Goal: Task Accomplishment & Management: Use online tool/utility

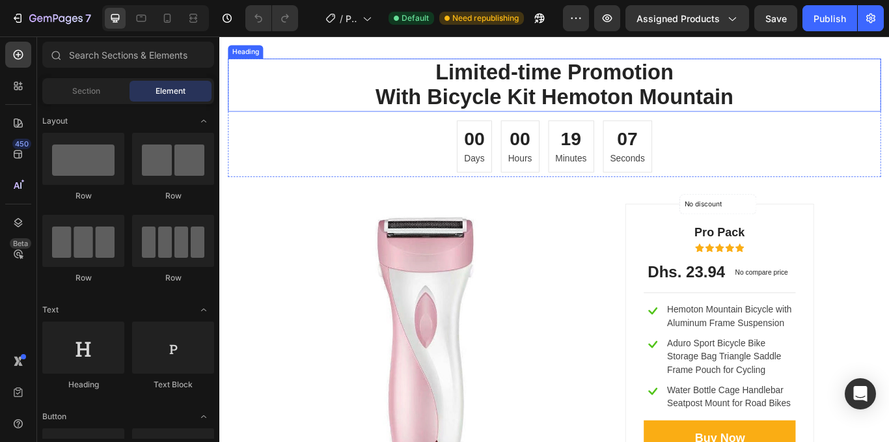
scroll to position [1188, 0]
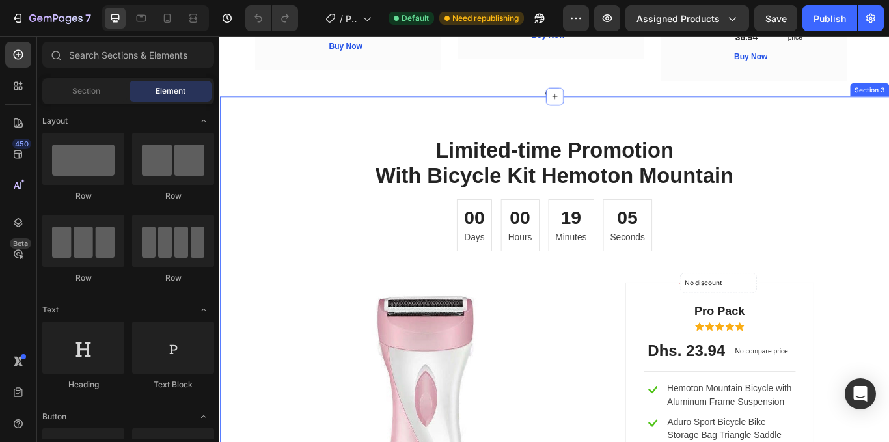
click at [649, 134] on div "Limited-time Promotion With Bicycle Kit Hemoton Mountain Heading 00 Days 00 Hou…" at bounding box center [609, 411] width 781 height 608
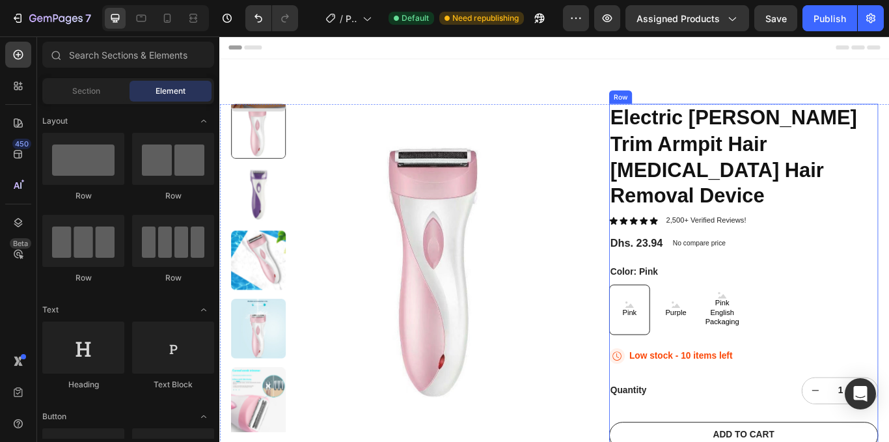
scroll to position [195, 0]
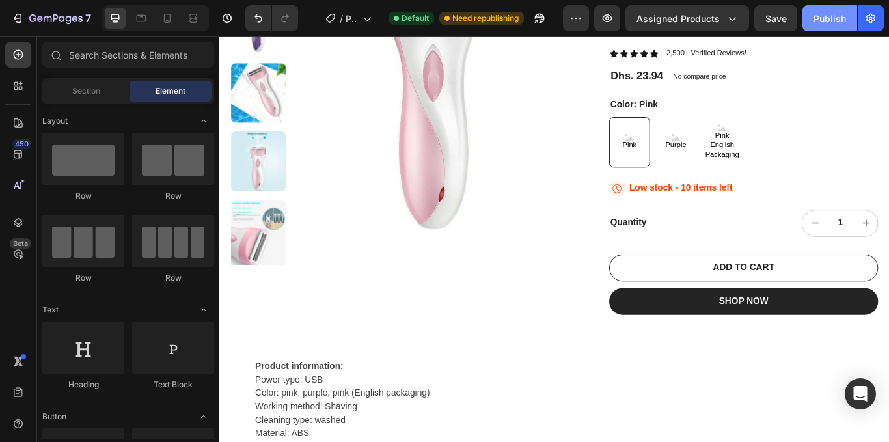
click at [828, 19] on div "Publish" at bounding box center [829, 19] width 33 height 14
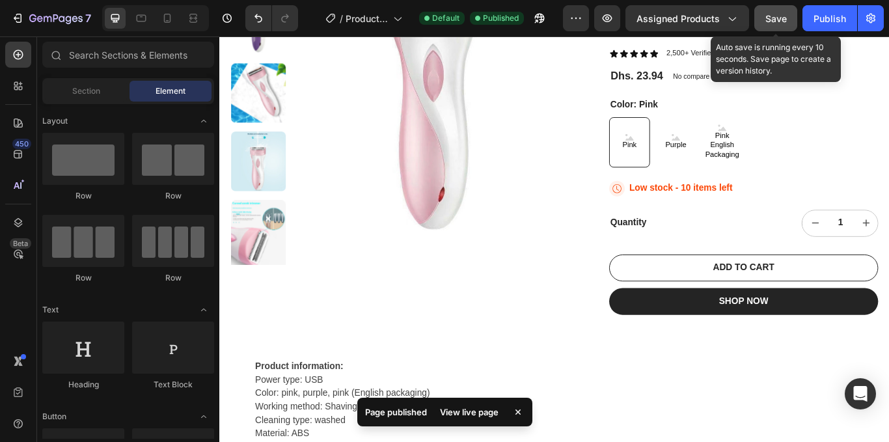
click at [773, 15] on span "Save" at bounding box center [775, 18] width 21 height 11
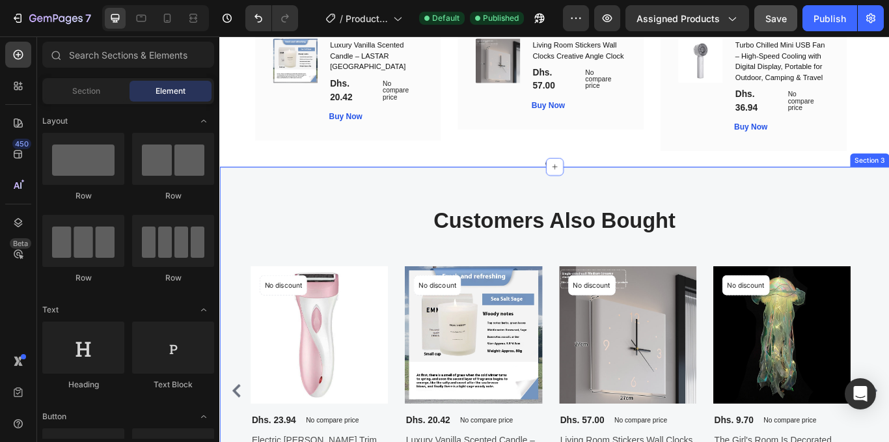
scroll to position [1041, 0]
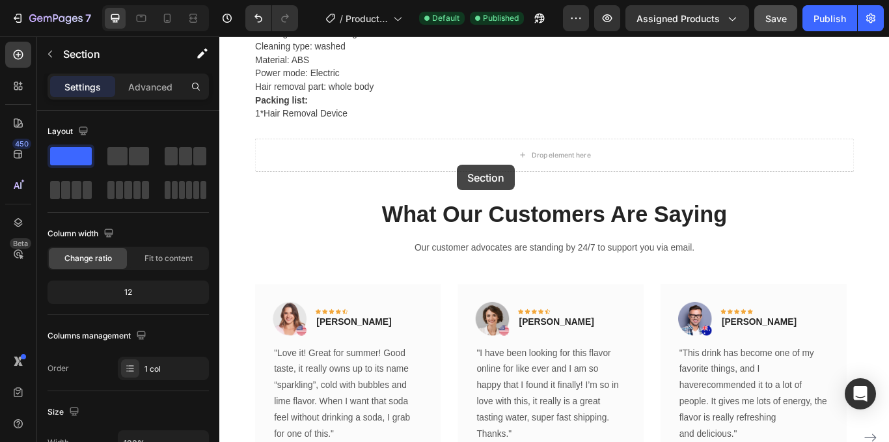
scroll to position [596, 0]
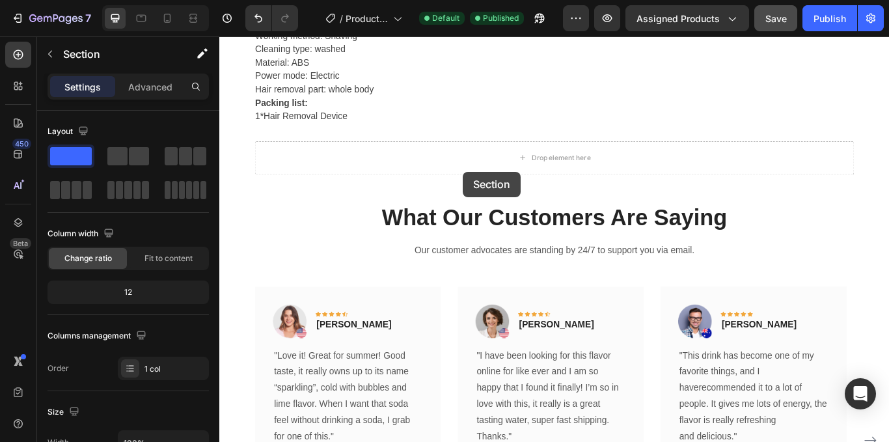
drag, startPoint x: 524, startPoint y: 284, endPoint x: 503, endPoint y: 194, distance: 92.3
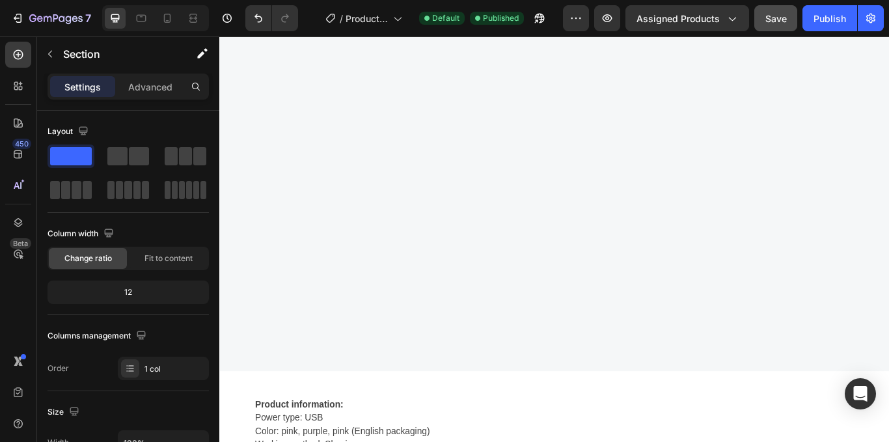
scroll to position [1072, 0]
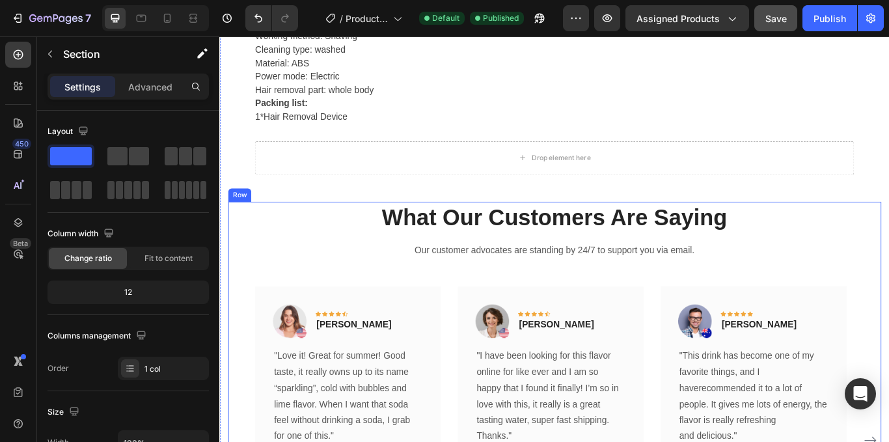
click at [261, 222] on div "Row" at bounding box center [255, 217] width 47 height 16
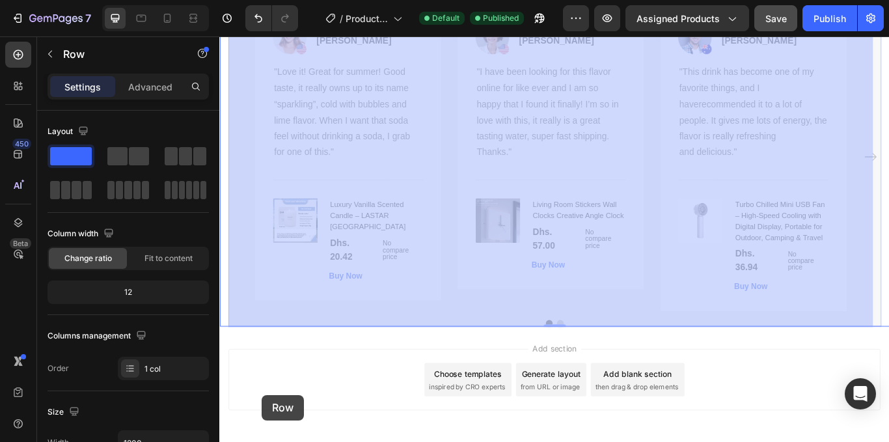
scroll to position [1456, 0]
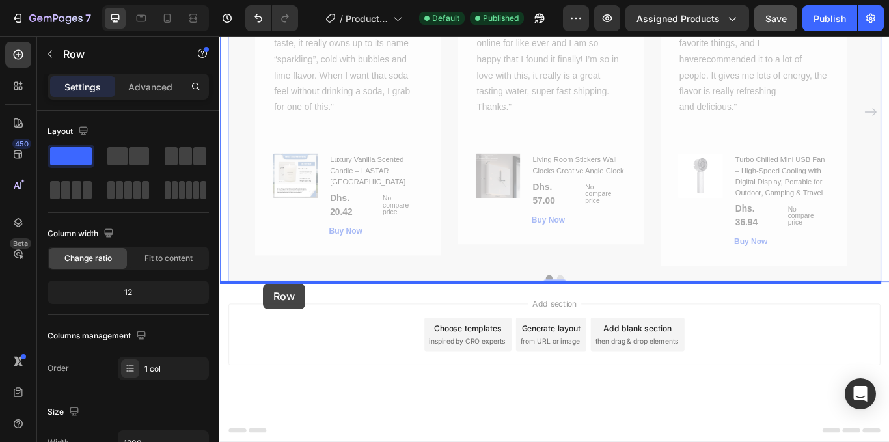
drag, startPoint x: 239, startPoint y: 220, endPoint x: 270, endPoint y: 325, distance: 109.1
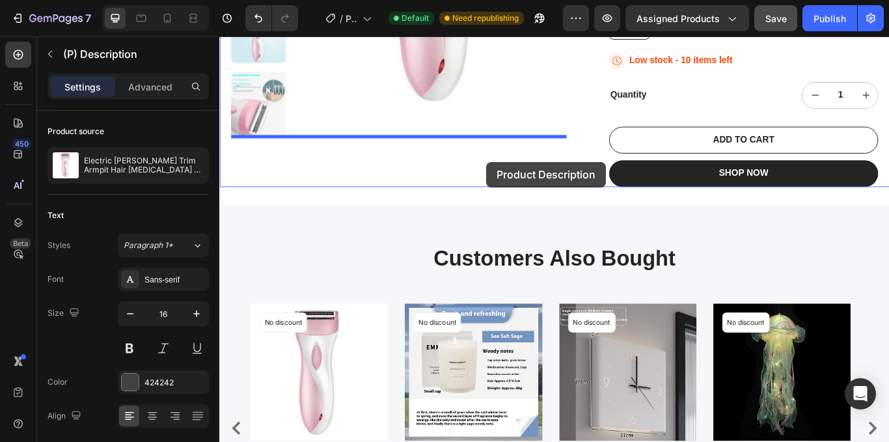
scroll to position [323, 0]
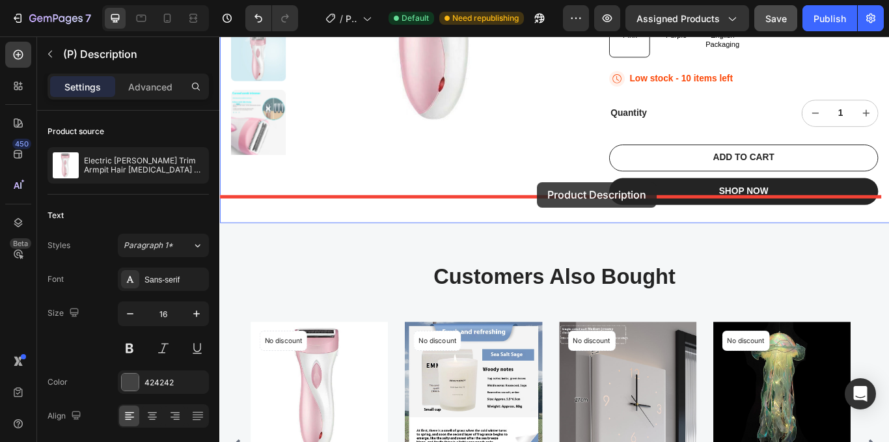
drag, startPoint x: 273, startPoint y: 289, endPoint x: 589, endPoint y: 206, distance: 326.9
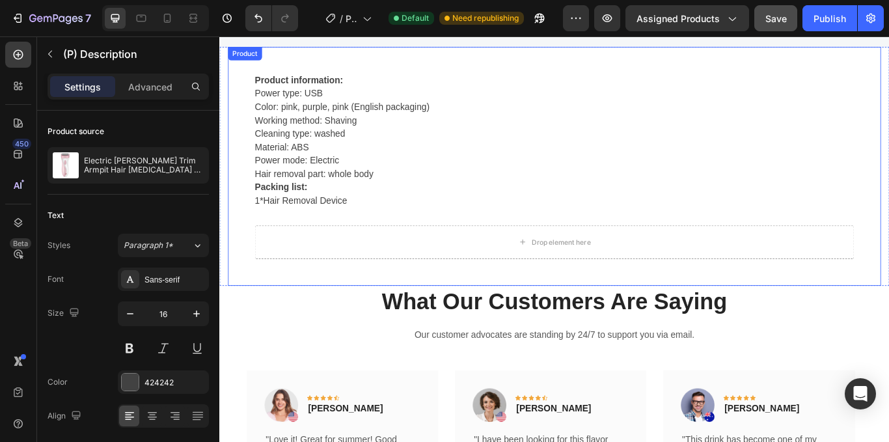
scroll to position [1091, 0]
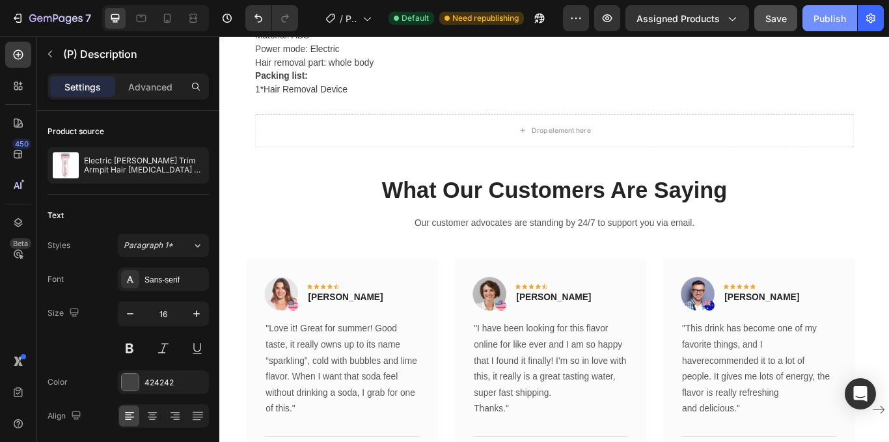
click at [828, 16] on div "Publish" at bounding box center [829, 19] width 33 height 14
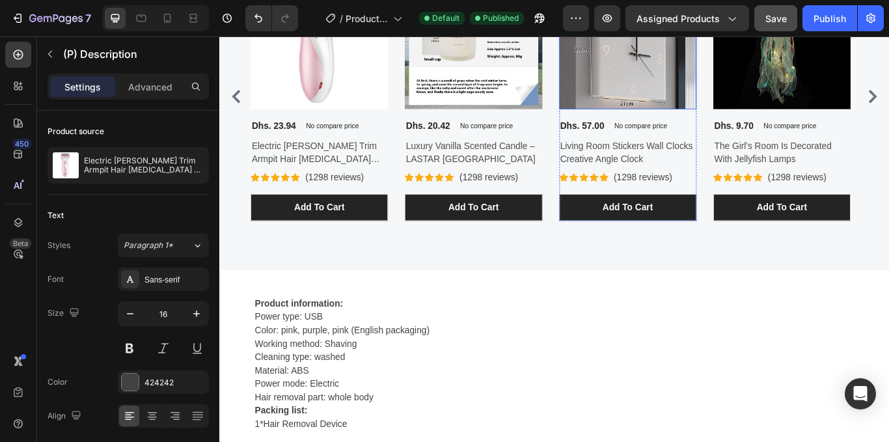
scroll to position [636, 0]
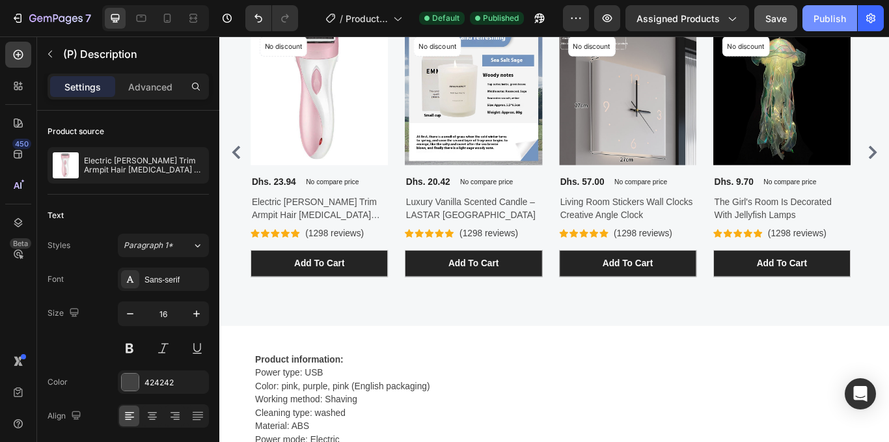
click at [830, 17] on div "Publish" at bounding box center [829, 19] width 33 height 14
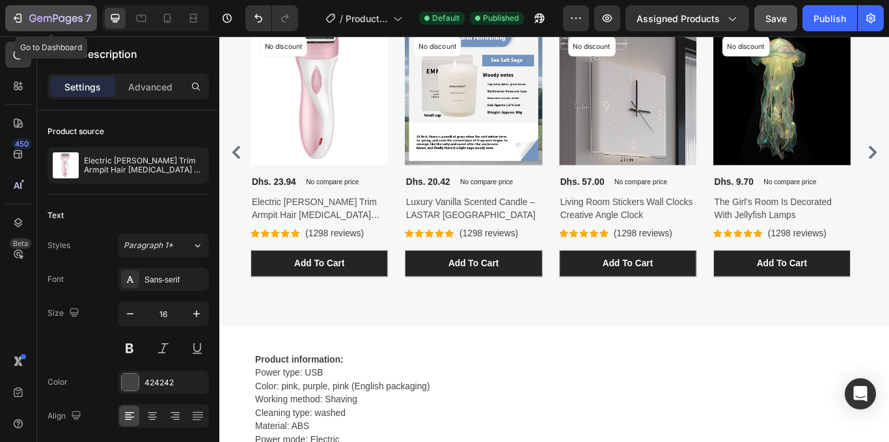
click at [21, 18] on icon "button" at bounding box center [17, 18] width 13 height 13
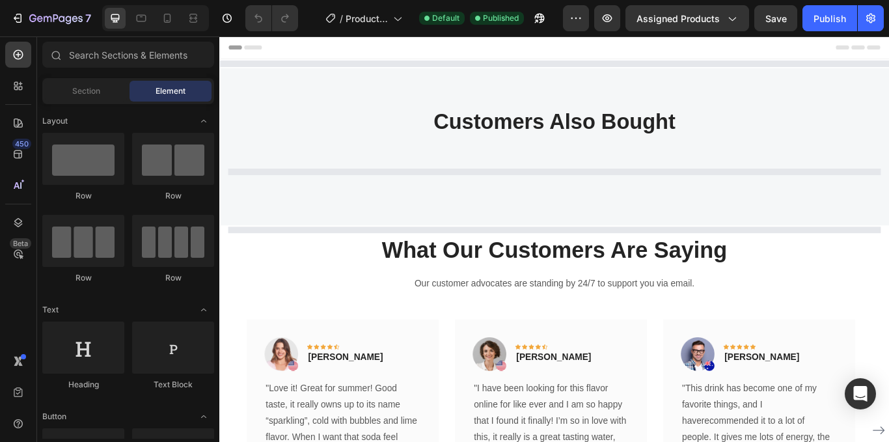
scroll to position [36, 0]
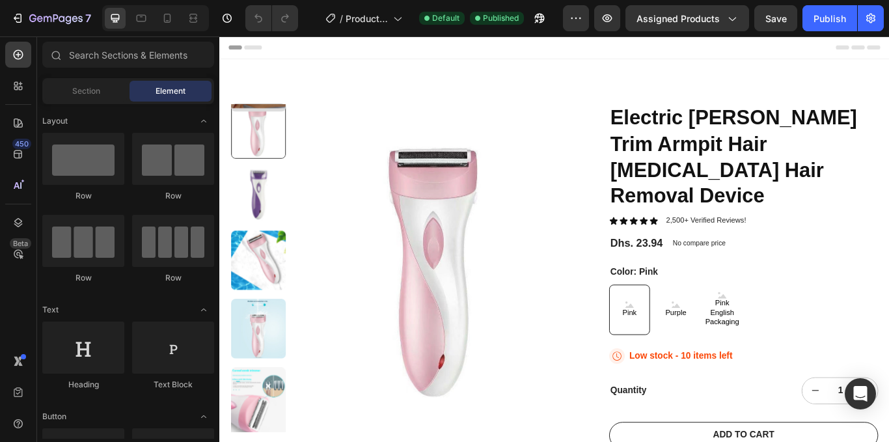
scroll to position [0, 0]
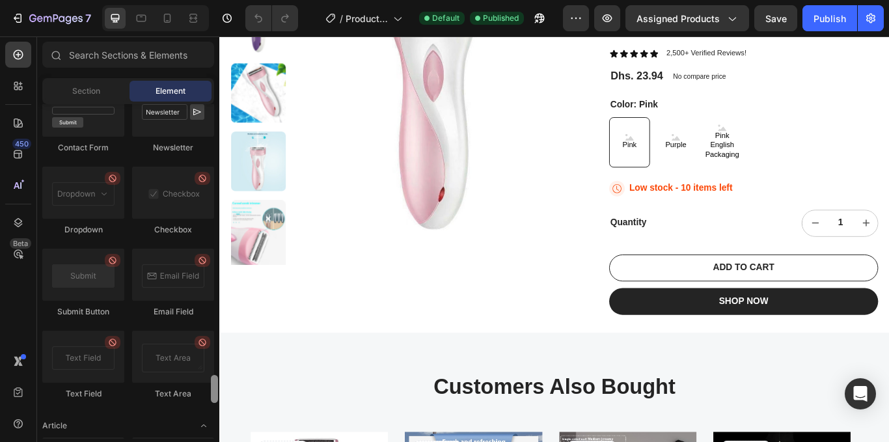
scroll to position [3108, 0]
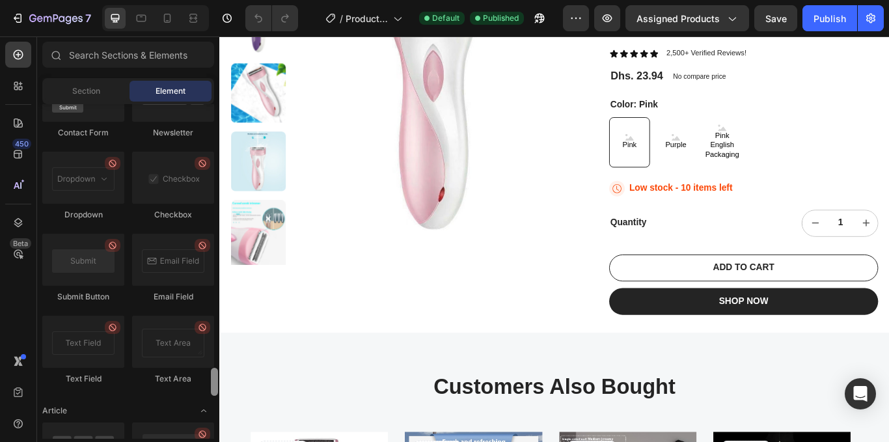
drag, startPoint x: 215, startPoint y: 286, endPoint x: 198, endPoint y: 384, distance: 99.7
click at [198, 384] on div "Layout Row Row Row Row Text Heading Text Block Button Button Button Media Image…" at bounding box center [128, 271] width 182 height 334
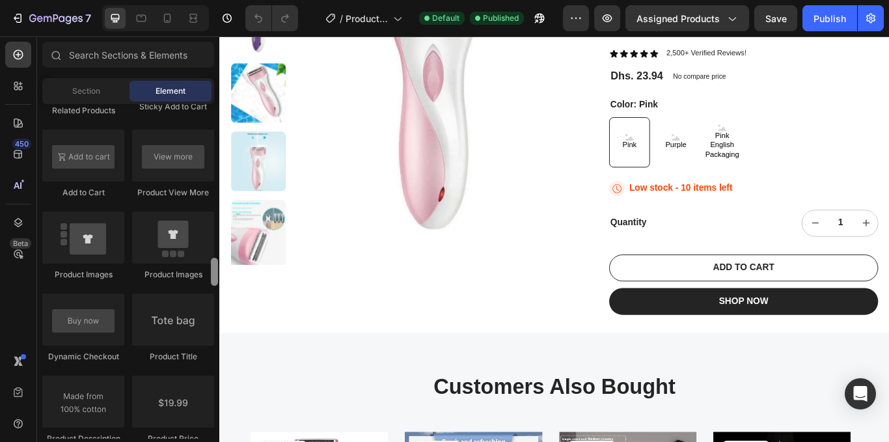
scroll to position [1901, 0]
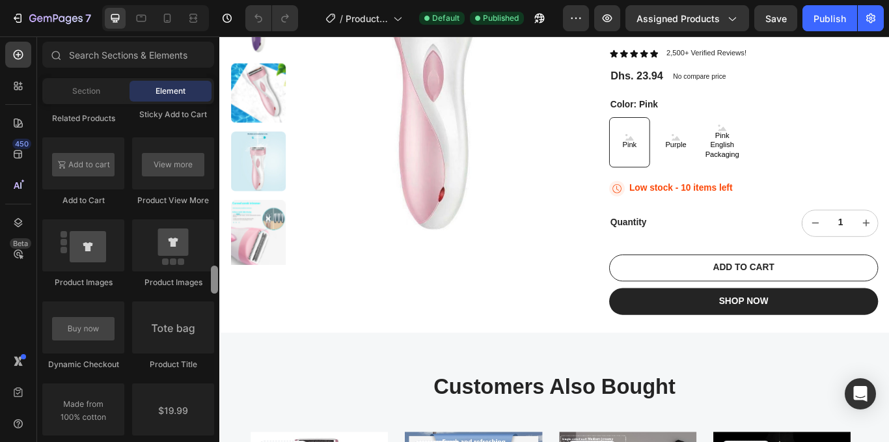
drag, startPoint x: 215, startPoint y: 394, endPoint x: 193, endPoint y: 274, distance: 122.2
click at [193, 274] on div "Layout Row Row Row Row Text Heading Text Block Button Button Button Media Image…" at bounding box center [128, 271] width 182 height 334
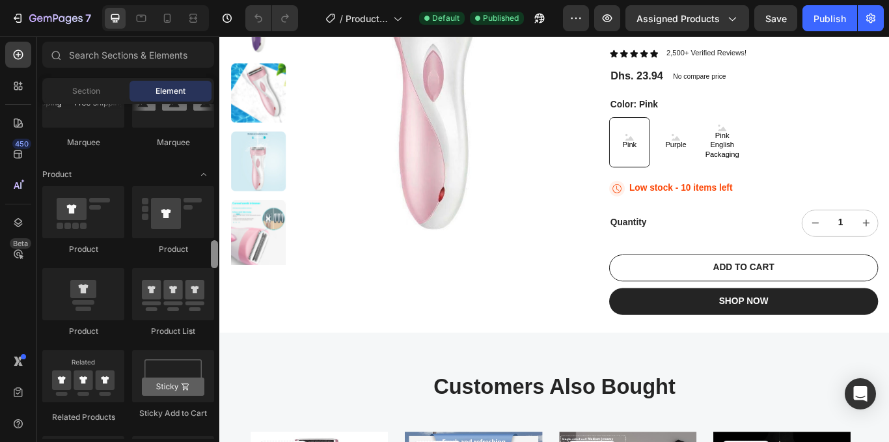
scroll to position [1595, 0]
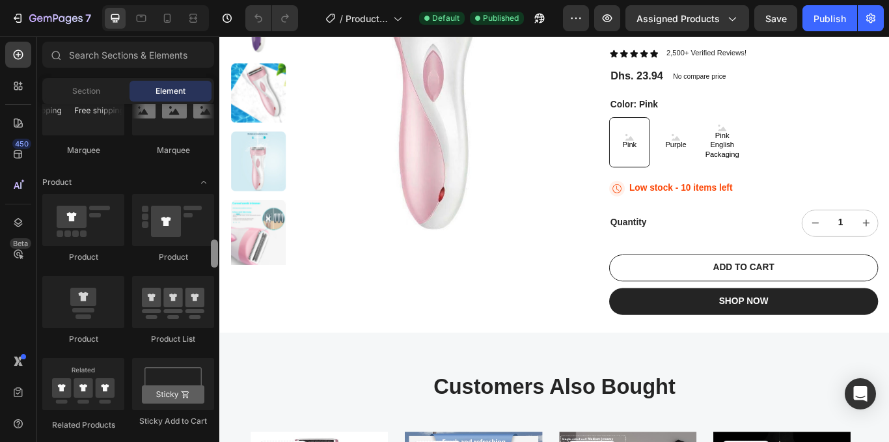
drag, startPoint x: 212, startPoint y: 279, endPoint x: 209, endPoint y: 253, distance: 26.2
click at [209, 253] on div "Layout Row Row Row Row Text Heading Text Block Button Button Button Media Image…" at bounding box center [128, 271] width 182 height 334
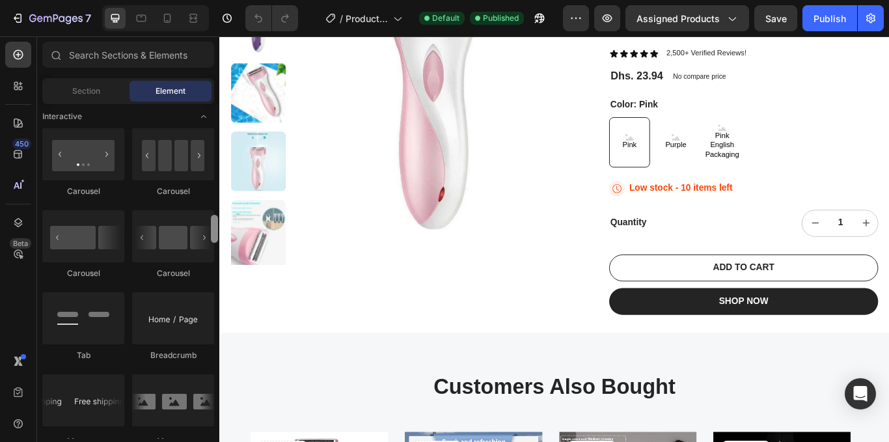
scroll to position [1289, 0]
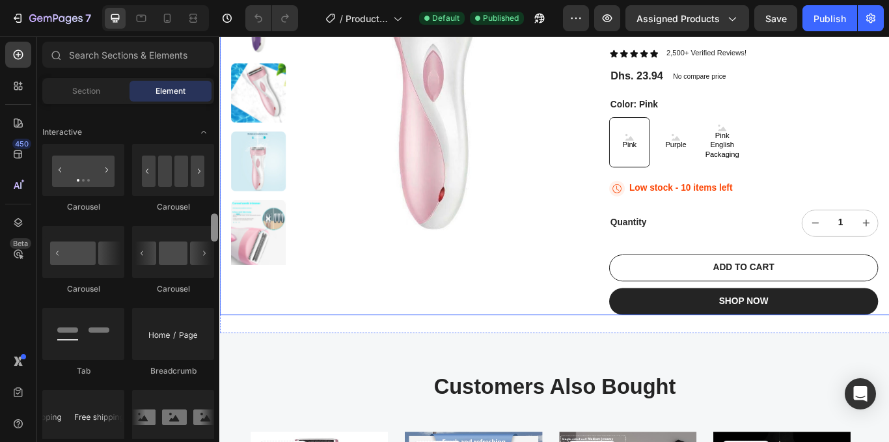
drag, startPoint x: 432, startPoint y: 293, endPoint x: 222, endPoint y: 254, distance: 213.6
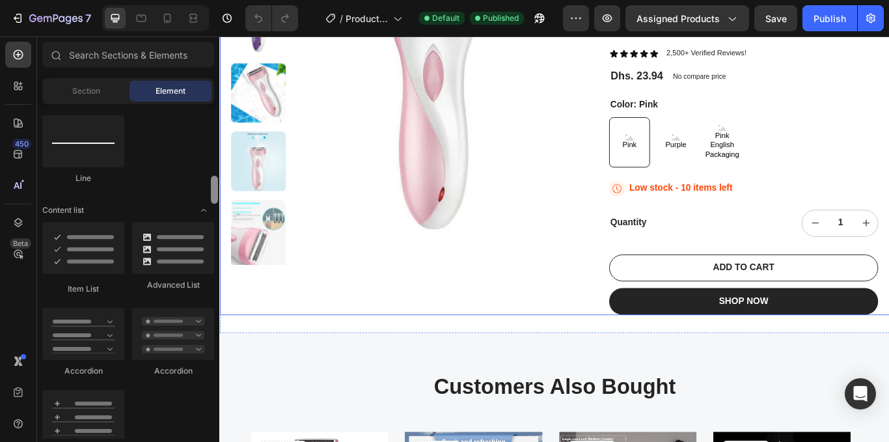
scroll to position [929, 0]
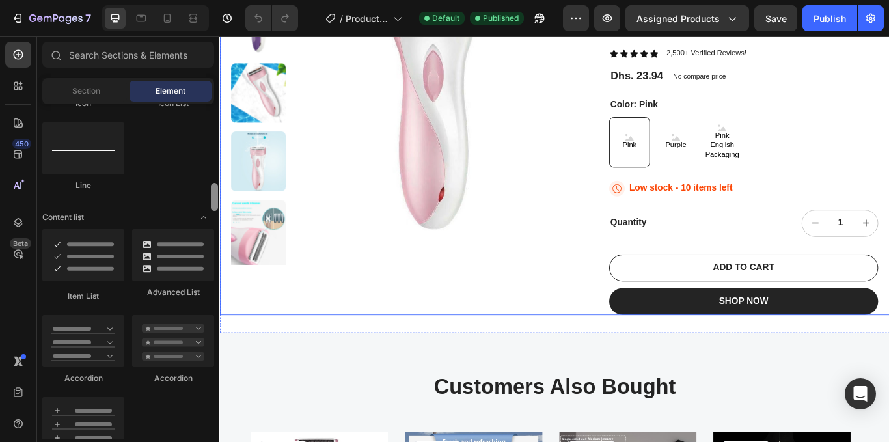
drag, startPoint x: 435, startPoint y: 261, endPoint x: 220, endPoint y: 226, distance: 218.1
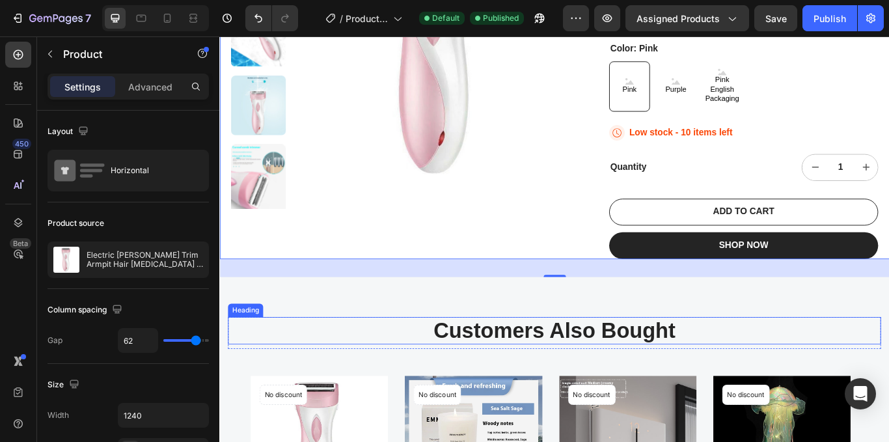
scroll to position [195, 0]
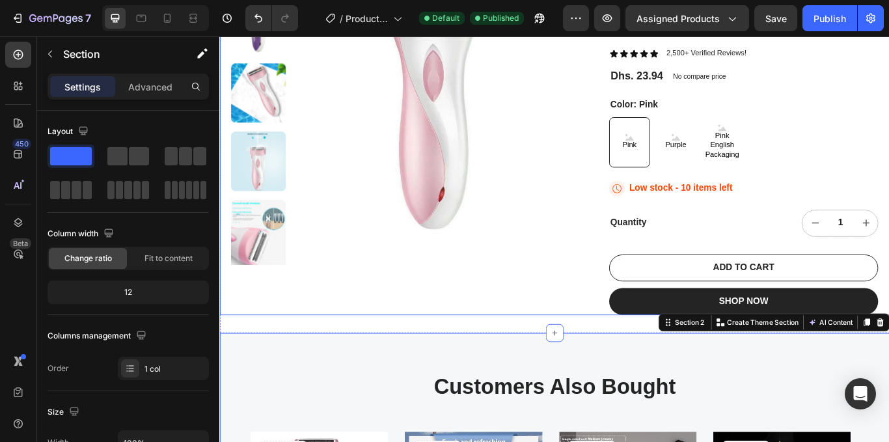
click at [580, 316] on div "Product Images" at bounding box center [432, 140] width 401 height 441
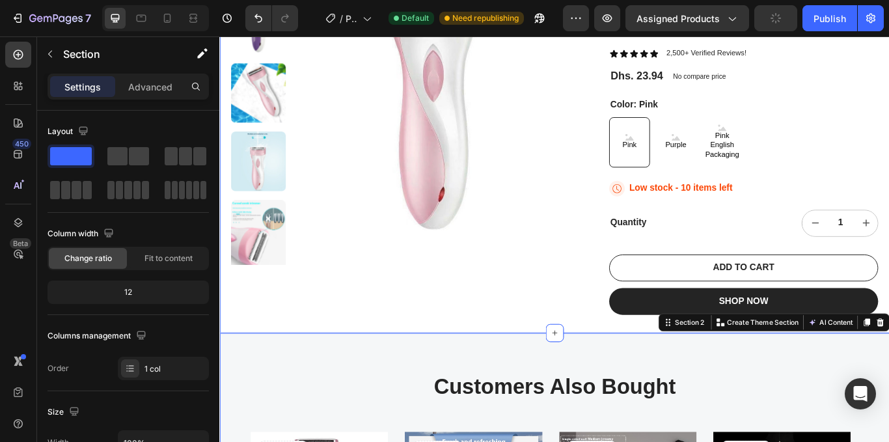
click at [567, 342] on div "Product Images Electric [PERSON_NAME] Trim Armpit Hair [MEDICAL_DATA] Hair Remo…" at bounding box center [609, 125] width 781 height 514
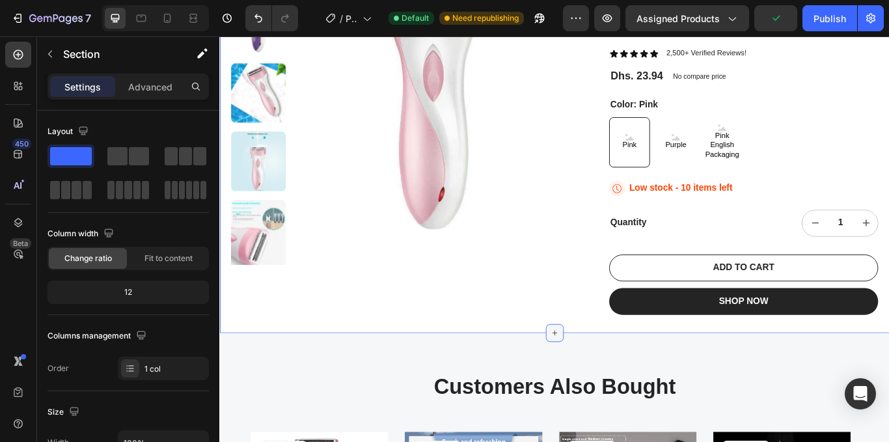
click at [604, 377] on icon at bounding box center [609, 382] width 10 height 10
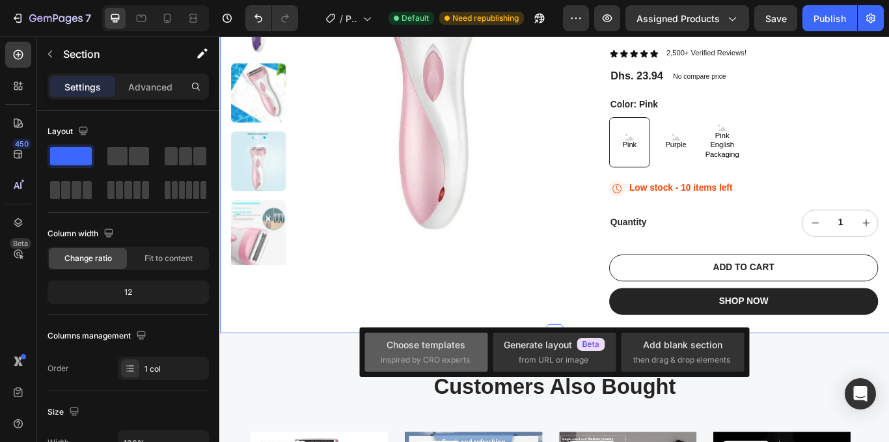
click at [442, 342] on div "Choose templates" at bounding box center [425, 345] width 79 height 14
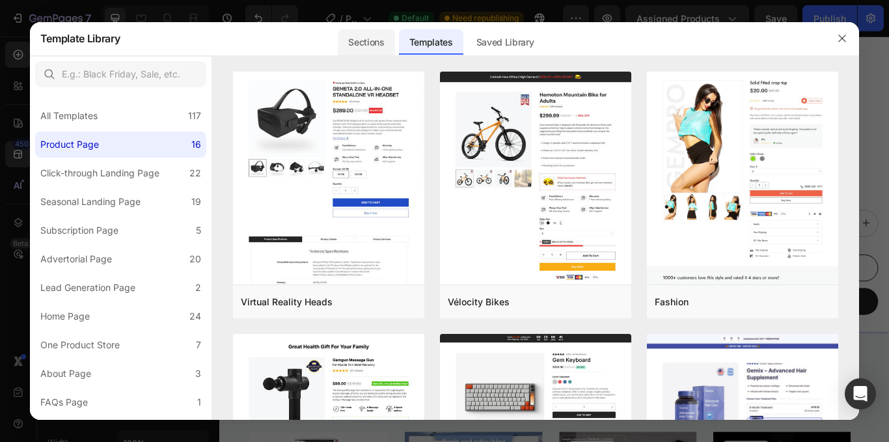
click at [368, 40] on div "Sections" at bounding box center [366, 42] width 57 height 26
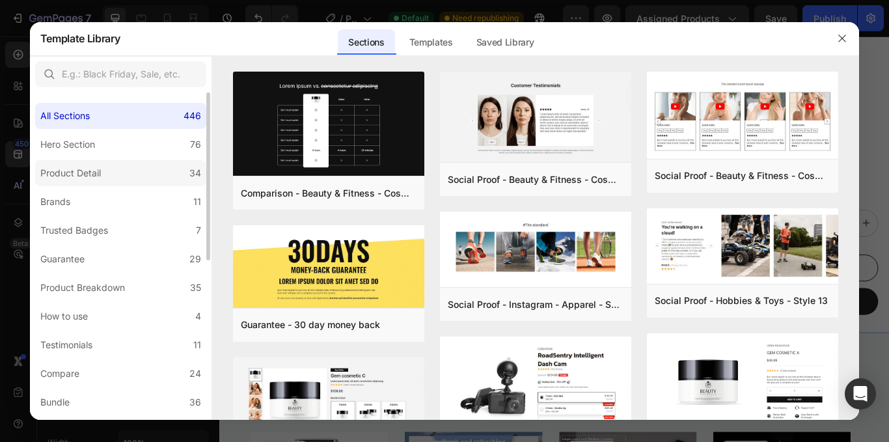
click at [85, 168] on div "Product Detail" at bounding box center [70, 173] width 60 height 16
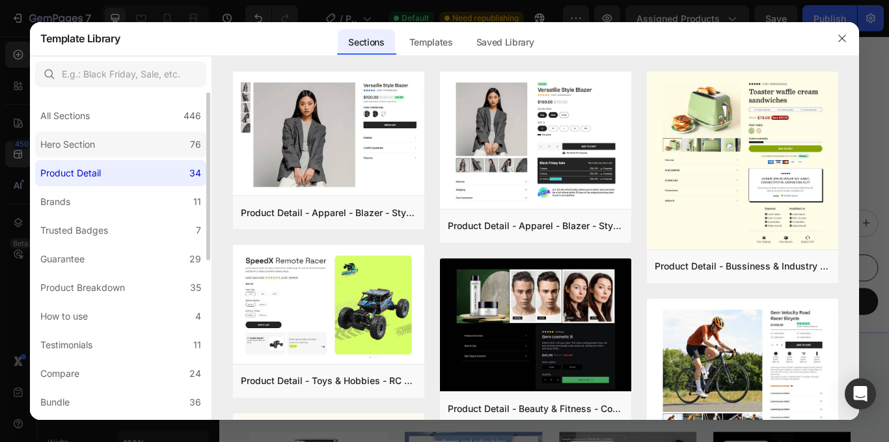
click at [80, 143] on div "Hero Section" at bounding box center [67, 145] width 55 height 16
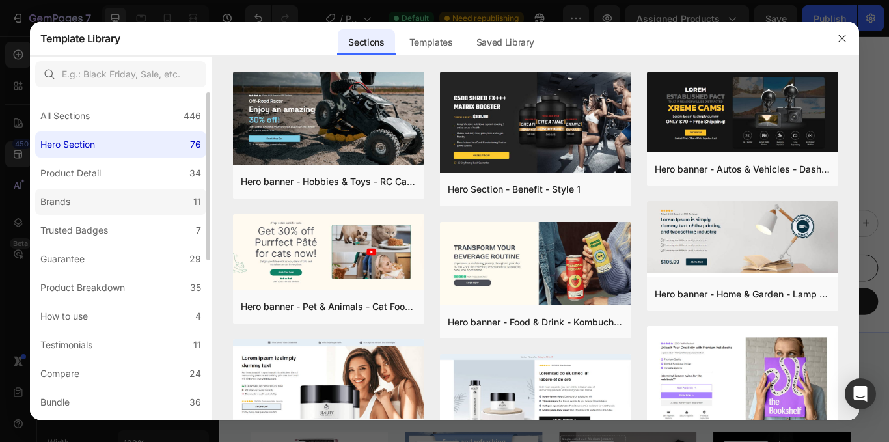
click at [77, 200] on label "Brands 11" at bounding box center [120, 202] width 171 height 26
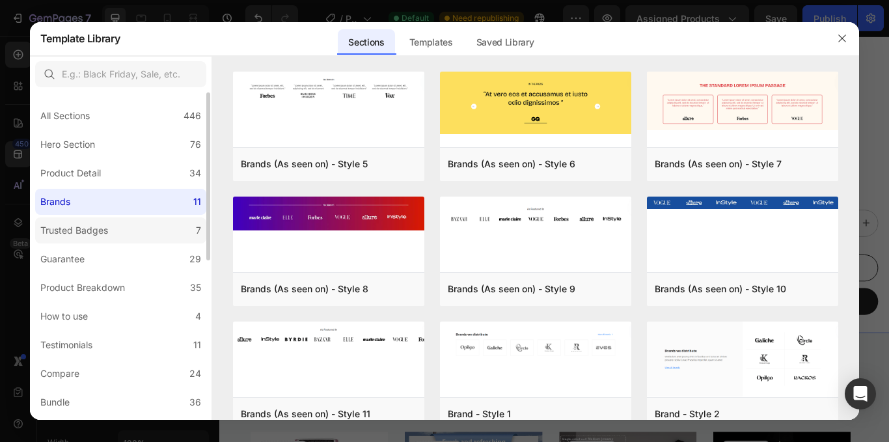
click at [87, 225] on div "Trusted Badges" at bounding box center [74, 230] width 68 height 16
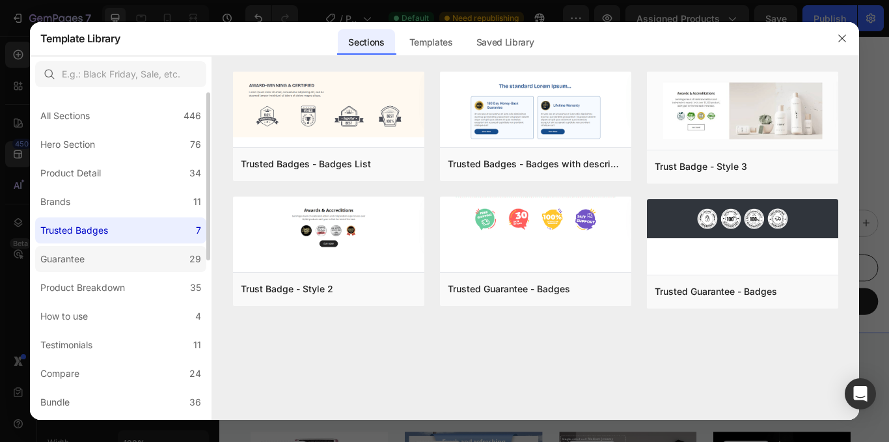
click at [70, 257] on div "Guarantee" at bounding box center [62, 259] width 44 height 16
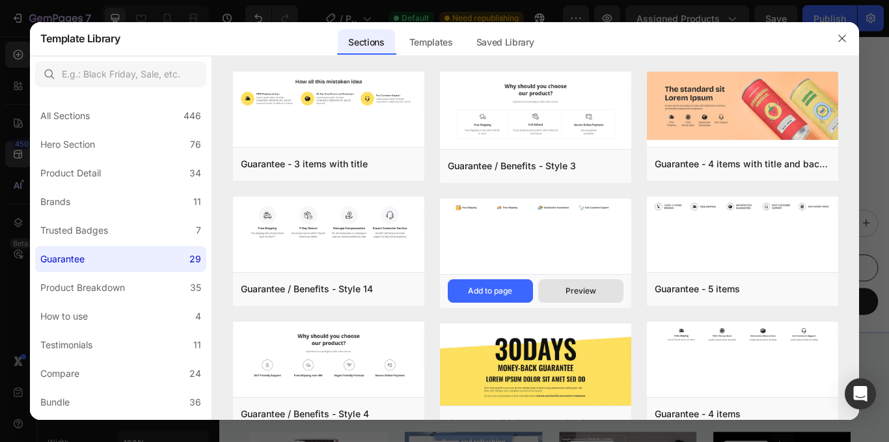
click at [590, 288] on div "Preview" at bounding box center [580, 291] width 31 height 12
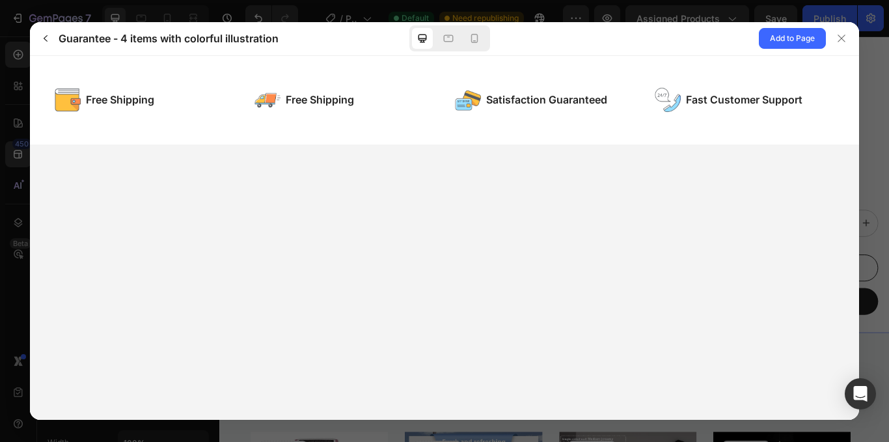
scroll to position [0, 0]
click at [777, 36] on span "Add to Page" at bounding box center [792, 39] width 45 height 16
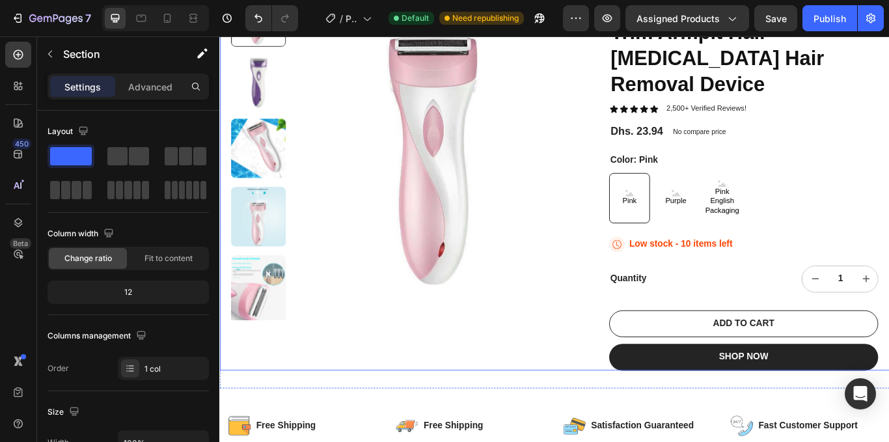
scroll to position [260, 0]
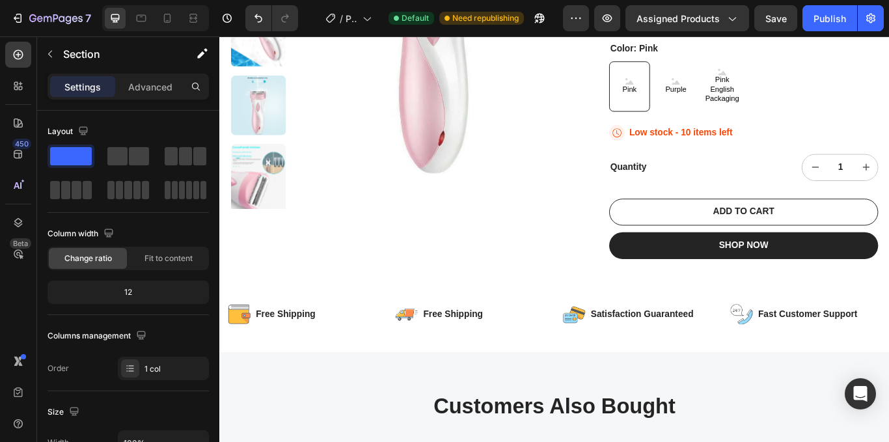
click at [602, 317] on div "Image Free Shipping Text Block Row Image Free Shipping Text Block Row Row Image…" at bounding box center [609, 361] width 781 height 88
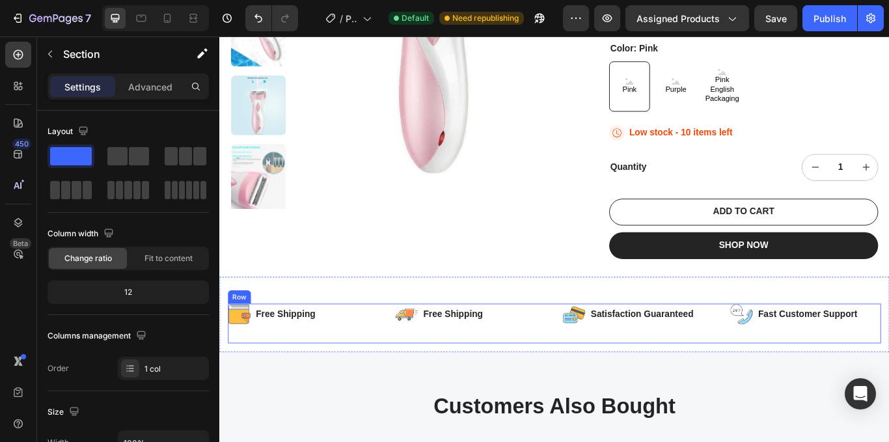
click at [740, 356] on div "Image Satisfaction Guaranteed Text Block Row Image Fast Customer Support Text B…" at bounding box center [804, 371] width 371 height 47
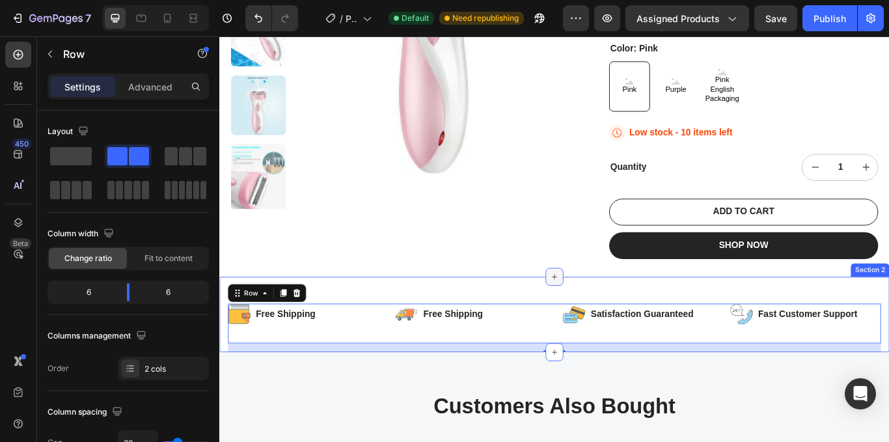
click at [605, 312] on icon at bounding box center [609, 317] width 10 height 10
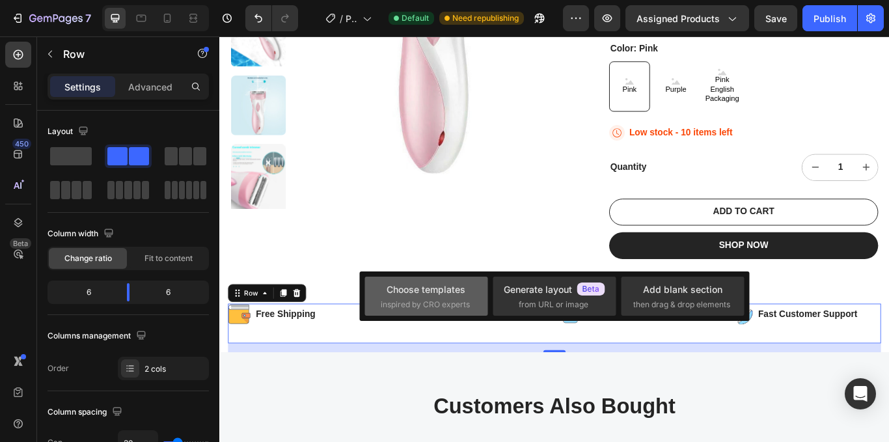
click at [418, 288] on div "Choose templates" at bounding box center [425, 289] width 79 height 14
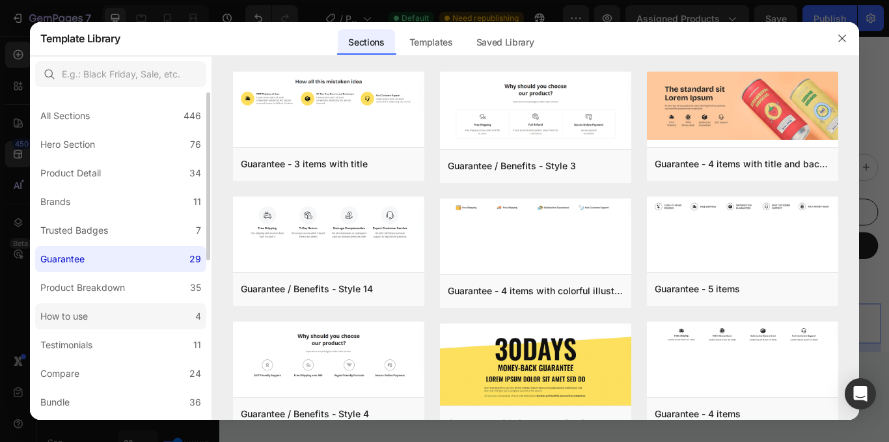
click at [98, 317] on label "How to use 4" at bounding box center [120, 316] width 171 height 26
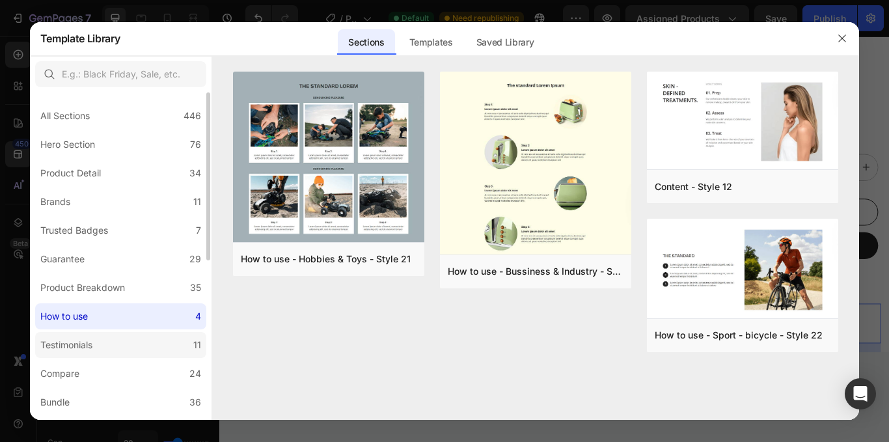
click at [107, 343] on label "Testimonials 11" at bounding box center [120, 345] width 171 height 26
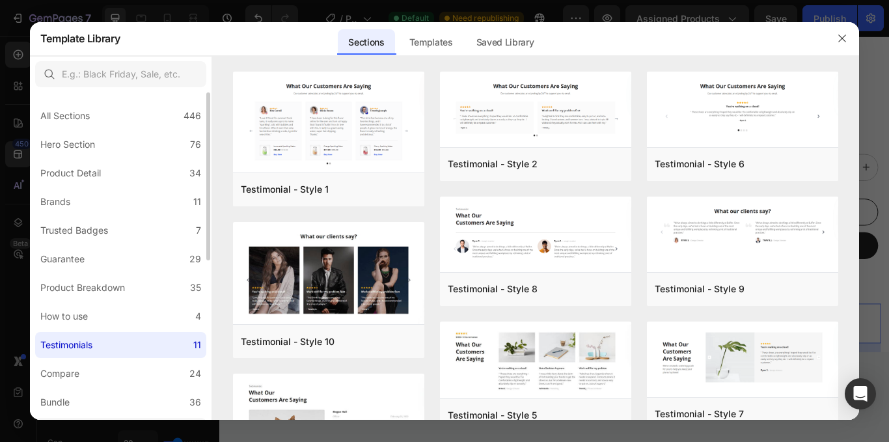
scroll to position [65, 0]
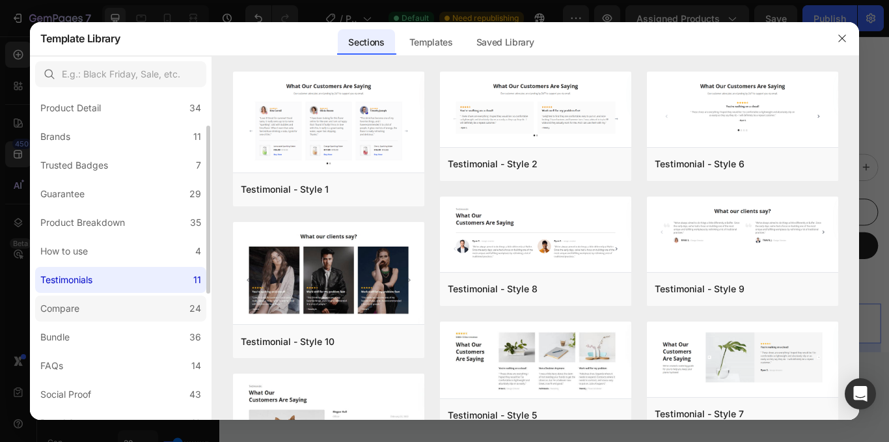
click at [92, 308] on label "Compare 24" at bounding box center [120, 308] width 171 height 26
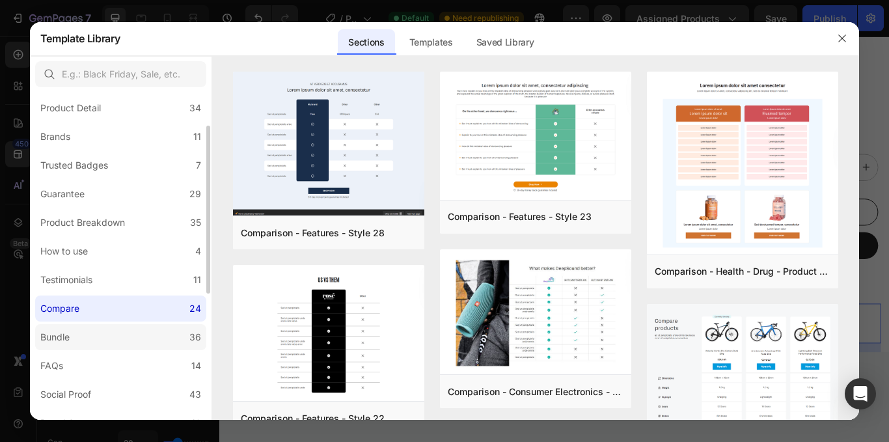
click at [98, 337] on label "Bundle 36" at bounding box center [120, 337] width 171 height 26
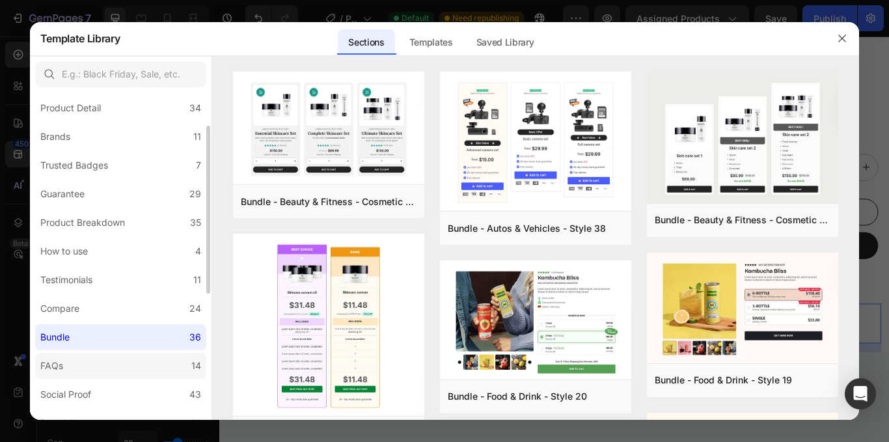
click at [107, 360] on label "FAQs 14" at bounding box center [120, 366] width 171 height 26
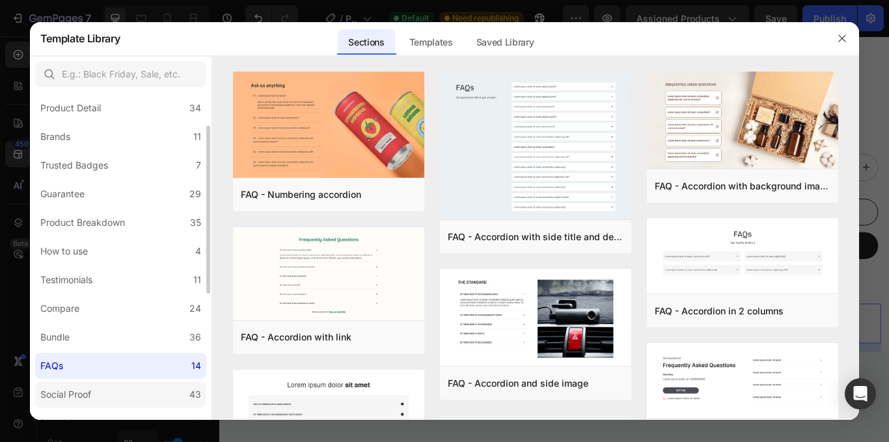
click at [105, 392] on label "Social Proof 43" at bounding box center [120, 394] width 171 height 26
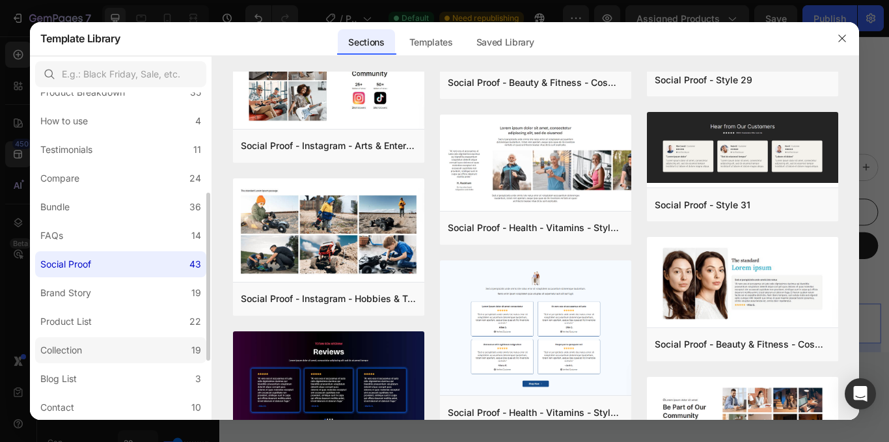
scroll to position [260, 0]
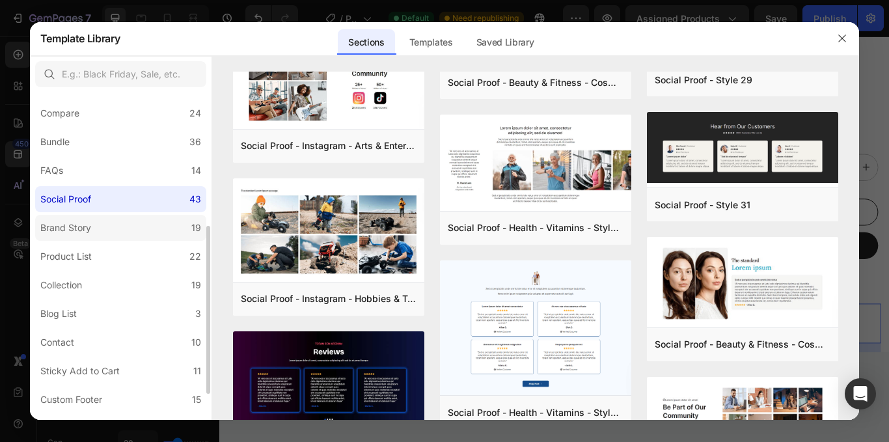
click at [112, 230] on label "Brand Story 19" at bounding box center [120, 228] width 171 height 26
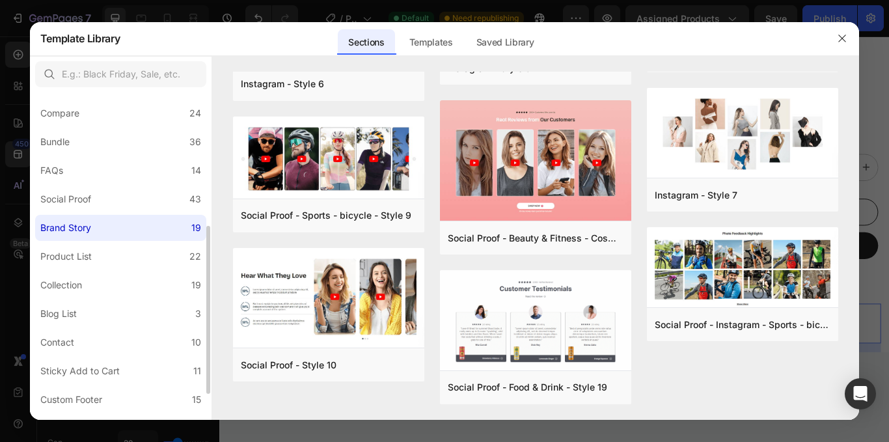
scroll to position [0, 0]
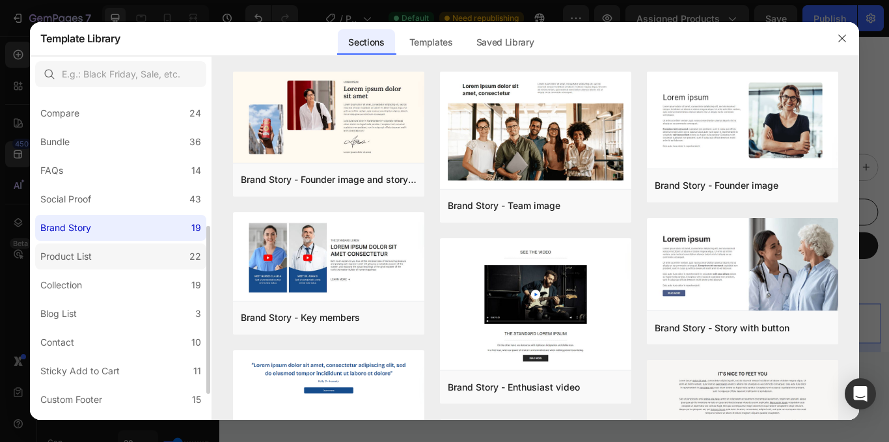
click at [99, 258] on label "Product List 22" at bounding box center [120, 256] width 171 height 26
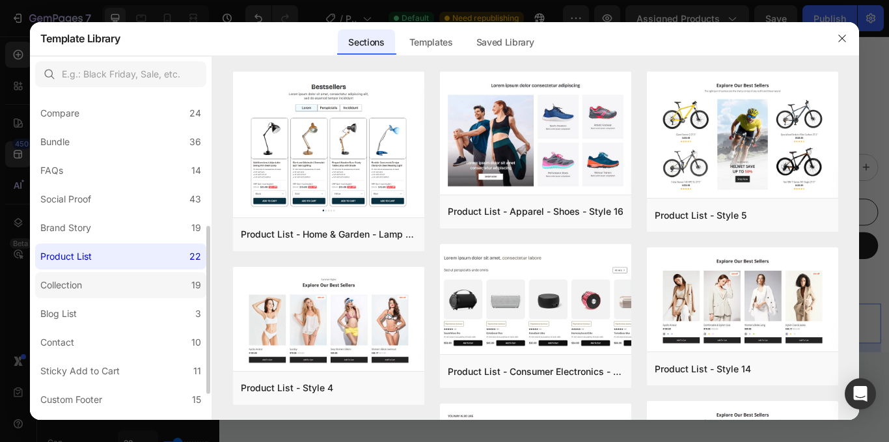
click at [101, 286] on label "Collection 19" at bounding box center [120, 285] width 171 height 26
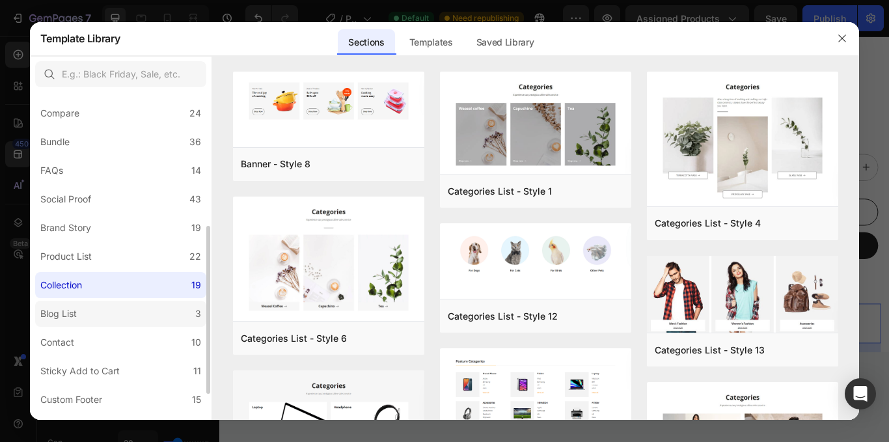
click at [96, 314] on label "Blog List 3" at bounding box center [120, 314] width 171 height 26
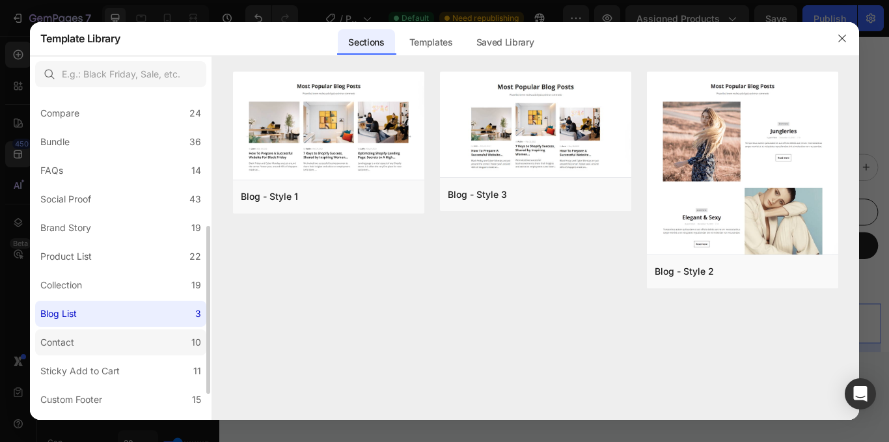
click at [89, 345] on label "Contact 10" at bounding box center [120, 342] width 171 height 26
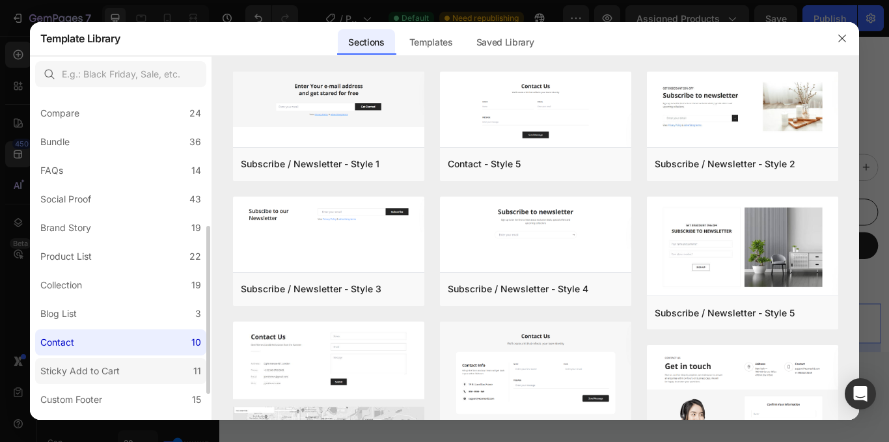
click at [136, 371] on label "Sticky Add to Cart 11" at bounding box center [120, 371] width 171 height 26
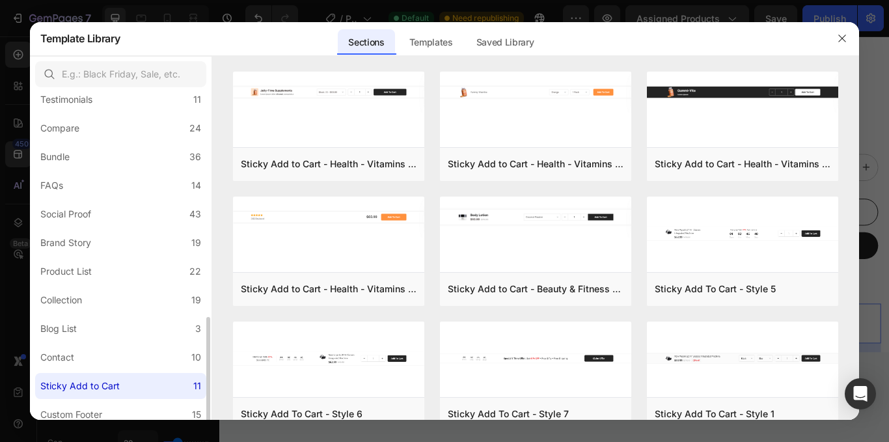
scroll to position [310, 0]
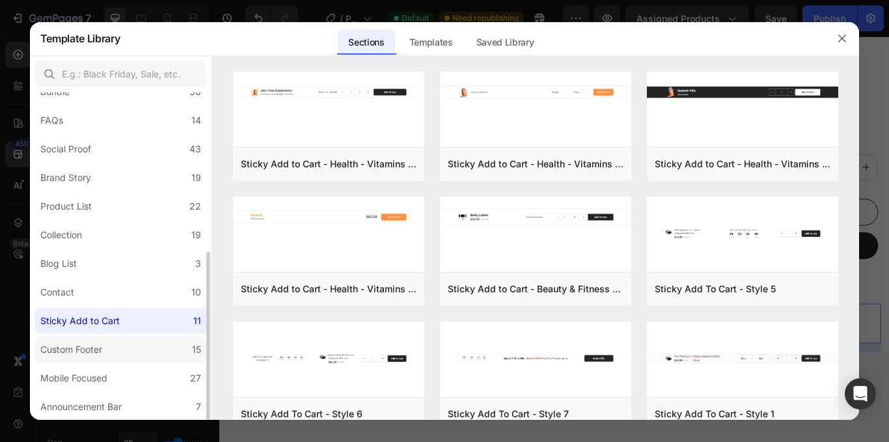
click at [116, 348] on label "Custom Footer 15" at bounding box center [120, 349] width 171 height 26
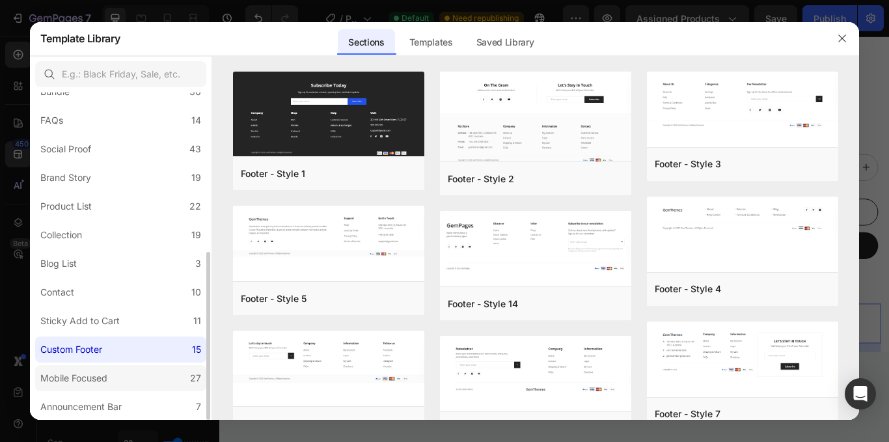
click at [123, 377] on label "Mobile Focused 27" at bounding box center [120, 378] width 171 height 26
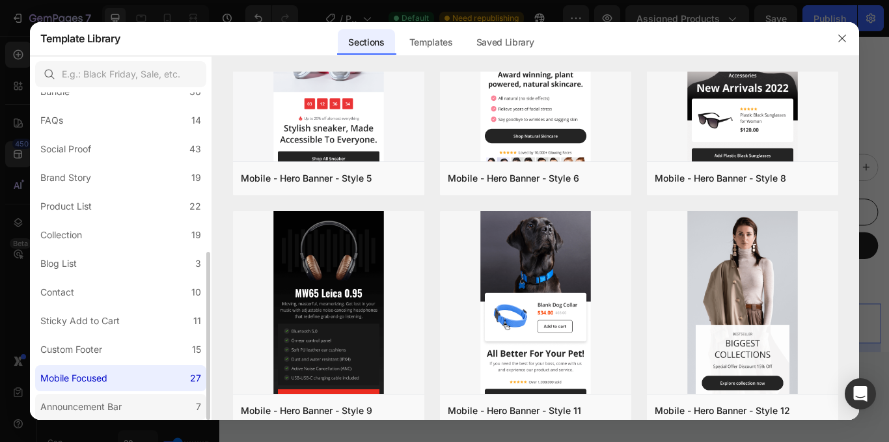
click at [133, 405] on label "Announcement Bar 7" at bounding box center [120, 407] width 171 height 26
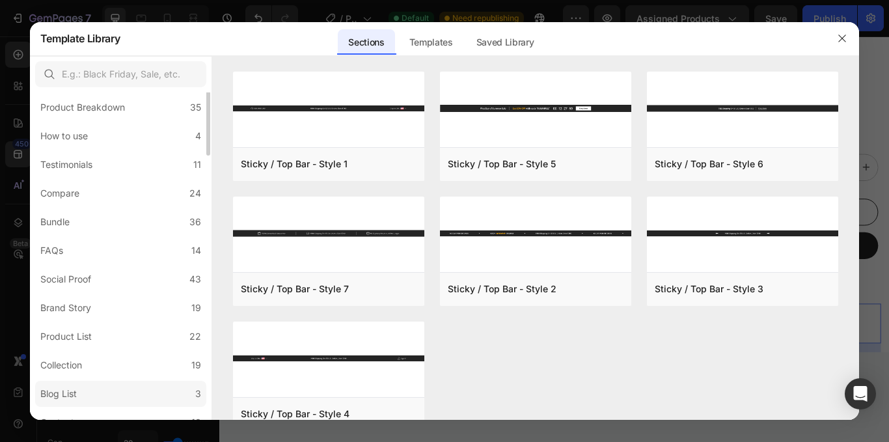
scroll to position [0, 0]
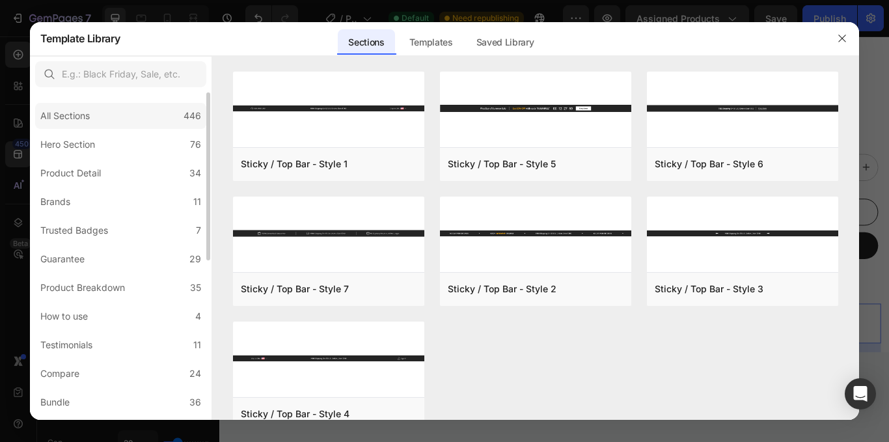
click at [76, 115] on div "All Sections" at bounding box center [64, 116] width 49 height 16
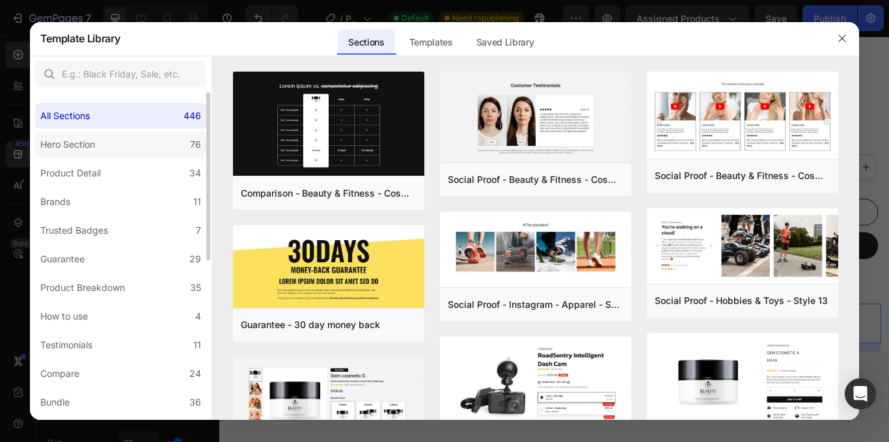
click at [75, 142] on div "Hero Section" at bounding box center [67, 145] width 55 height 16
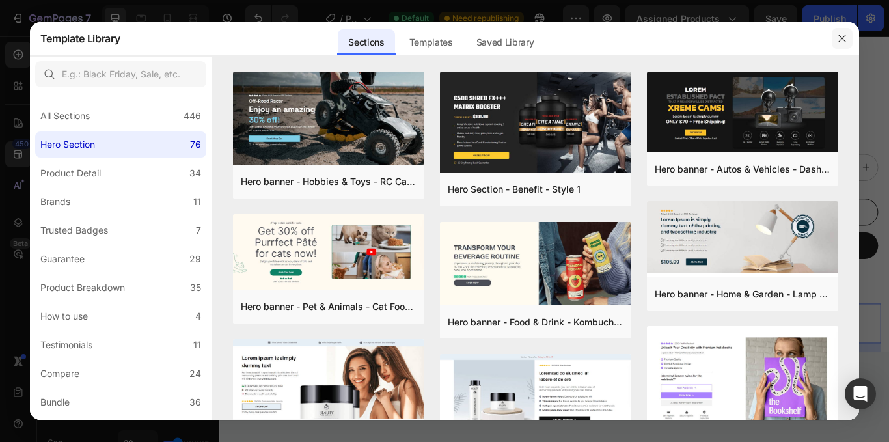
click at [842, 41] on icon "button" at bounding box center [842, 38] width 10 height 10
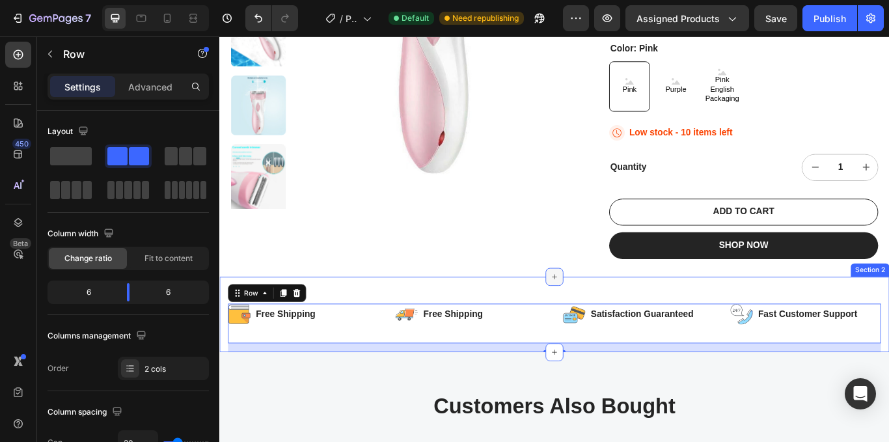
click at [608, 312] on icon at bounding box center [609, 317] width 10 height 10
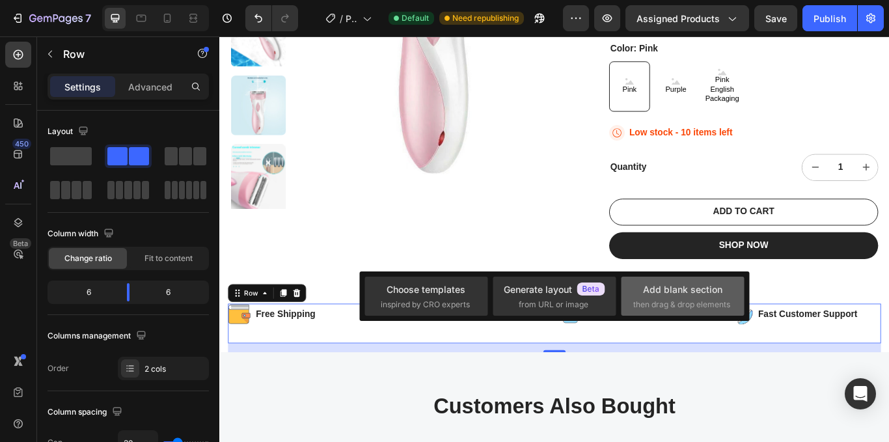
click at [667, 291] on div "Add blank section" at bounding box center [682, 289] width 79 height 14
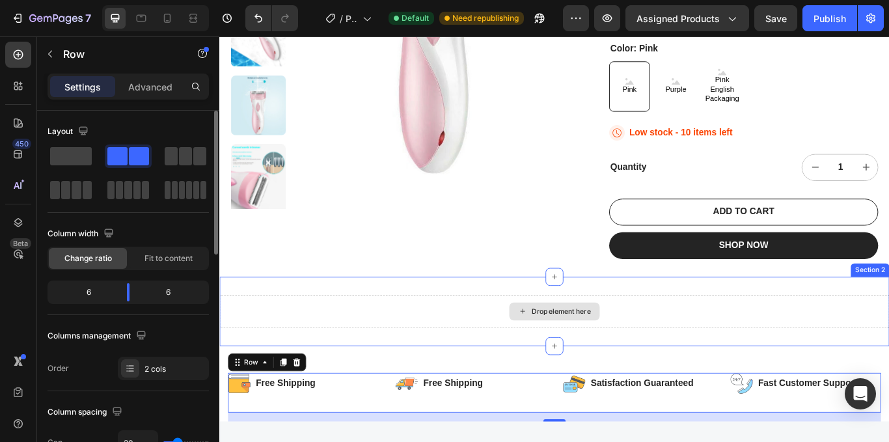
click at [591, 352] on div "Drop element here" at bounding box center [617, 357] width 69 height 10
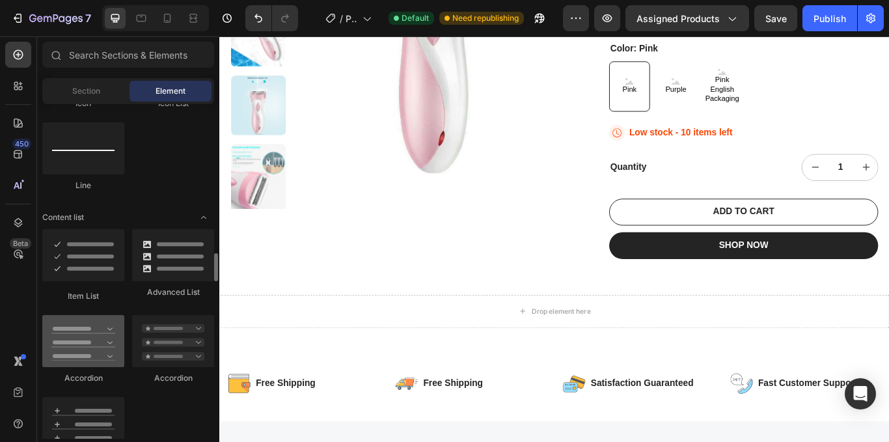
scroll to position [994, 0]
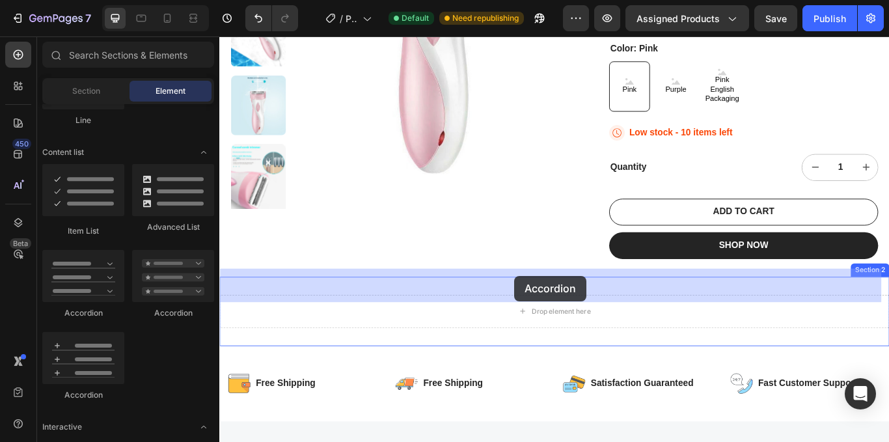
drag, startPoint x: 303, startPoint y: 400, endPoint x: 563, endPoint y: 316, distance: 273.0
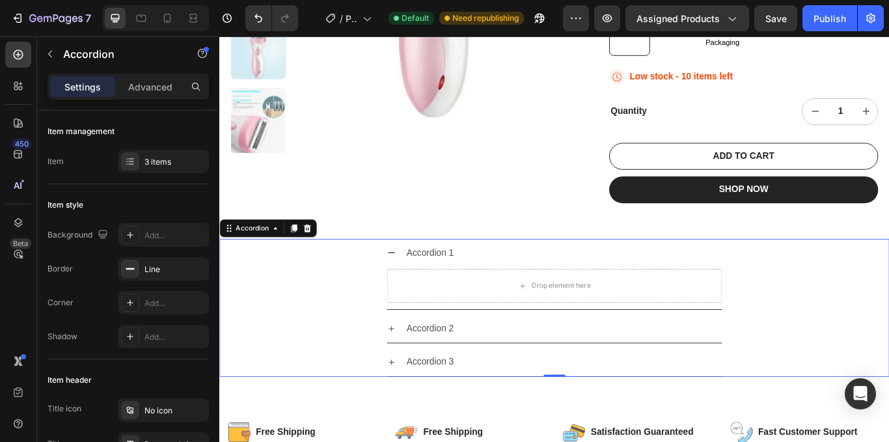
scroll to position [260, 0]
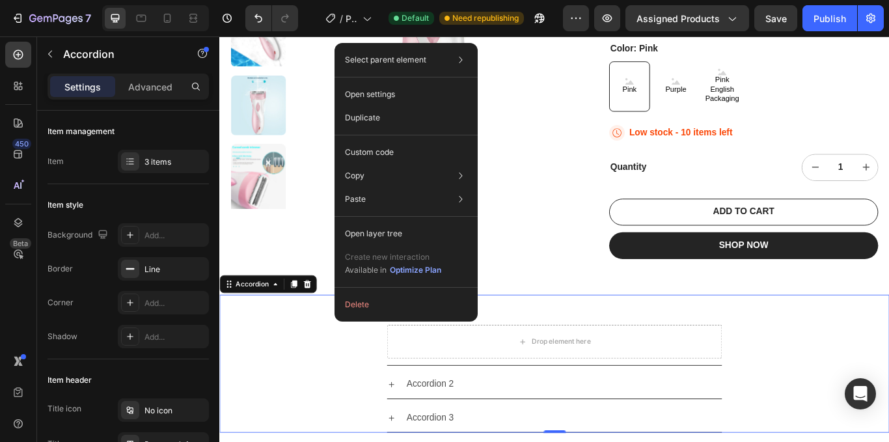
click at [853, 342] on div "Accordion 1 Drop element here" at bounding box center [609, 379] width 779 height 83
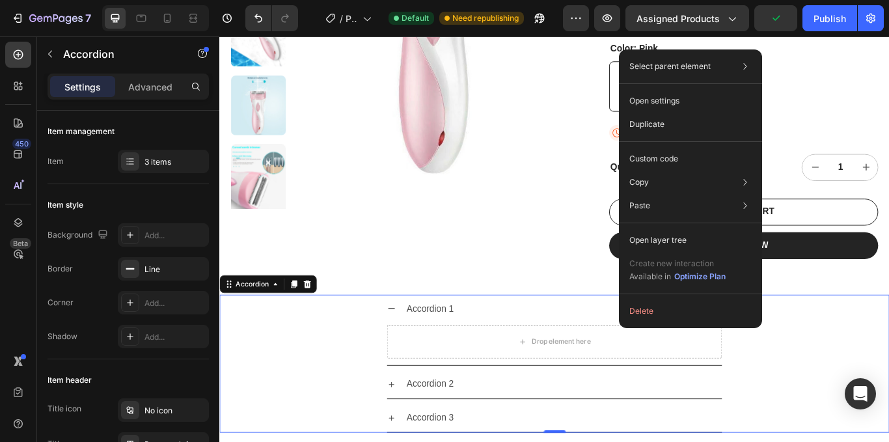
click at [880, 345] on div "Accordion 1 Drop element here" at bounding box center [609, 379] width 779 height 83
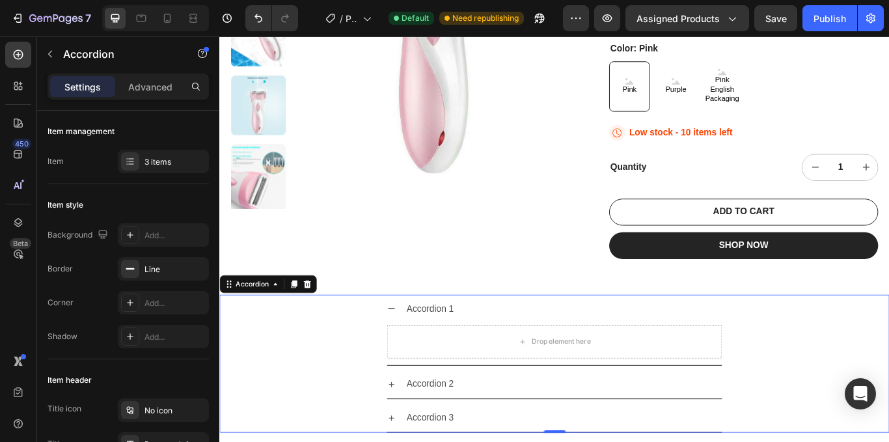
click at [418, 349] on icon at bounding box center [419, 354] width 10 height 10
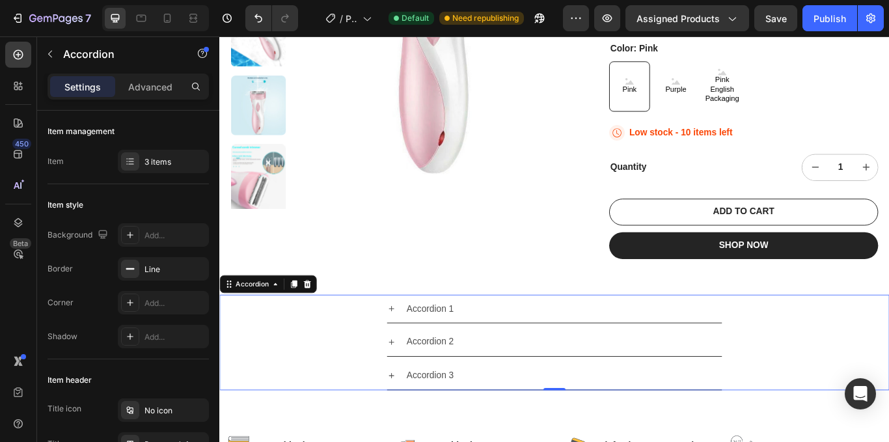
click at [336, 376] on div "Accordion 2" at bounding box center [609, 393] width 779 height 34
drag, startPoint x: 3, startPoint y: 317, endPoint x: 88, endPoint y: 319, distance: 85.9
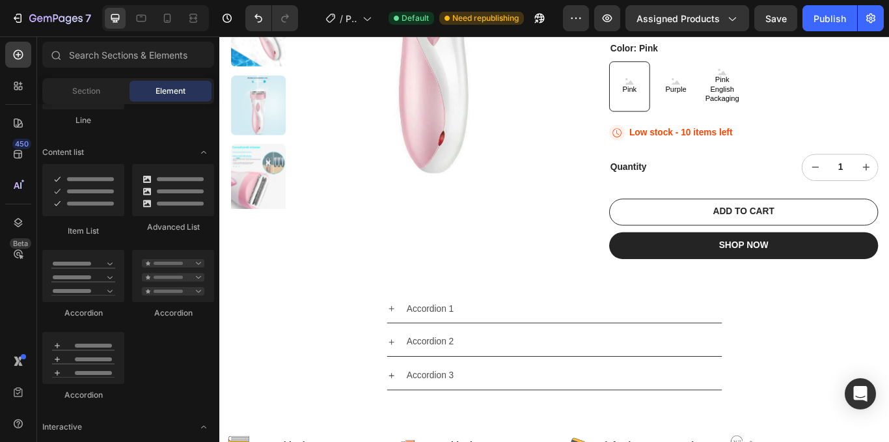
drag, startPoint x: 308, startPoint y: 356, endPoint x: 349, endPoint y: 291, distance: 76.7
click at [349, 317] on div "Accordion 1 Accordion 2 Accordion 3 Accordion Section 2" at bounding box center [609, 393] width 781 height 153
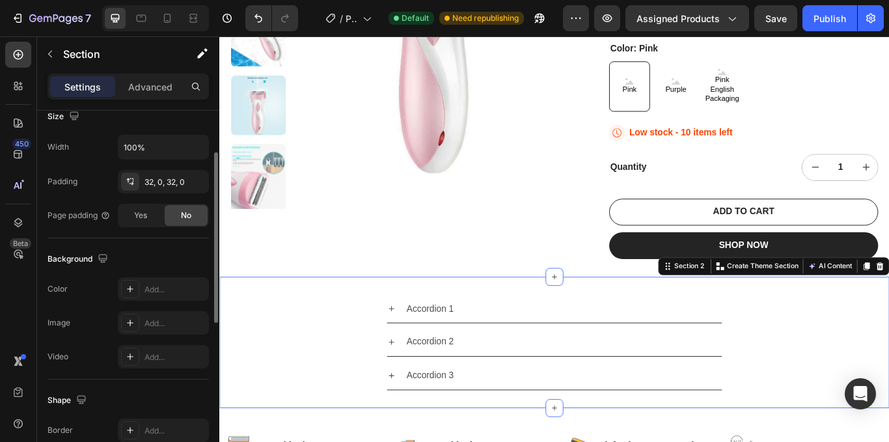
scroll to position [230, 0]
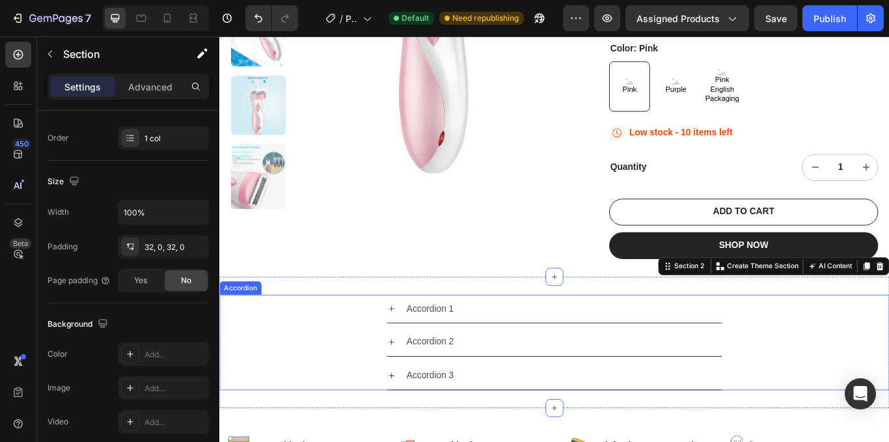
click at [418, 349] on icon at bounding box center [419, 354] width 10 height 10
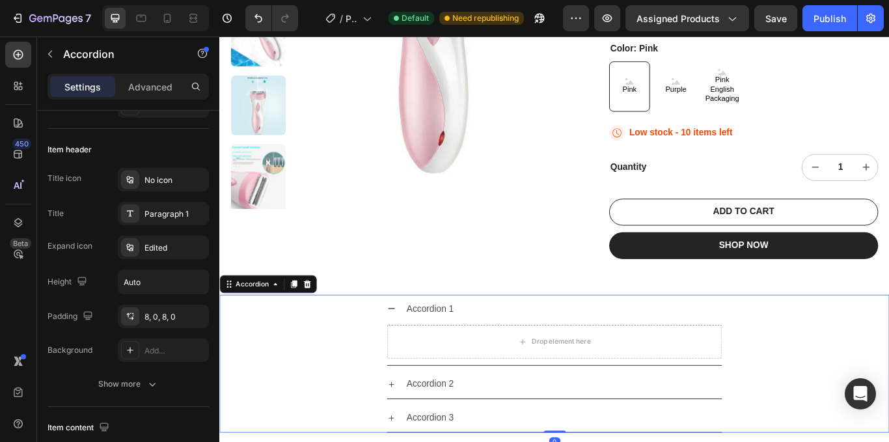
scroll to position [0, 0]
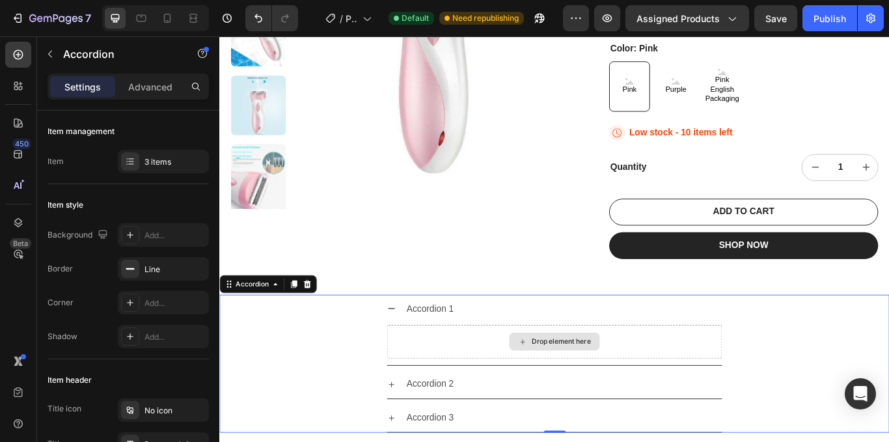
click at [589, 387] on div "Drop element here" at bounding box center [617, 392] width 69 height 10
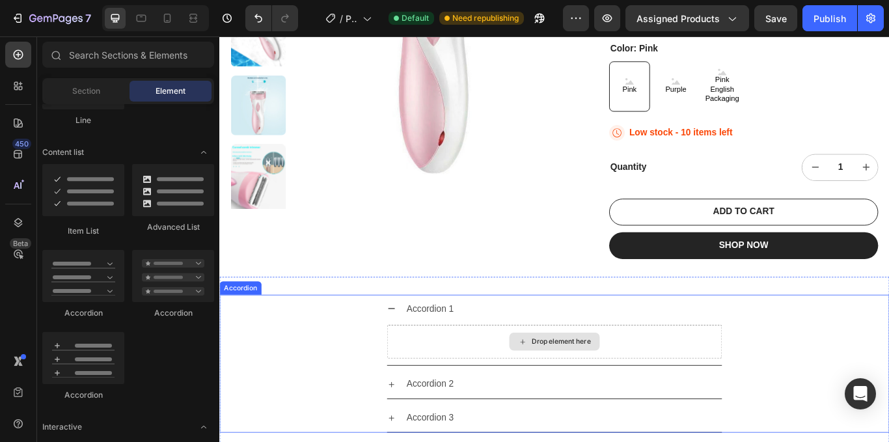
click at [590, 387] on div "Drop element here" at bounding box center [617, 392] width 69 height 10
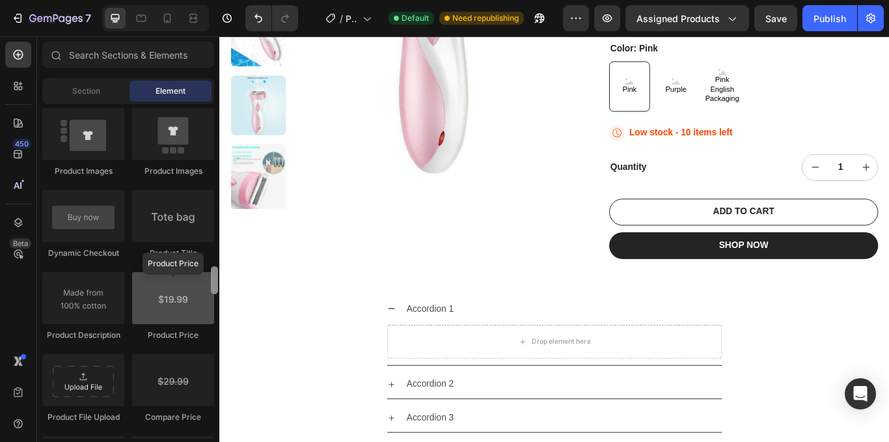
scroll to position [2005, 0]
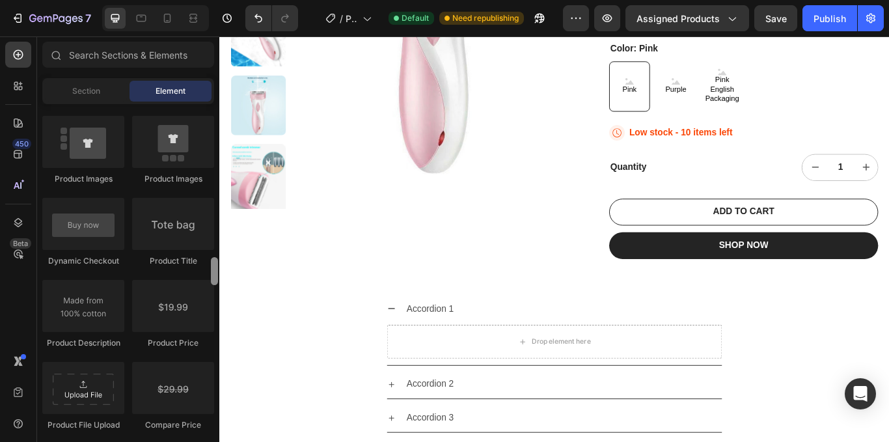
drag, startPoint x: 213, startPoint y: 182, endPoint x: 196, endPoint y: 286, distance: 105.4
click at [195, 288] on div "Layout Row Row Row Row Text Heading Text Block Button Button Button Media Image…" at bounding box center [128, 271] width 182 height 334
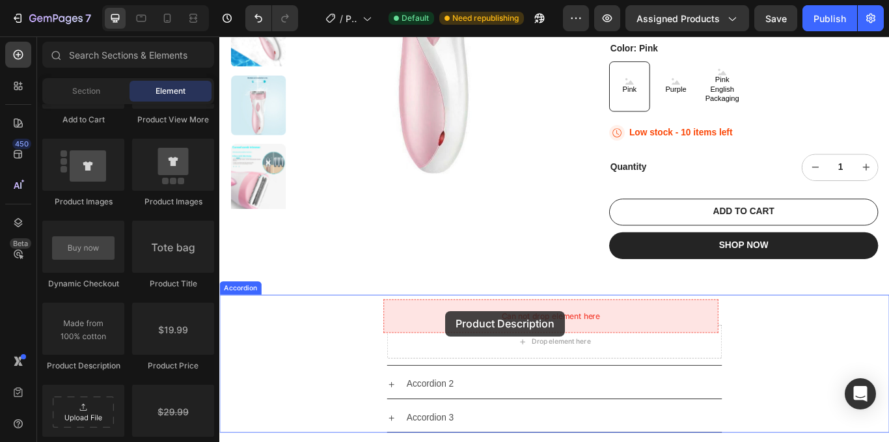
drag, startPoint x: 303, startPoint y: 405, endPoint x: 483, endPoint y: 356, distance: 186.1
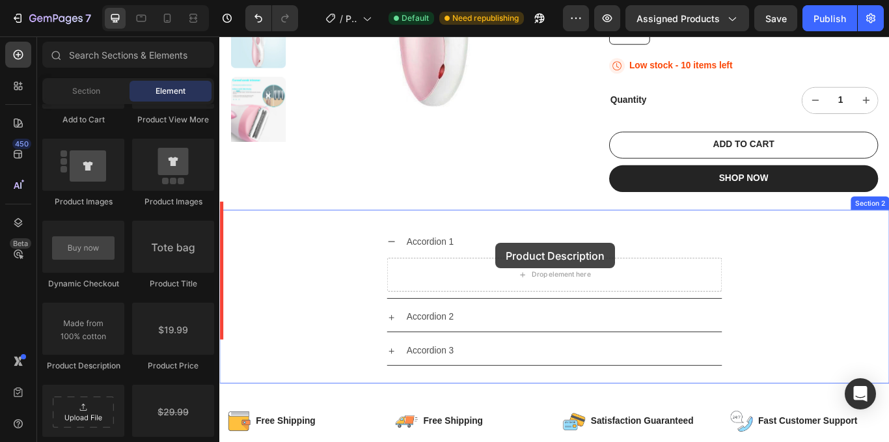
scroll to position [346, 0]
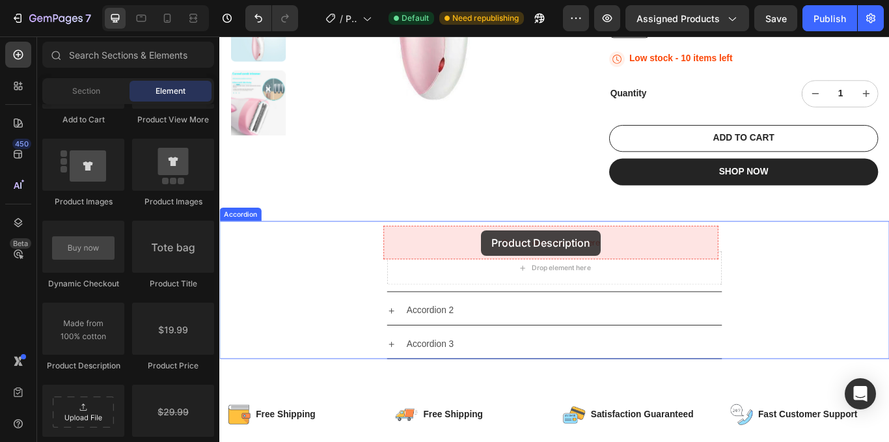
drag, startPoint x: 302, startPoint y: 382, endPoint x: 524, endPoint y: 262, distance: 252.6
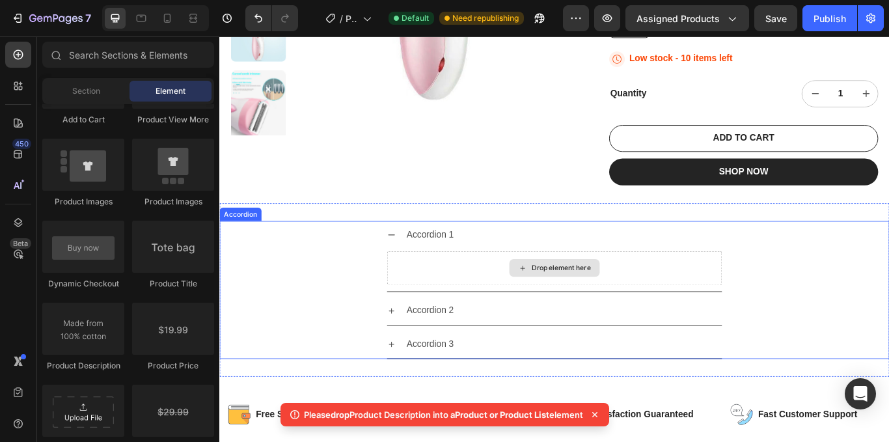
click at [570, 301] on icon at bounding box center [572, 306] width 10 height 11
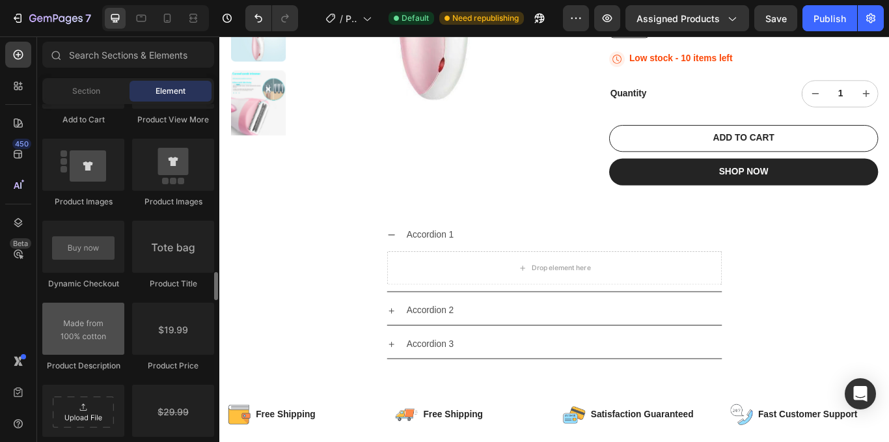
click at [80, 332] on div at bounding box center [83, 328] width 82 height 52
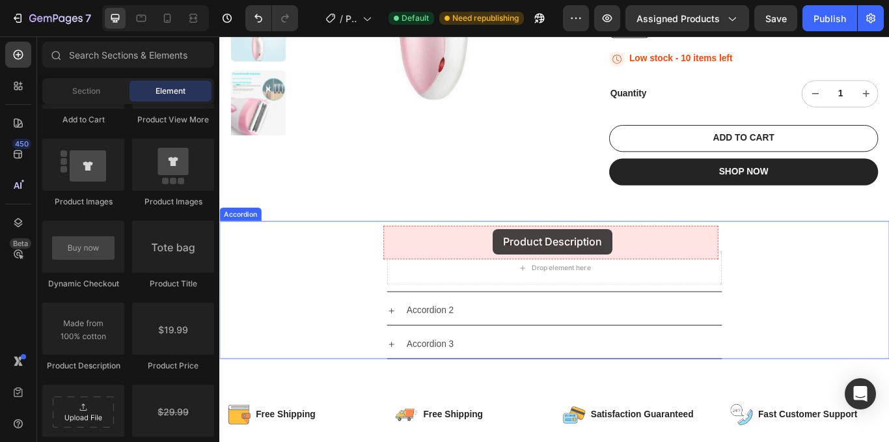
drag, startPoint x: 327, startPoint y: 356, endPoint x: 540, endPoint y: 261, distance: 233.6
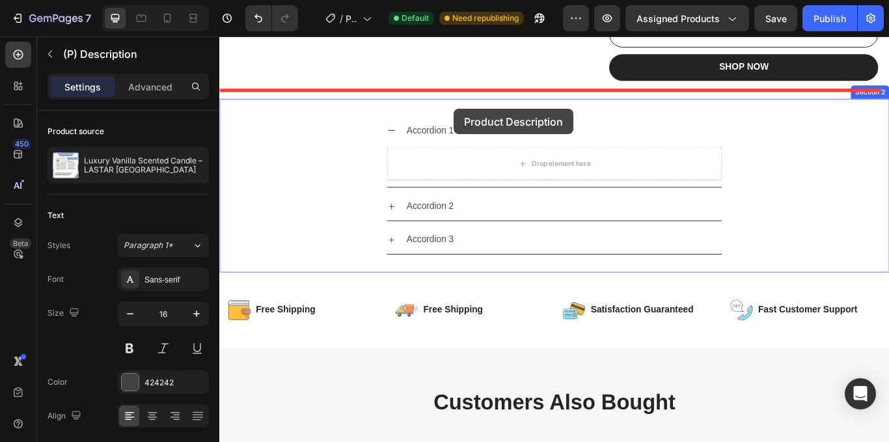
scroll to position [456, 0]
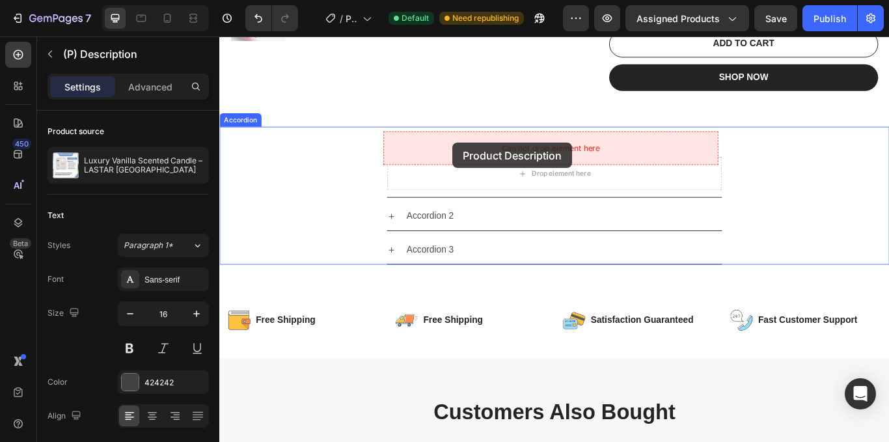
drag, startPoint x: 490, startPoint y: 319, endPoint x: 490, endPoint y: 160, distance: 158.7
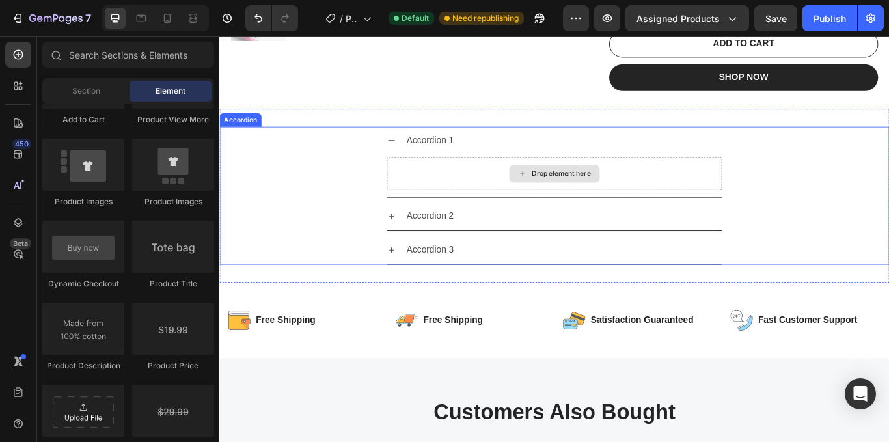
click at [599, 191] on div "Drop element here" at bounding box center [617, 196] width 69 height 10
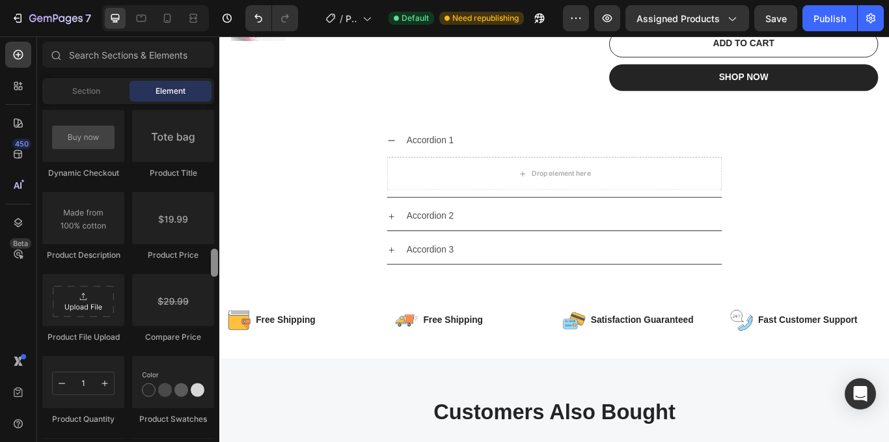
scroll to position [2054, 0]
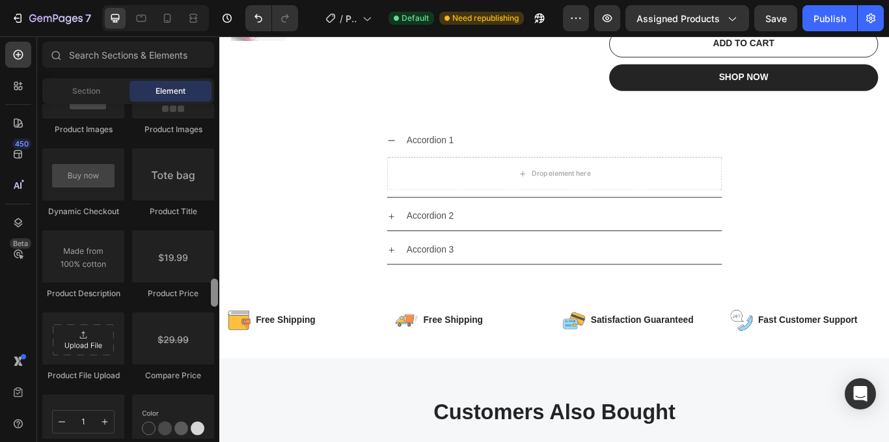
drag, startPoint x: 213, startPoint y: 324, endPoint x: 213, endPoint y: 291, distance: 32.5
click at [213, 291] on div at bounding box center [214, 292] width 7 height 28
click at [83, 265] on div at bounding box center [83, 256] width 82 height 52
click at [83, 264] on div at bounding box center [83, 256] width 82 height 52
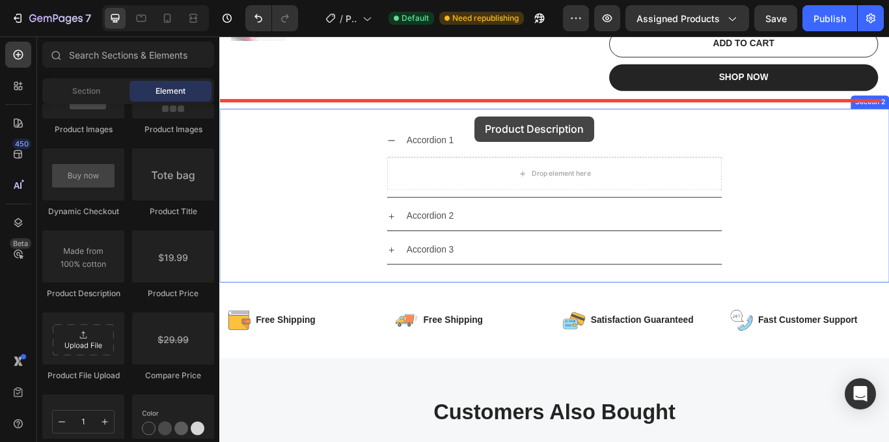
drag, startPoint x: 302, startPoint y: 298, endPoint x: 517, endPoint y: 129, distance: 272.9
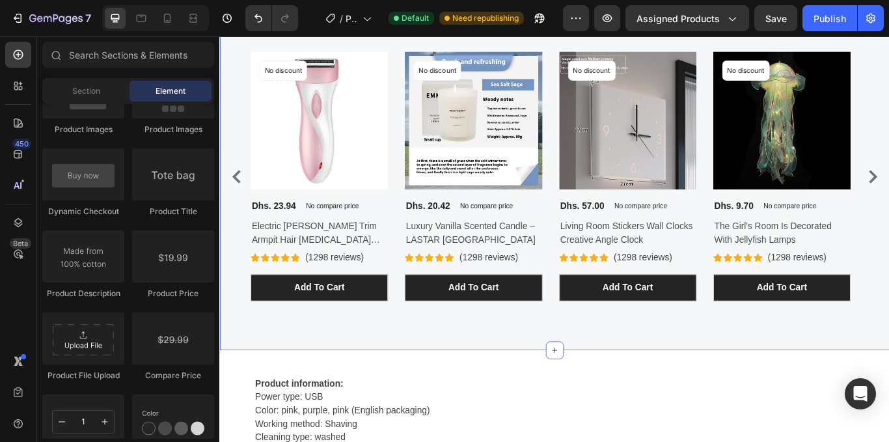
scroll to position [1028, 0]
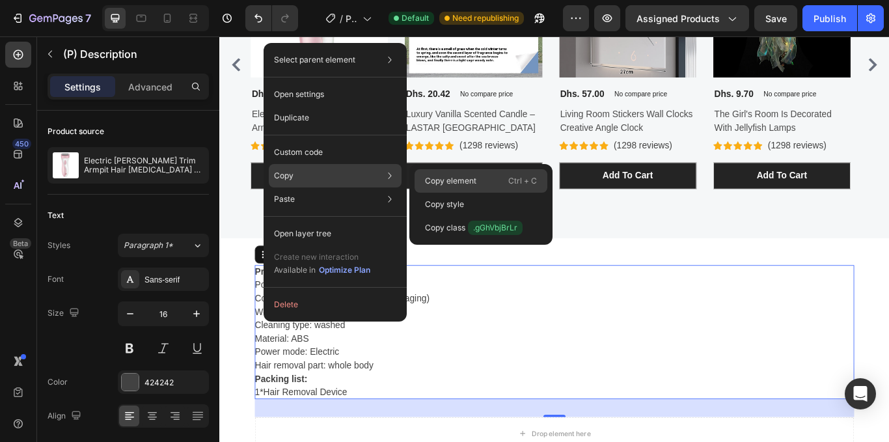
click at [448, 179] on p "Copy element" at bounding box center [450, 181] width 51 height 12
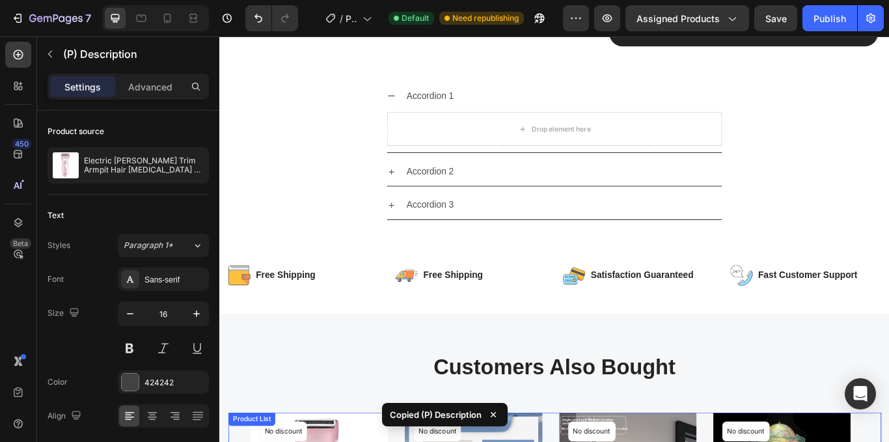
scroll to position [443, 0]
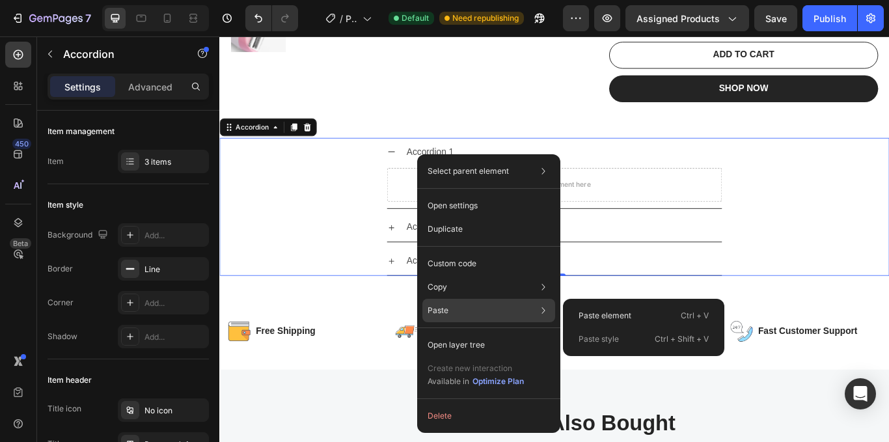
click at [440, 308] on p "Paste" at bounding box center [437, 310] width 21 height 12
click at [619, 314] on p "Paste element" at bounding box center [604, 316] width 53 height 12
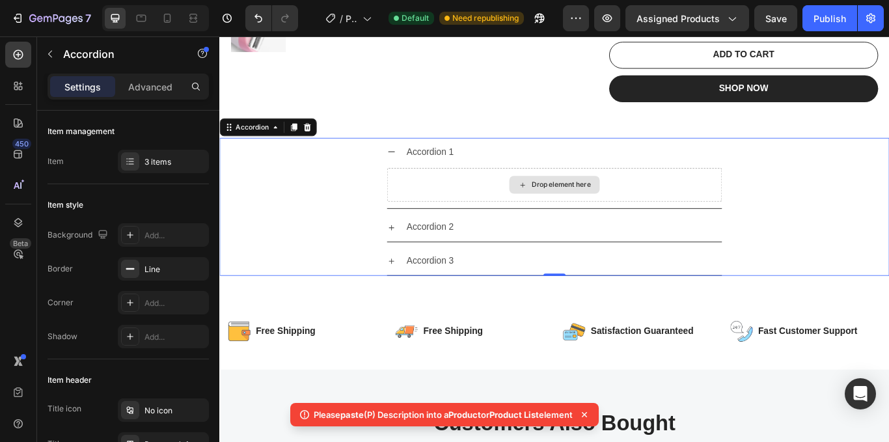
click at [511, 190] on div "Drop element here" at bounding box center [609, 209] width 390 height 39
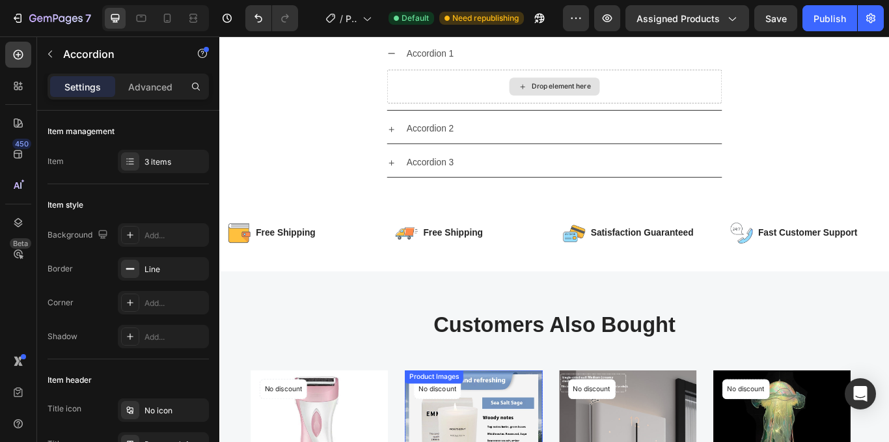
scroll to position [362, 0]
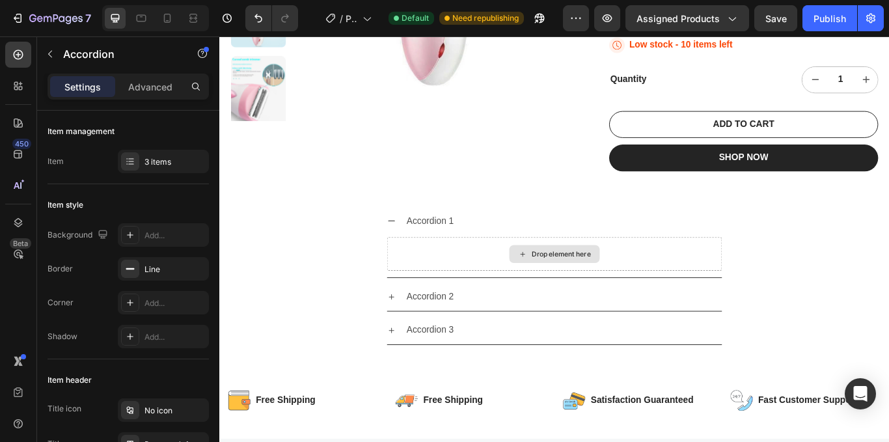
click at [492, 271] on div "Drop element here" at bounding box center [609, 290] width 390 height 39
click at [481, 271] on div "Drop element here" at bounding box center [609, 290] width 390 height 39
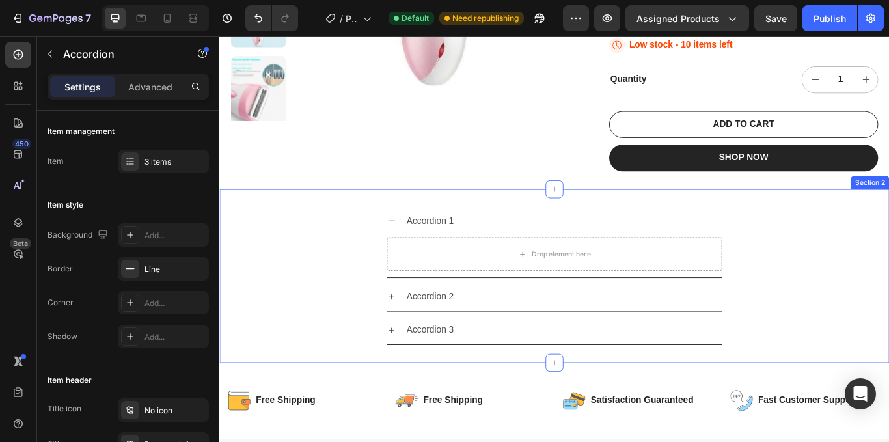
click at [461, 215] on div "Accordion 1 Drop element here Accordion 2 Accordion 3 Accordion Section 2" at bounding box center [609, 316] width 781 height 202
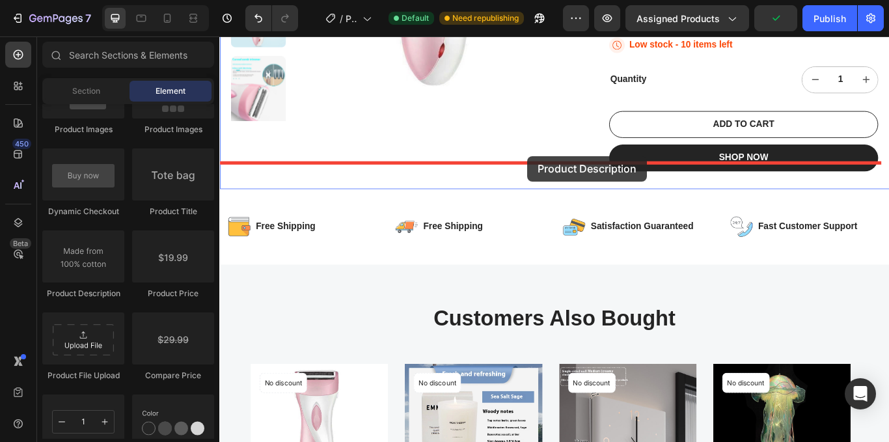
drag, startPoint x: 303, startPoint y: 293, endPoint x: 578, endPoint y: 174, distance: 299.8
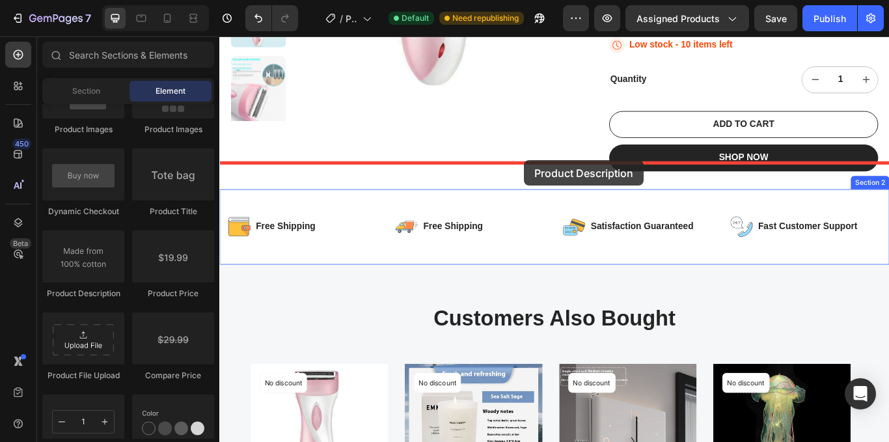
drag, startPoint x: 297, startPoint y: 296, endPoint x: 574, endPoint y: 180, distance: 300.6
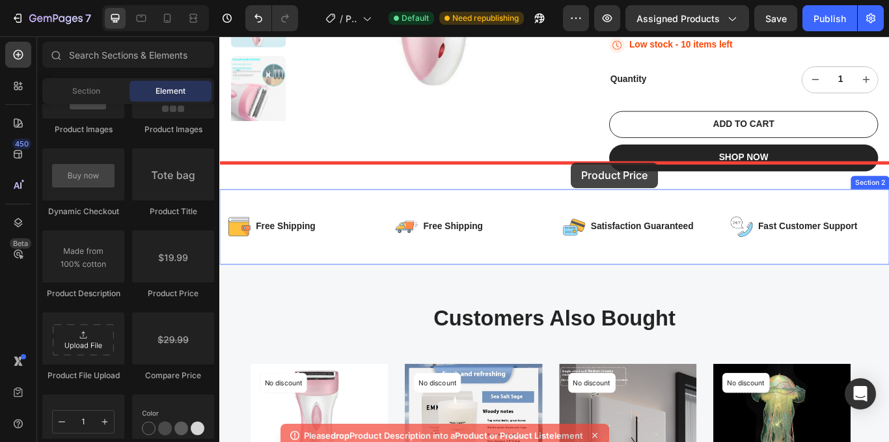
drag, startPoint x: 388, startPoint y: 298, endPoint x: 635, endPoint y: 185, distance: 271.6
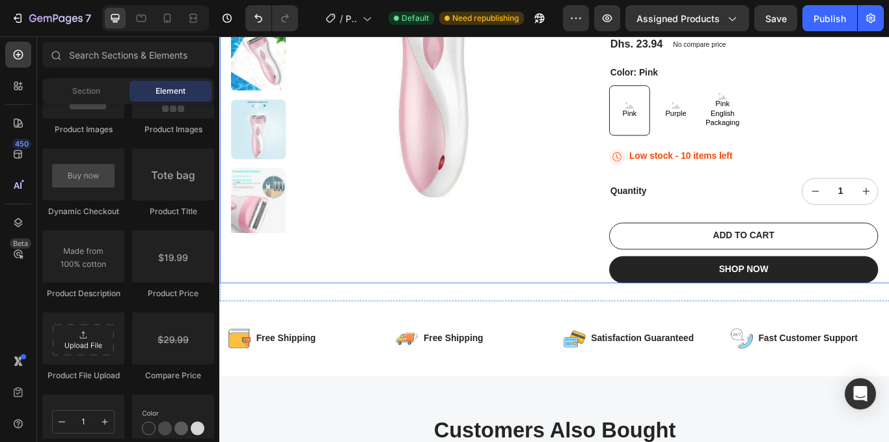
scroll to position [167, 0]
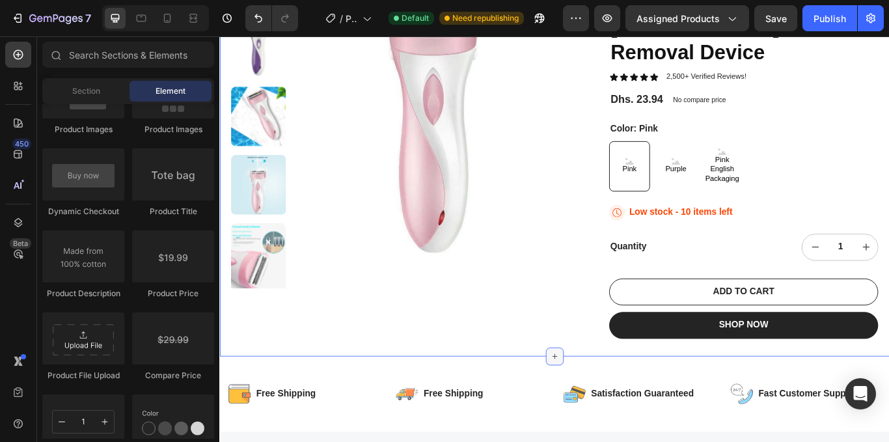
click at [604, 405] on icon at bounding box center [609, 410] width 10 height 10
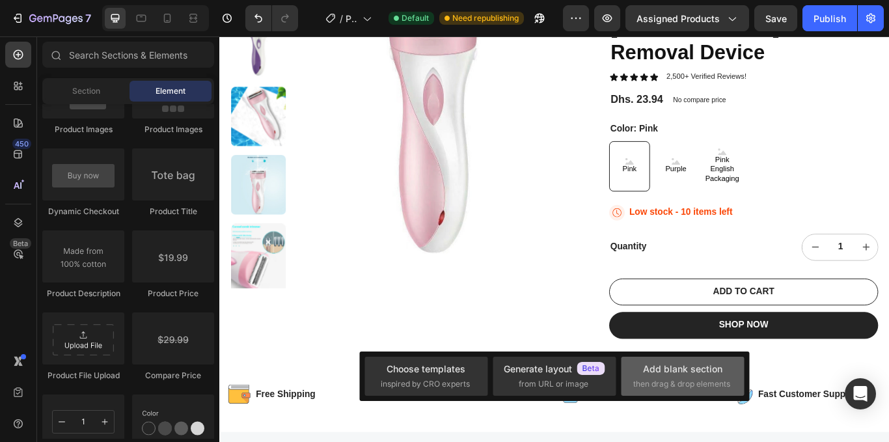
click at [667, 368] on div "Add blank section" at bounding box center [682, 369] width 79 height 14
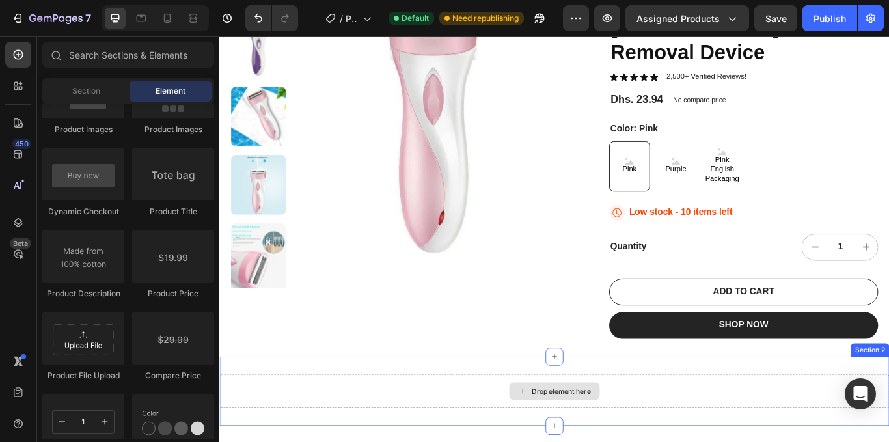
click at [693, 431] on div "Drop element here" at bounding box center [609, 450] width 781 height 39
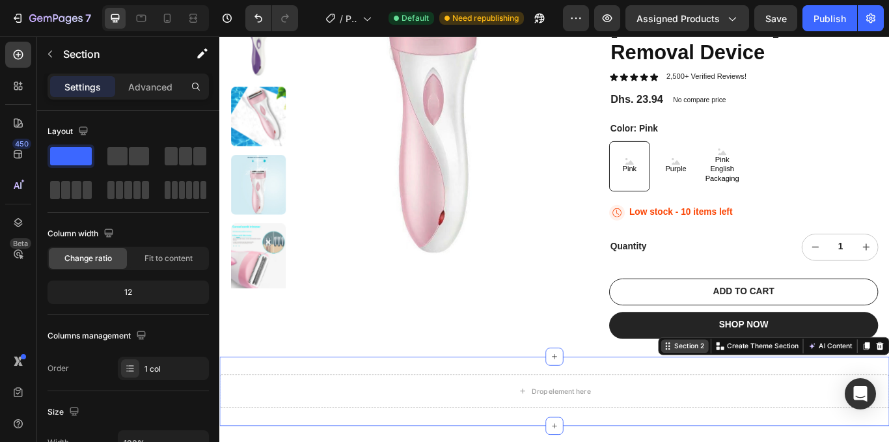
click at [755, 392] on div "Section 2" at bounding box center [767, 398] width 40 height 12
click at [751, 390] on div "Section 2" at bounding box center [761, 398] width 55 height 16
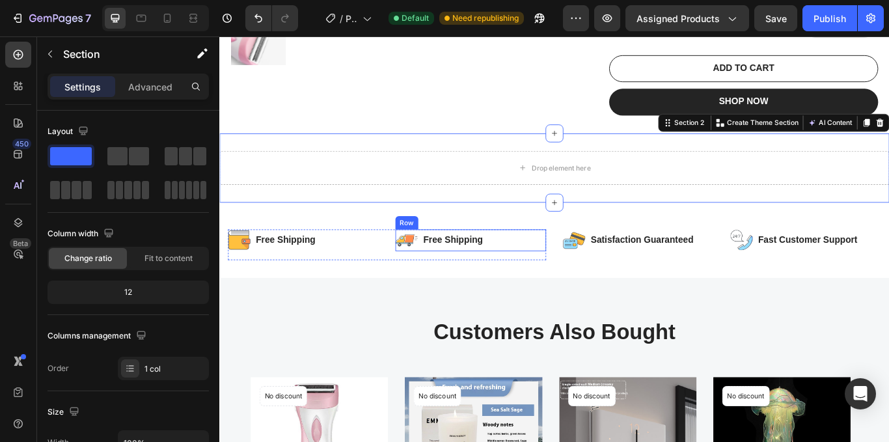
scroll to position [362, 0]
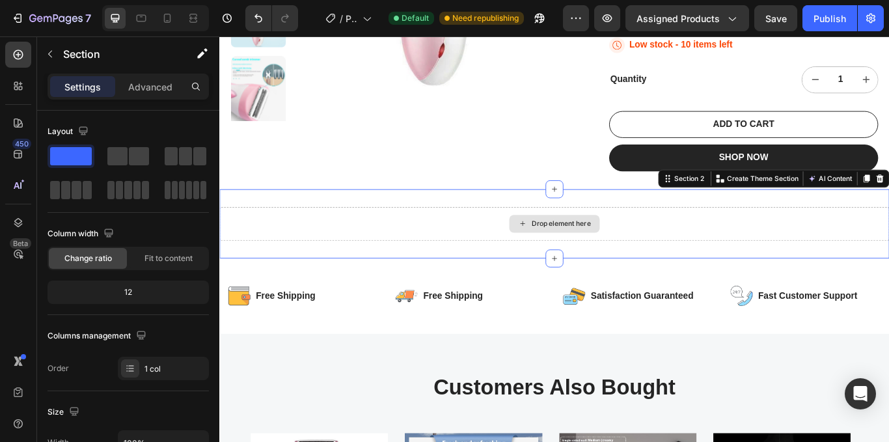
click at [586, 250] on div "Drop element here" at bounding box center [617, 255] width 69 height 10
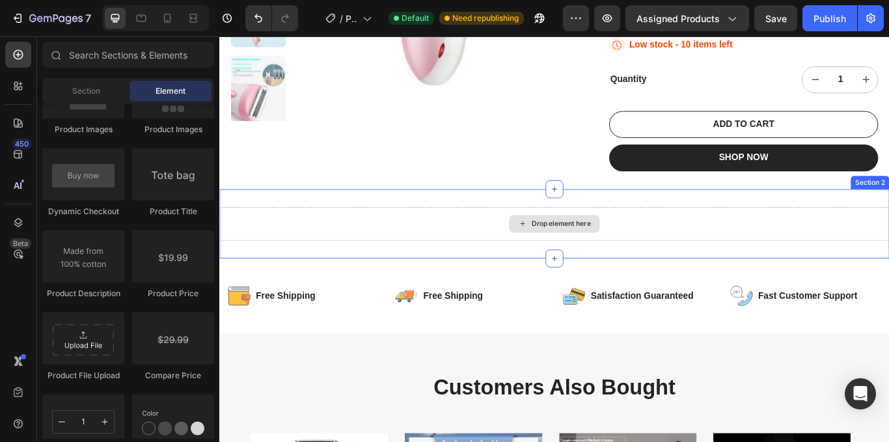
click at [577, 245] on div "Drop element here" at bounding box center [609, 255] width 105 height 21
click at [567, 249] on icon at bounding box center [572, 254] width 10 height 11
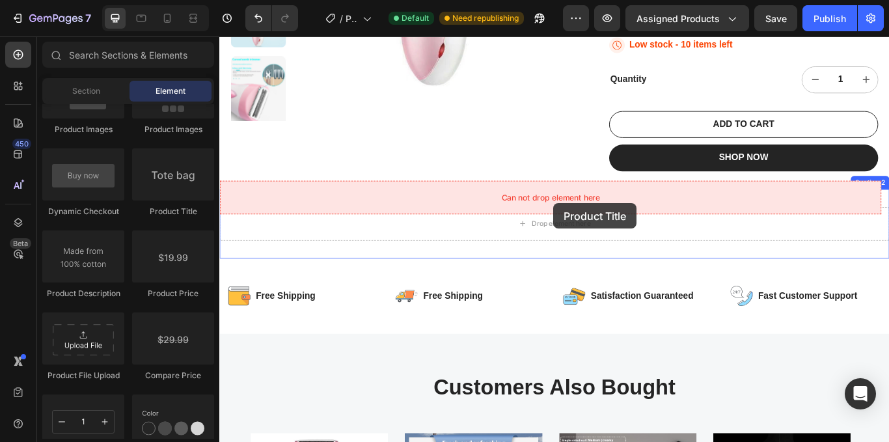
drag, startPoint x: 391, startPoint y: 216, endPoint x: 608, endPoint y: 231, distance: 217.8
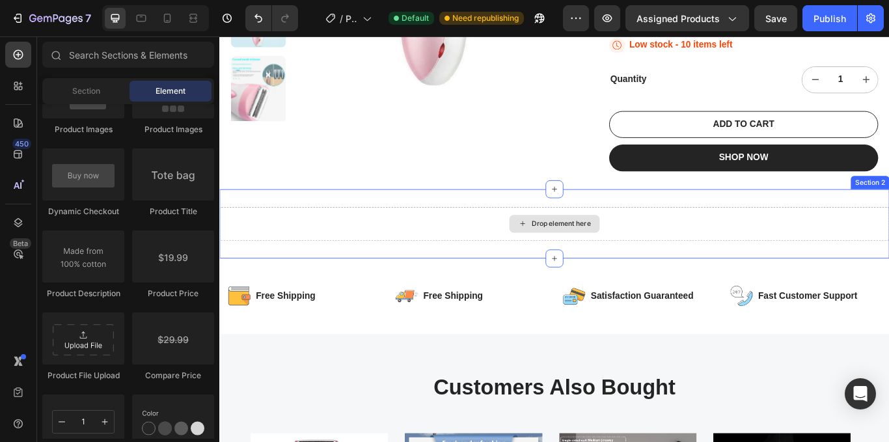
click at [432, 235] on div "Drop element here" at bounding box center [609, 254] width 781 height 39
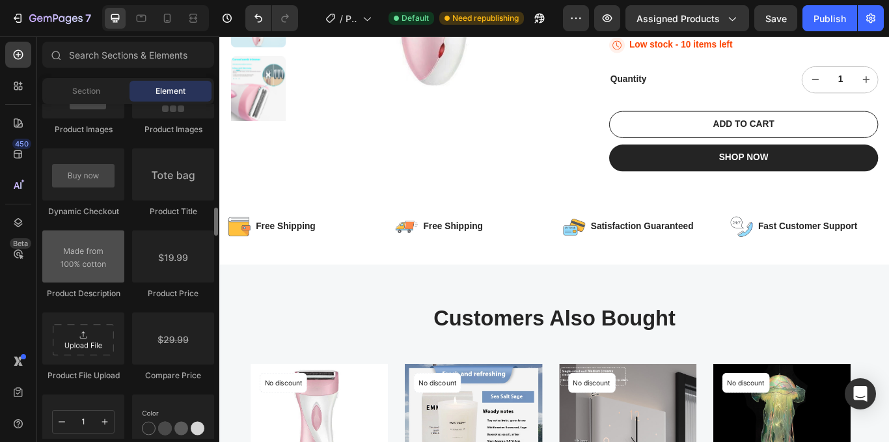
scroll to position [1924, 0]
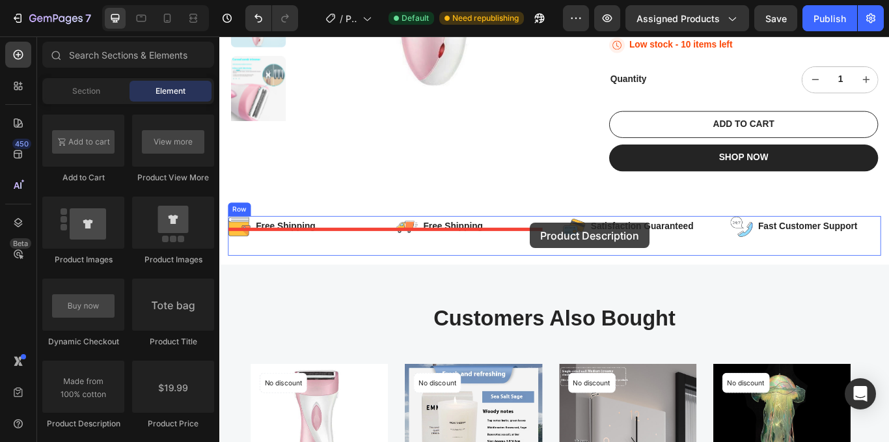
drag, startPoint x: 301, startPoint y: 427, endPoint x: 581, endPoint y: 254, distance: 329.3
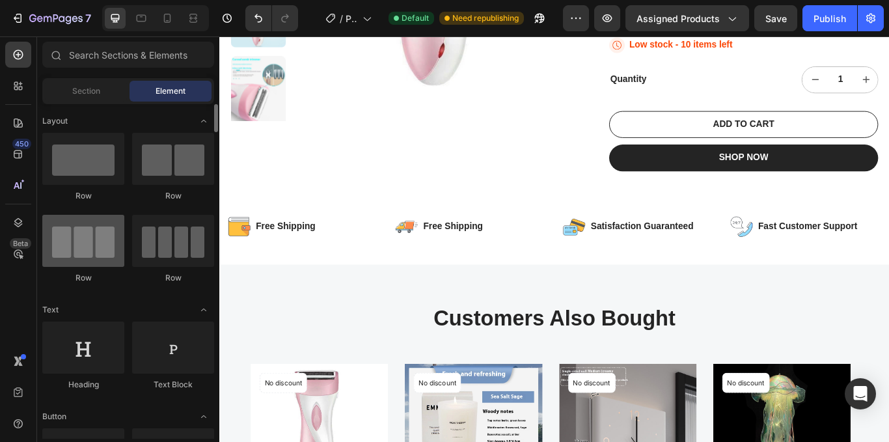
scroll to position [0, 0]
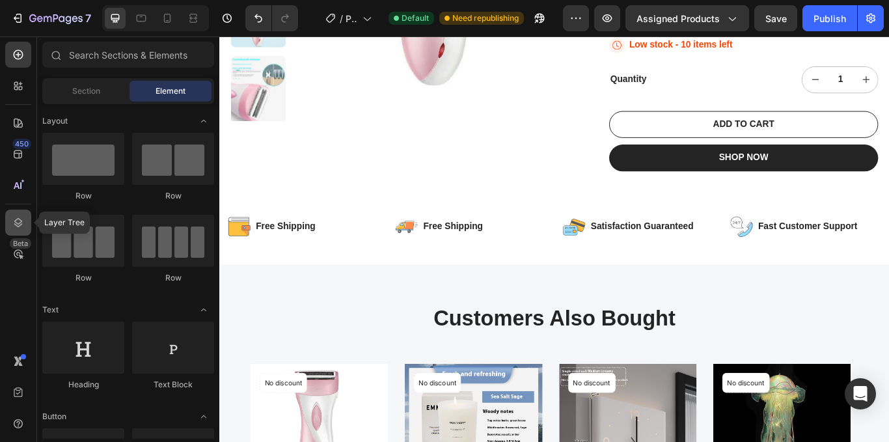
click at [23, 222] on icon at bounding box center [18, 222] width 13 height 13
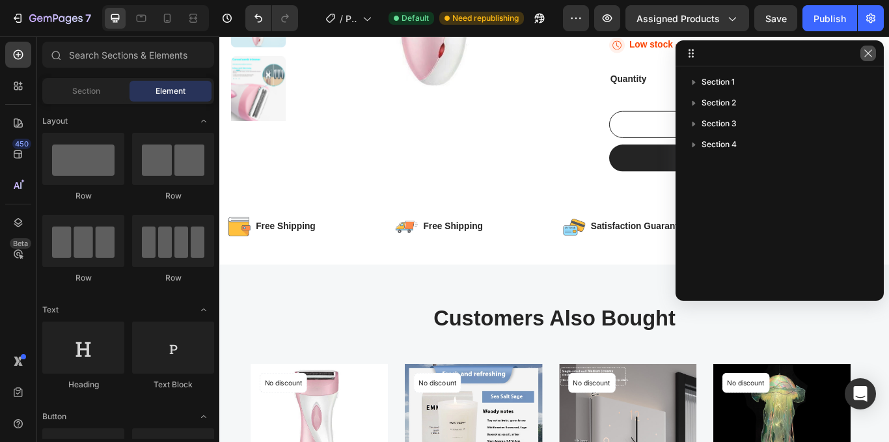
click at [866, 51] on icon "button" at bounding box center [867, 52] width 7 height 7
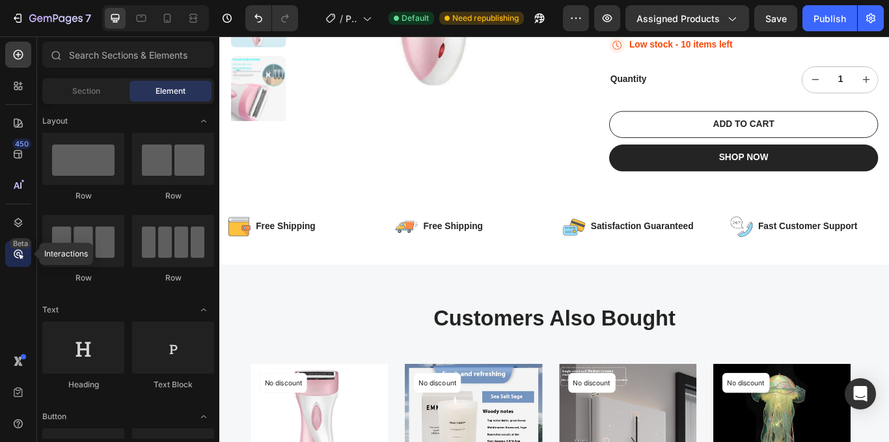
click at [23, 249] on icon at bounding box center [18, 253] width 13 height 13
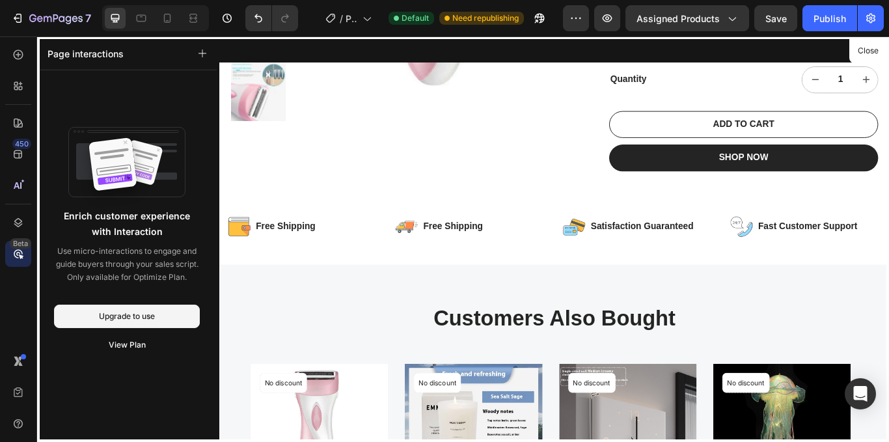
click at [20, 249] on icon at bounding box center [18, 253] width 13 height 13
click at [16, 246] on div "Beta" at bounding box center [20, 243] width 21 height 10
click at [16, 358] on icon at bounding box center [17, 361] width 6 height 10
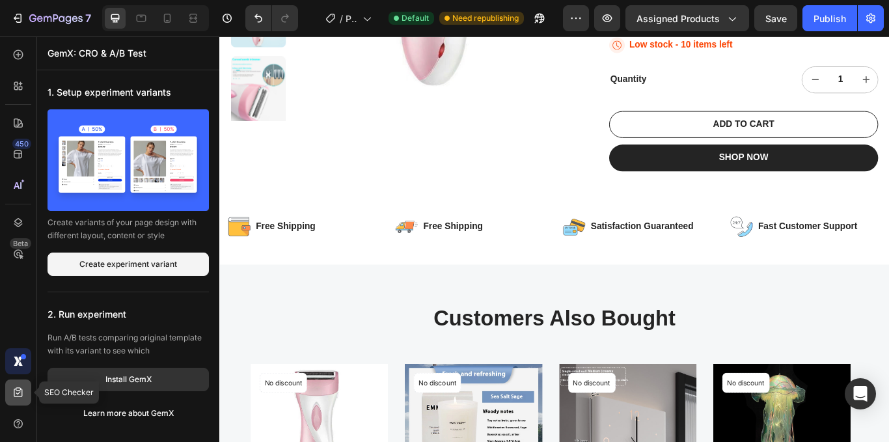
click at [21, 392] on icon at bounding box center [18, 392] width 13 height 13
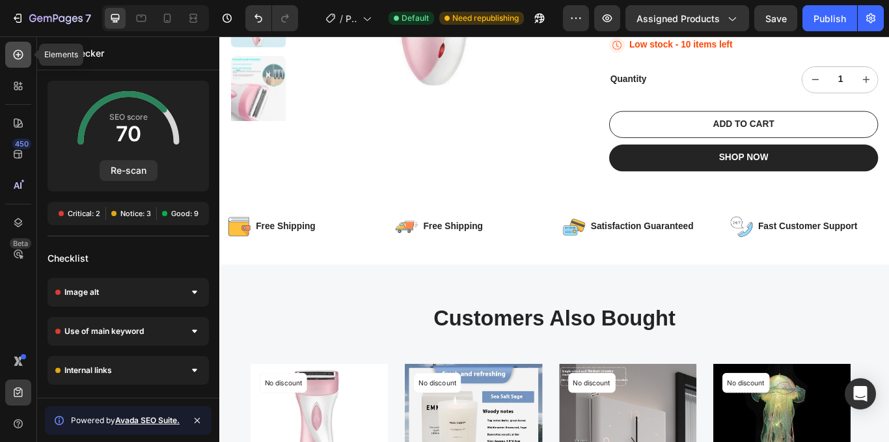
click at [20, 52] on icon at bounding box center [18, 54] width 13 height 13
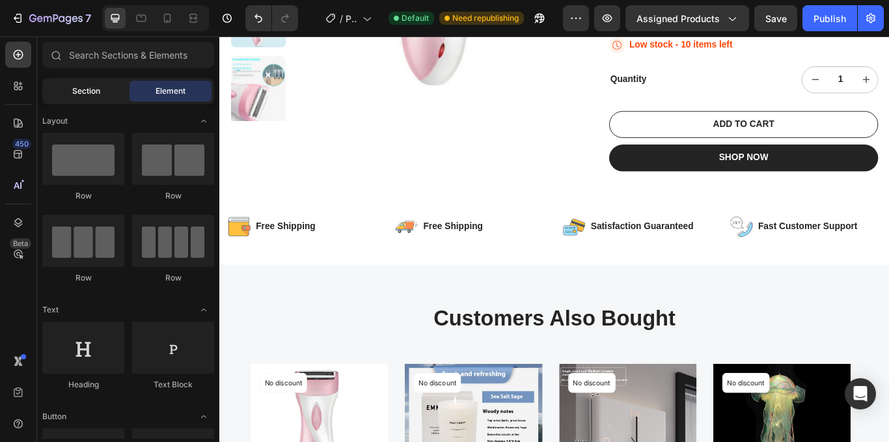
click at [92, 88] on span "Section" at bounding box center [86, 91] width 28 height 12
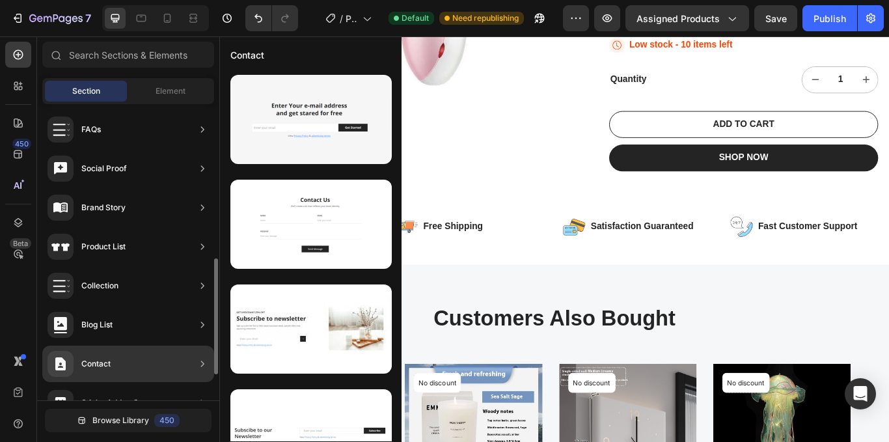
scroll to position [459, 0]
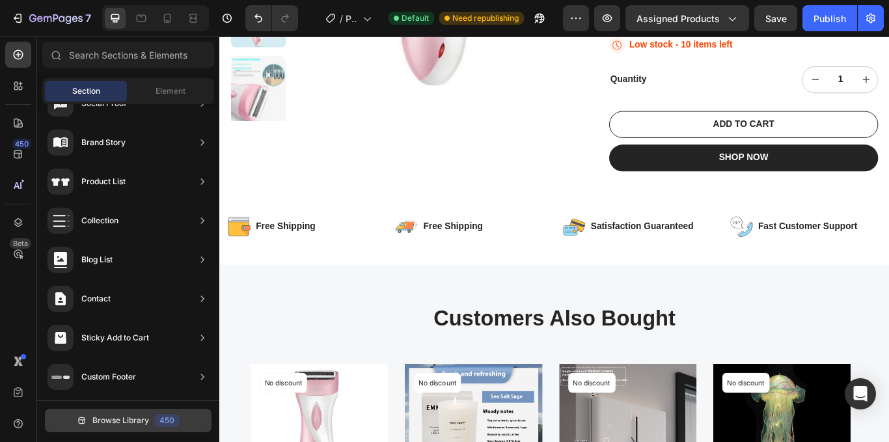
click at [133, 418] on span "Browse Library" at bounding box center [120, 420] width 57 height 12
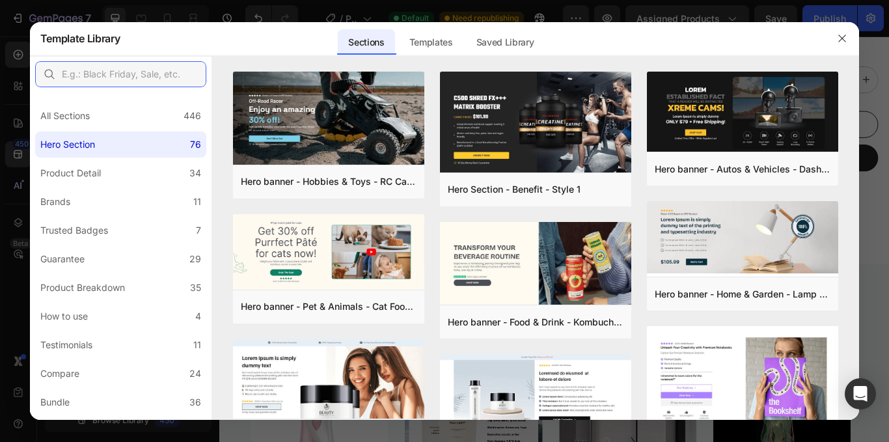
click at [127, 74] on input "text" at bounding box center [120, 74] width 171 height 26
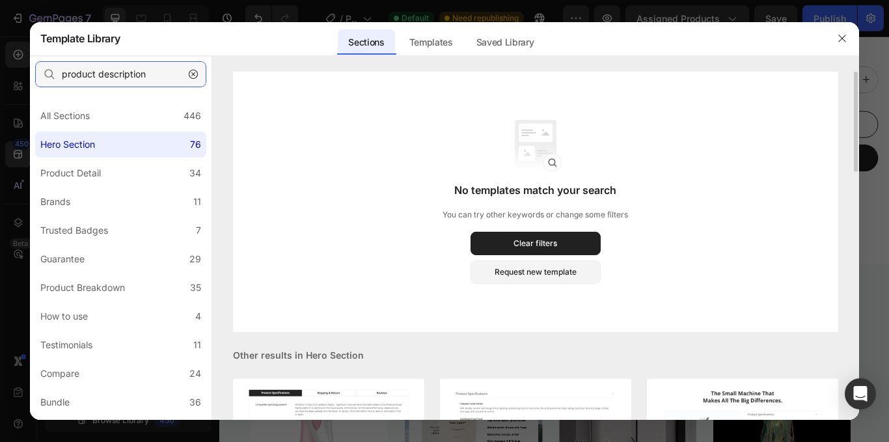
scroll to position [130, 0]
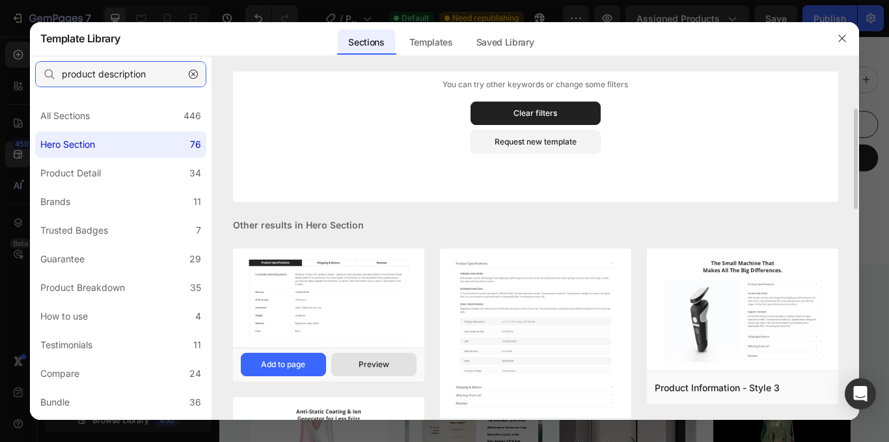
type input "product description"
click at [376, 358] on button "Preview" at bounding box center [373, 364] width 85 height 23
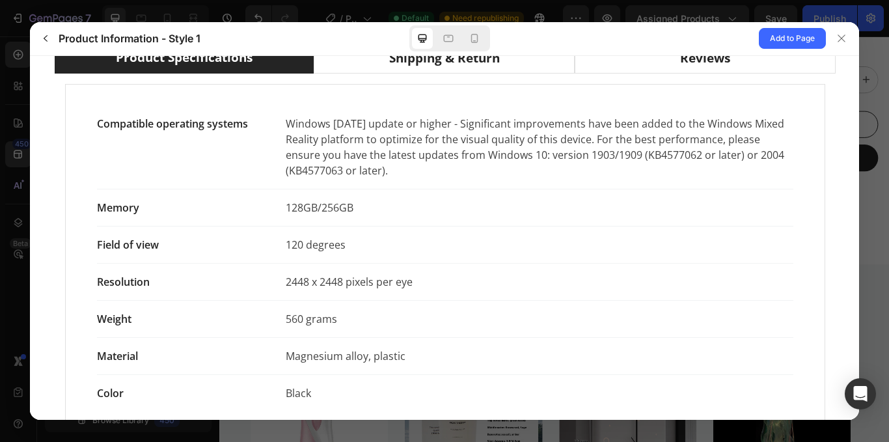
scroll to position [0, 0]
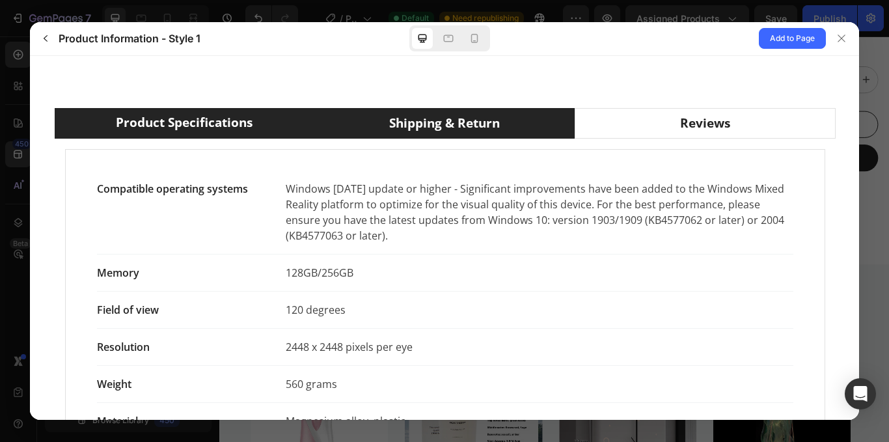
click at [444, 128] on div "Shipping & Return" at bounding box center [443, 122] width 111 height 19
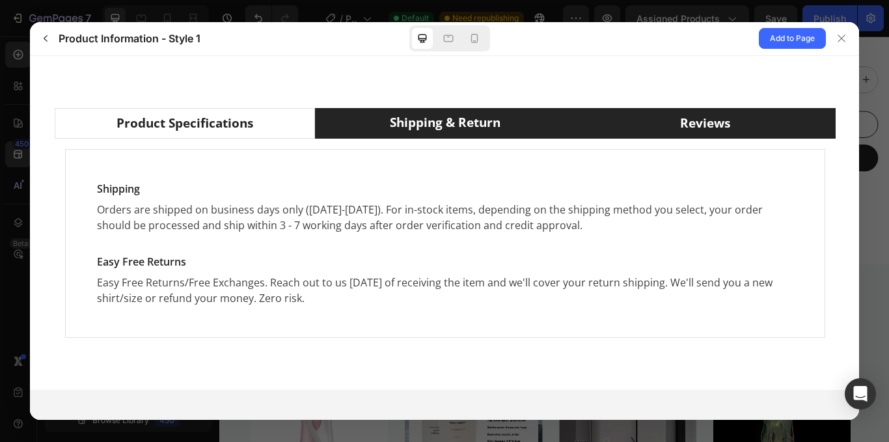
click at [692, 126] on div "Reviews" at bounding box center [704, 122] width 50 height 19
click at [434, 129] on div "Shipping & Return" at bounding box center [445, 122] width 111 height 19
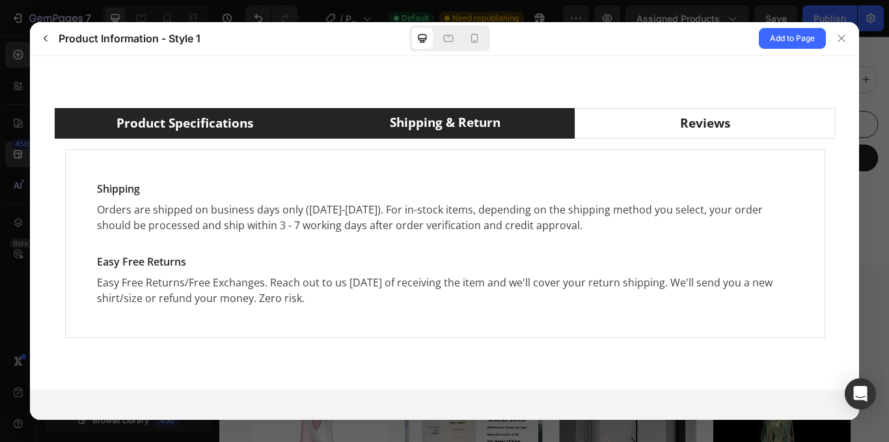
click at [221, 123] on div "Product Specifications" at bounding box center [184, 122] width 137 height 19
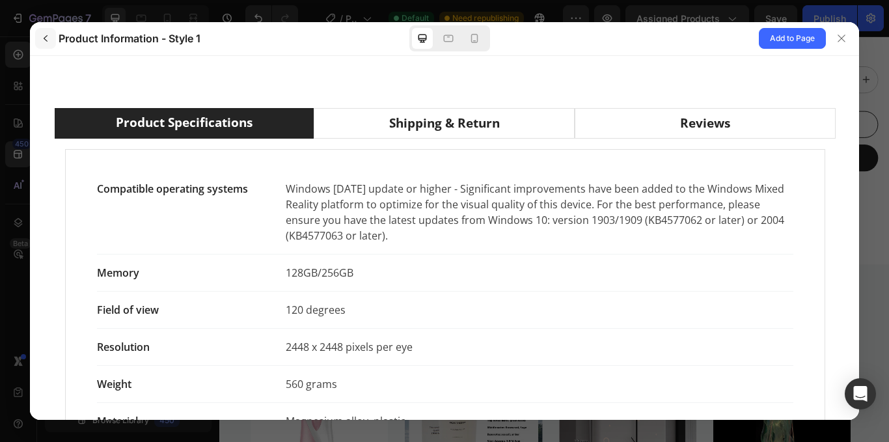
click at [47, 38] on icon "button" at bounding box center [45, 38] width 10 height 10
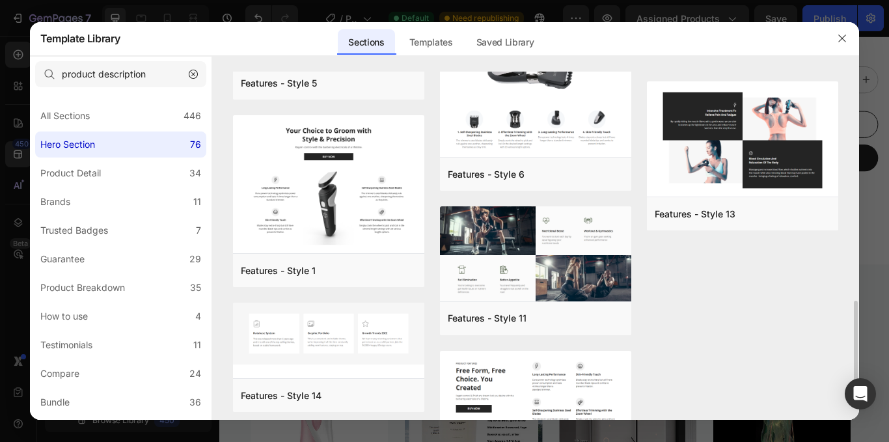
scroll to position [860, 0]
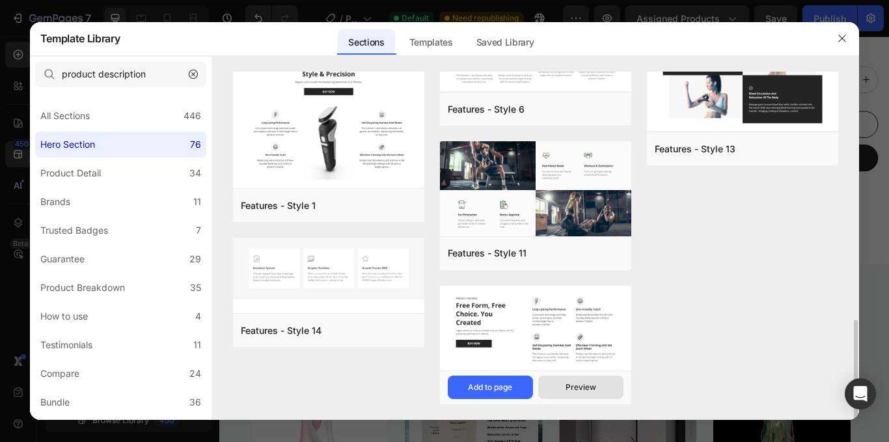
click at [0, 0] on div "Preview" at bounding box center [0, 0] width 0 height 0
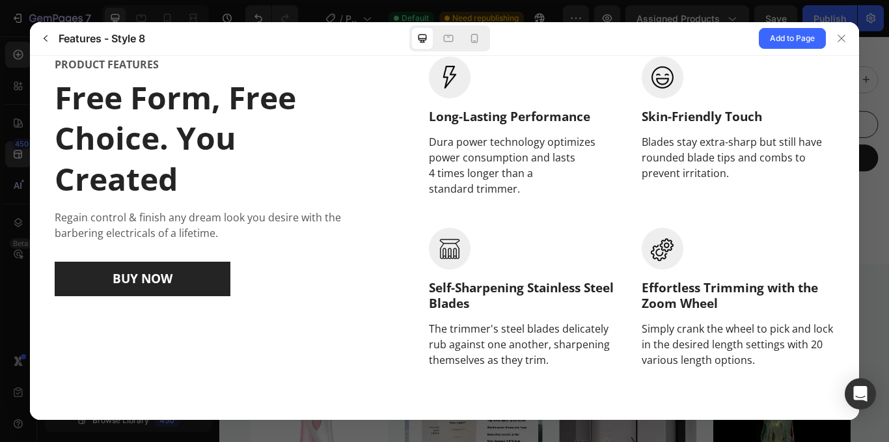
scroll to position [0, 0]
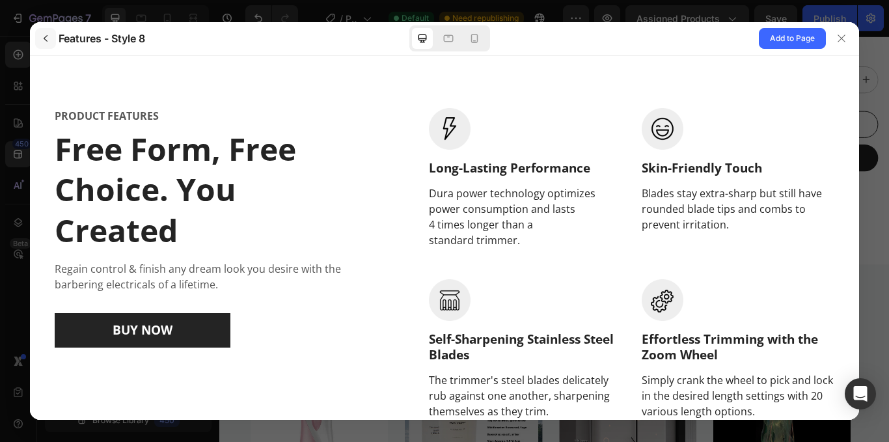
click at [47, 39] on icon "button" at bounding box center [45, 38] width 10 height 10
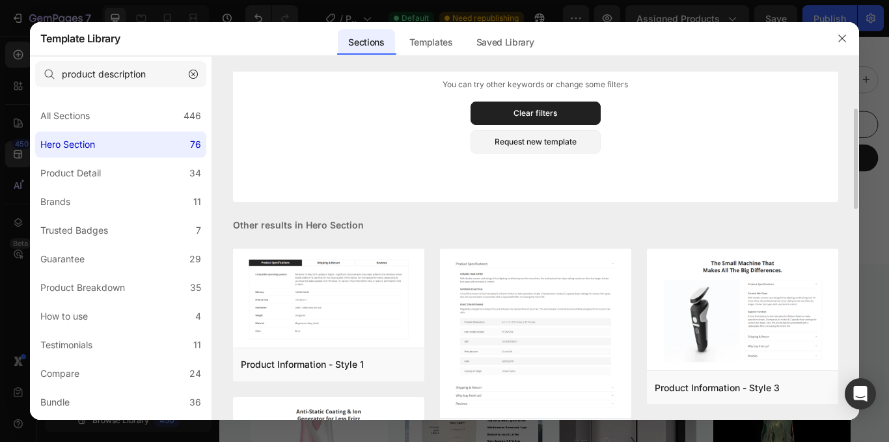
scroll to position [260, 0]
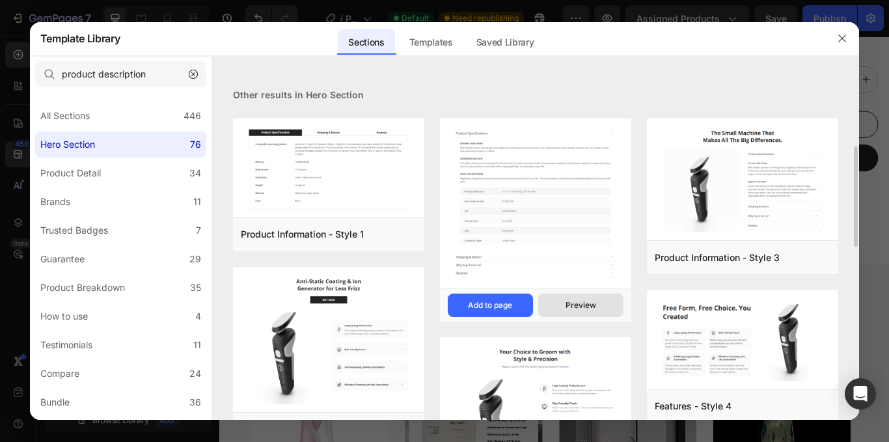
click at [584, 303] on div "Preview" at bounding box center [580, 305] width 31 height 12
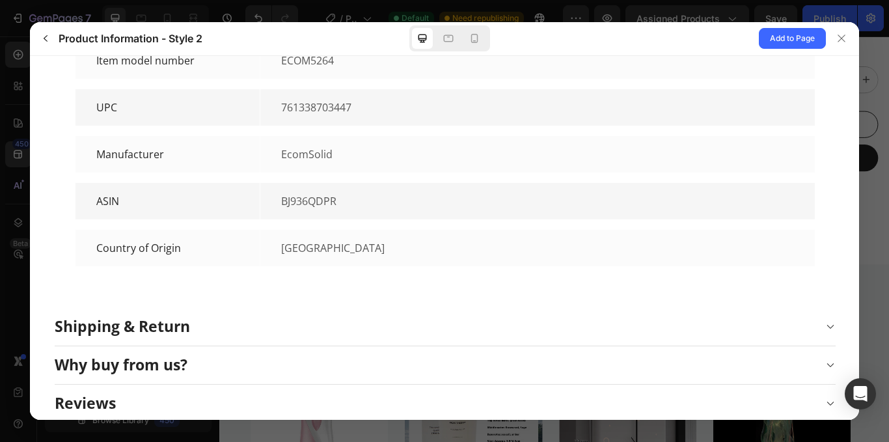
scroll to position [446, 0]
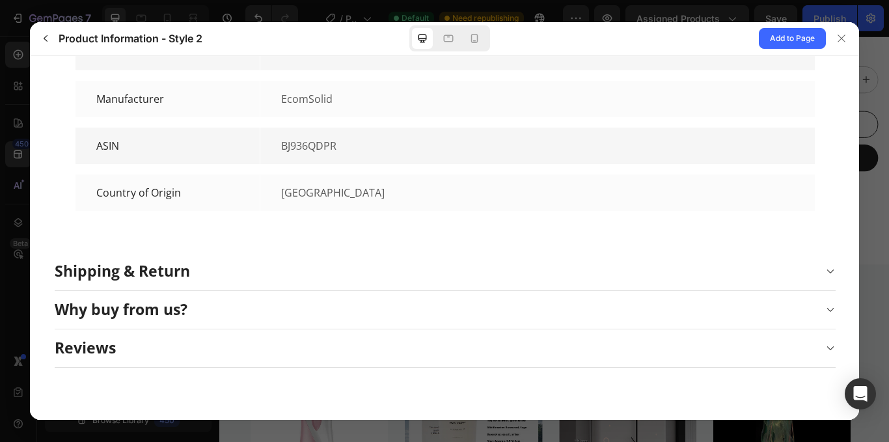
click at [120, 273] on div "Shipping & Return" at bounding box center [121, 271] width 135 height 20
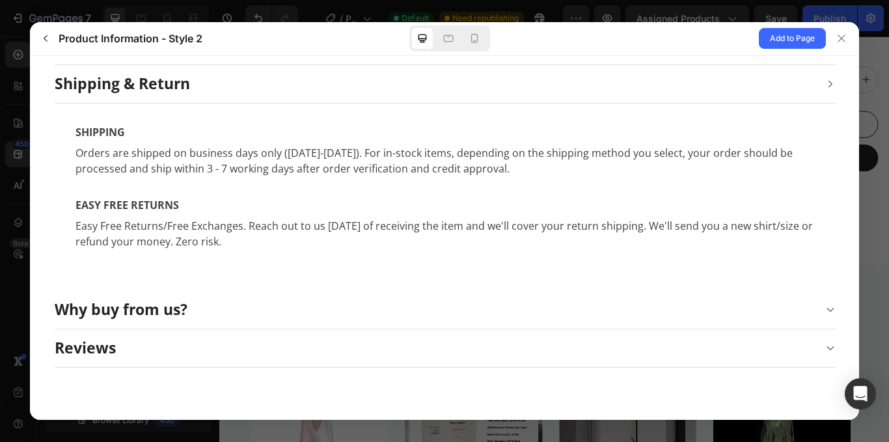
scroll to position [81, 0]
click at [128, 312] on div "Why buy from us?" at bounding box center [120, 309] width 133 height 20
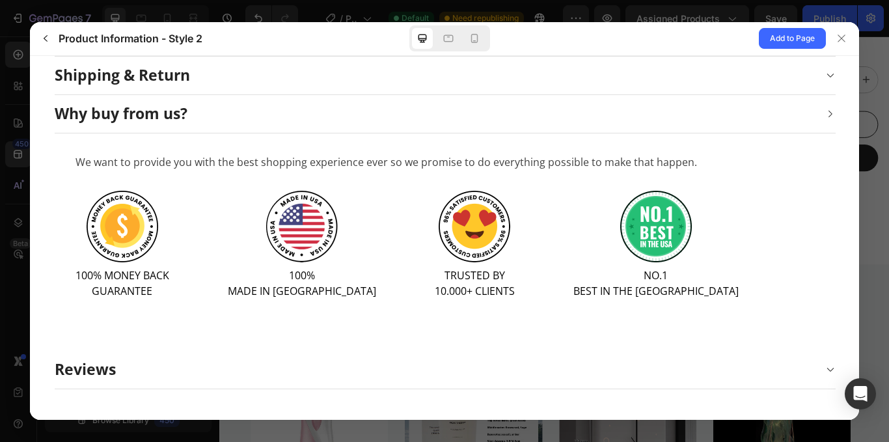
click at [97, 364] on div "Reviews" at bounding box center [84, 369] width 61 height 20
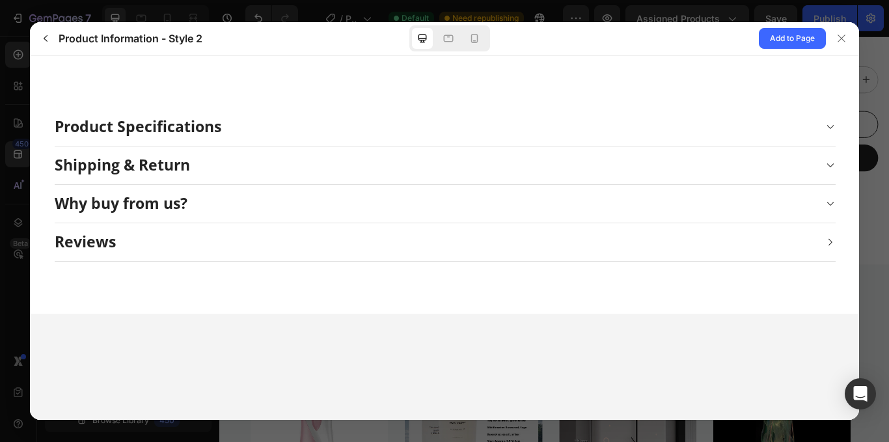
scroll to position [0, 0]
click at [322, 241] on div "Reviews" at bounding box center [434, 242] width 760 height 20
click at [105, 201] on div "Why buy from us?" at bounding box center [120, 203] width 133 height 20
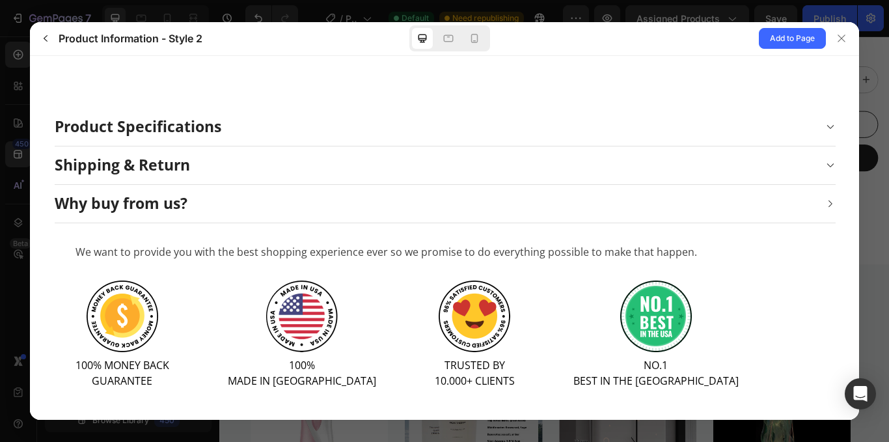
click at [120, 164] on div "Shipping & Return" at bounding box center [121, 165] width 135 height 20
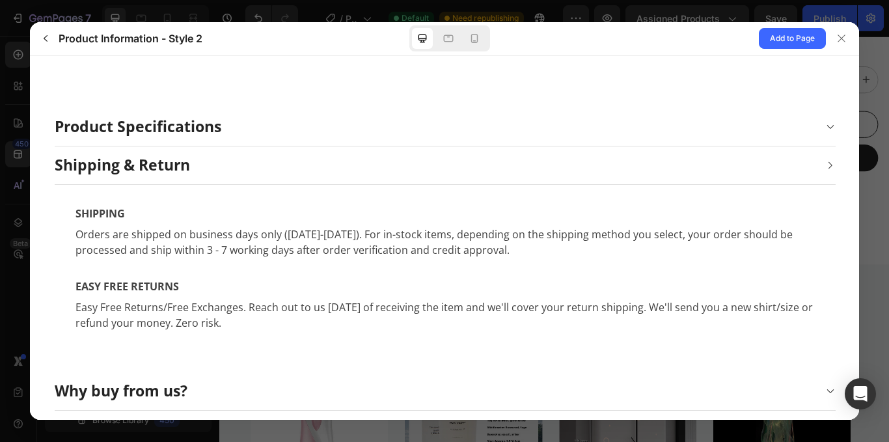
click at [145, 126] on div "Product Specifications" at bounding box center [137, 126] width 167 height 20
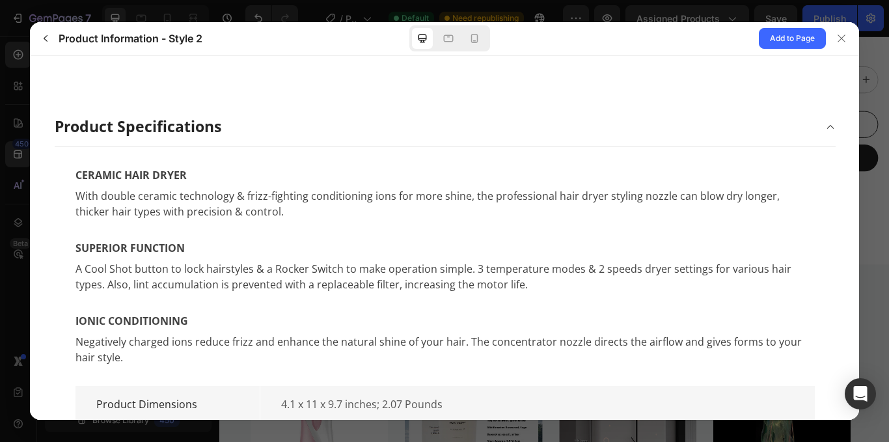
scroll to position [65, 0]
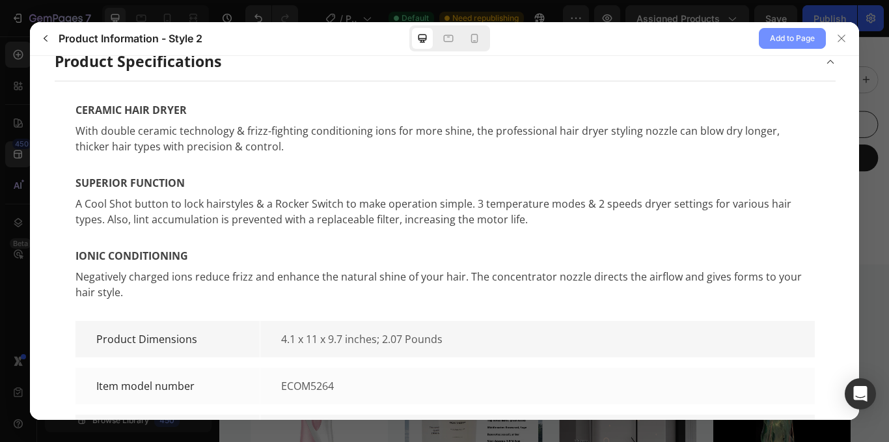
click at [780, 39] on span "Add to Page" at bounding box center [792, 39] width 45 height 16
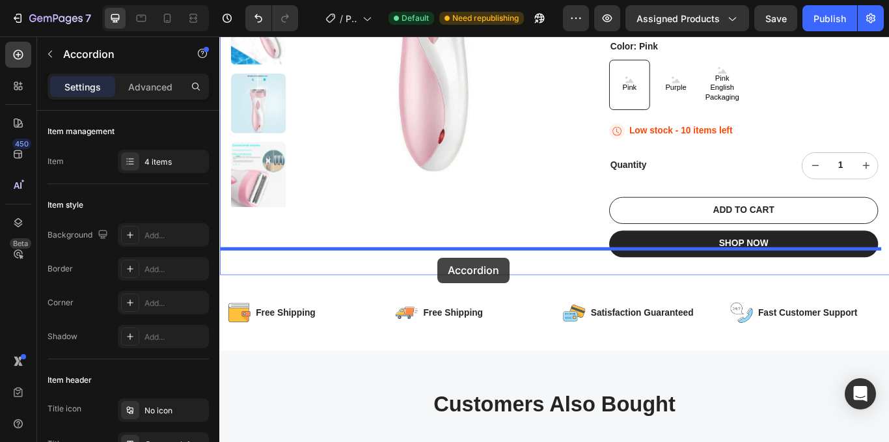
scroll to position [252, 0]
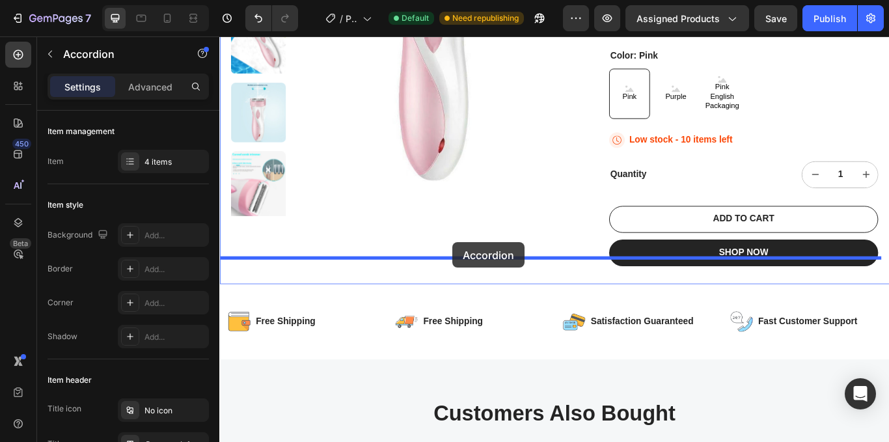
drag, startPoint x: 550, startPoint y: 341, endPoint x: 494, endPoint y: 277, distance: 84.8
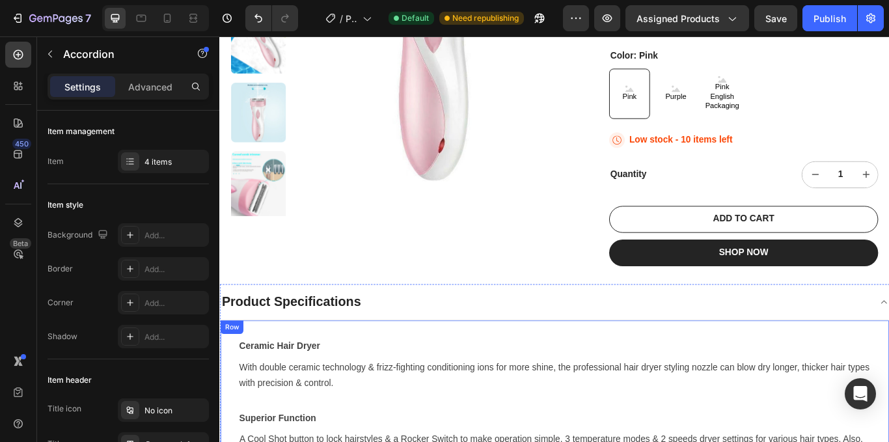
scroll to position [447, 0]
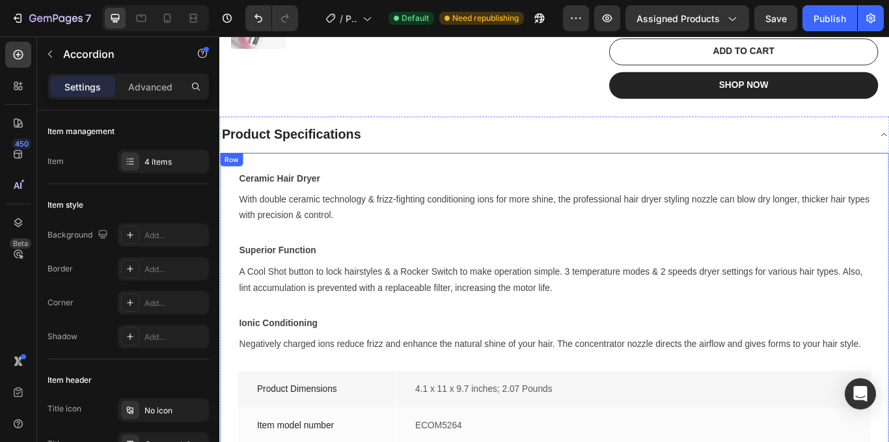
click at [289, 233] on div "Ceramic Hair Dryer Text block With double ceramic technology & frizz-fighting c…" at bounding box center [610, 436] width 738 height 487
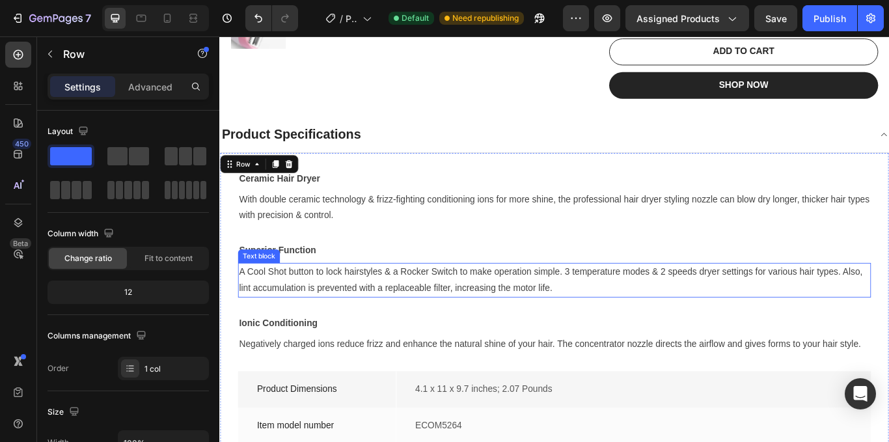
scroll to position [382, 0]
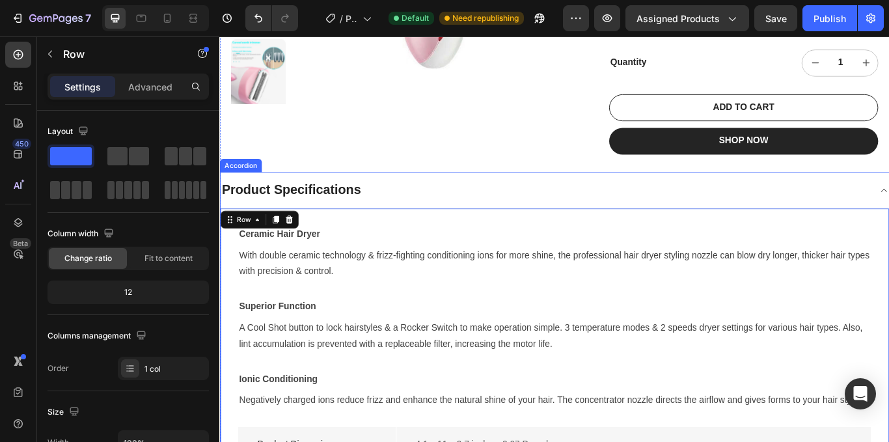
click at [471, 204] on div "Product Specifications" at bounding box center [599, 215] width 759 height 23
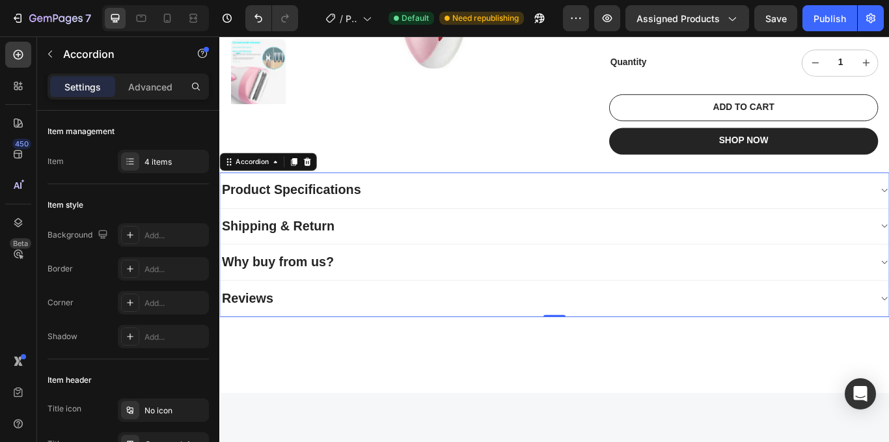
click at [476, 204] on div "Product Specifications" at bounding box center [599, 215] width 759 height 23
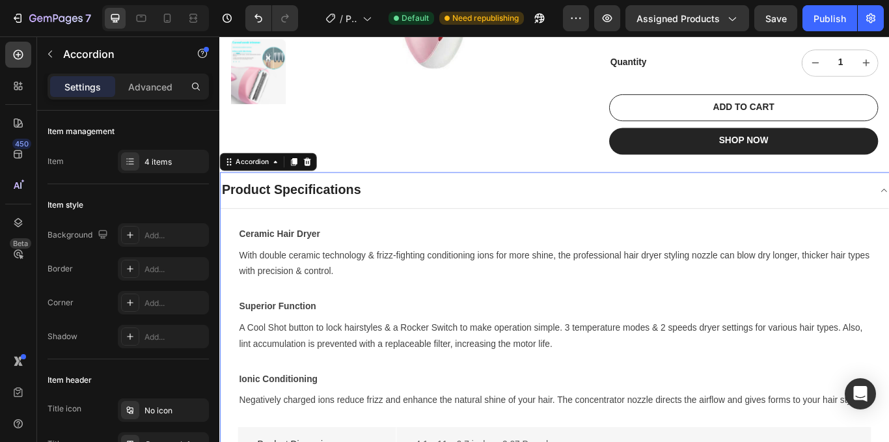
click at [477, 204] on div "Product Specifications" at bounding box center [599, 215] width 759 height 23
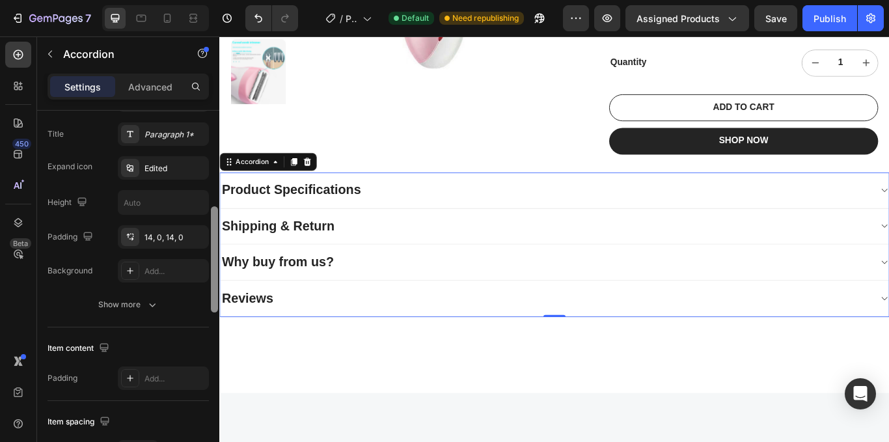
scroll to position [314, 0]
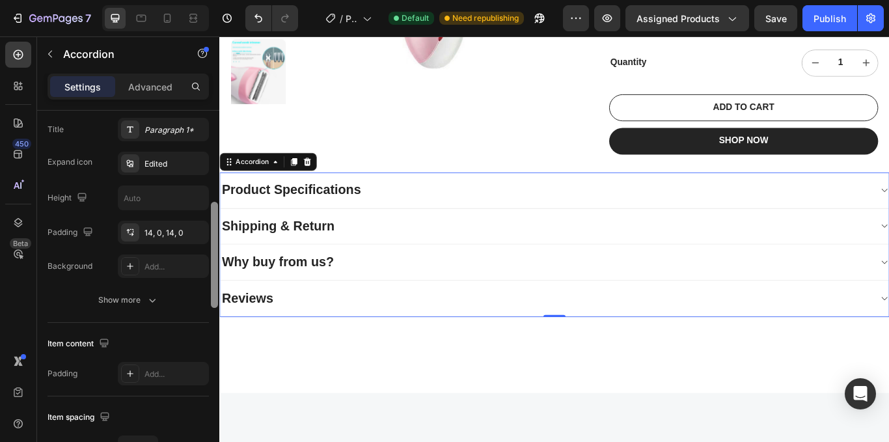
drag, startPoint x: 214, startPoint y: 217, endPoint x: 196, endPoint y: 289, distance: 74.5
click at [196, 289] on div "Item management Item 4 items Item style Background Add... Border Add... Corner …" at bounding box center [128, 295] width 182 height 368
click at [155, 230] on div "14, 0, 14, 0" at bounding box center [163, 233] width 38 height 12
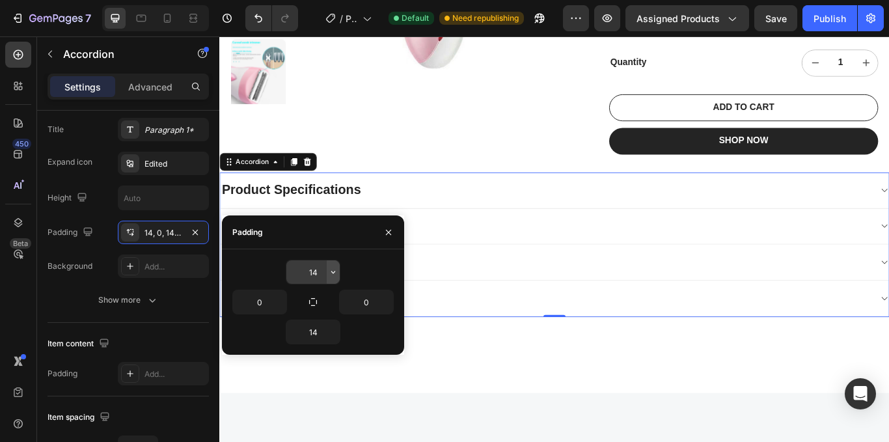
click at [331, 270] on icon "button" at bounding box center [333, 272] width 10 height 10
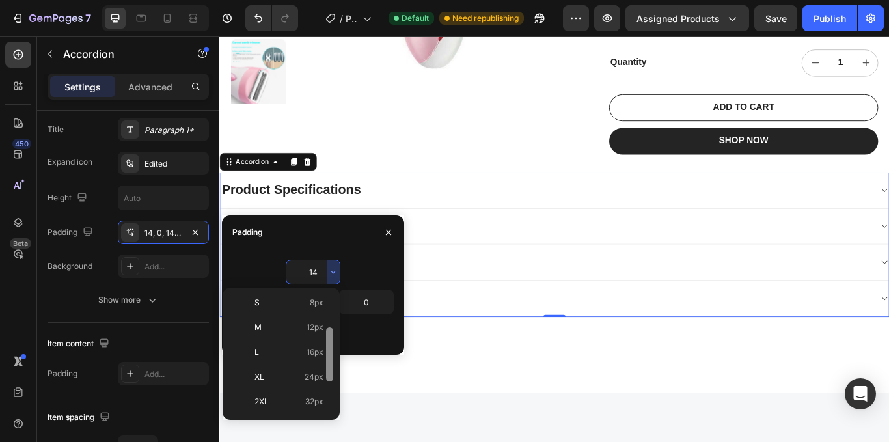
scroll to position [78, 0]
drag, startPoint x: 331, startPoint y: 337, endPoint x: 332, endPoint y: 372, distance: 35.1
click at [332, 372] on div at bounding box center [329, 355] width 7 height 54
click at [310, 373] on span "24px" at bounding box center [313, 375] width 19 height 12
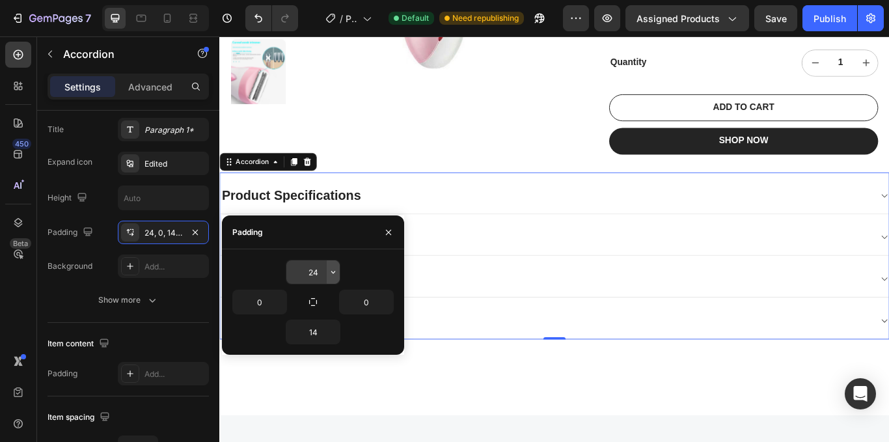
click at [331, 272] on icon "button" at bounding box center [333, 272] width 10 height 10
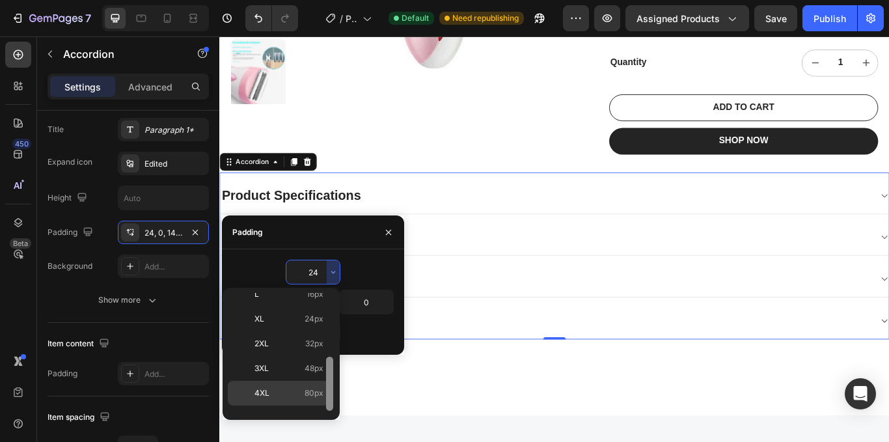
scroll to position [139, 0]
drag, startPoint x: 329, startPoint y: 363, endPoint x: 323, endPoint y: 394, distance: 31.0
click at [323, 394] on div "Auto Auto XXS 2px XS 4px S 8px M 12px L 16px XL 24px 2XL 32px 3XL 48px 4XL 80px…" at bounding box center [281, 354] width 107 height 122
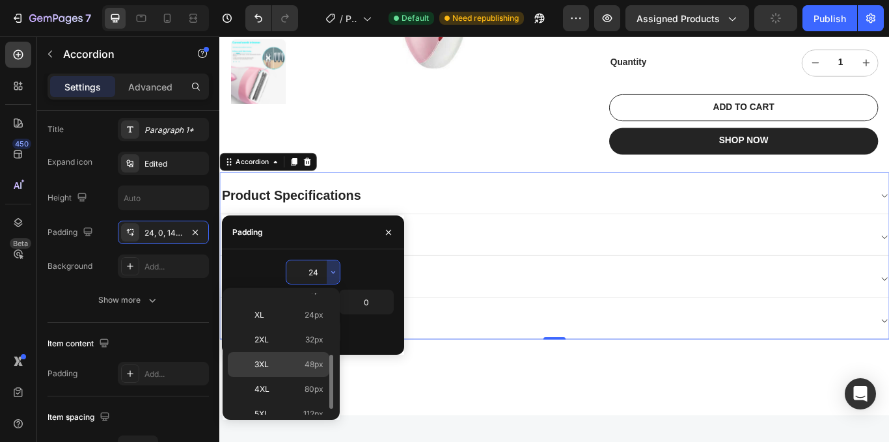
drag, startPoint x: 312, startPoint y: 364, endPoint x: 107, endPoint y: 383, distance: 206.4
click at [312, 364] on span "48px" at bounding box center [313, 364] width 19 height 12
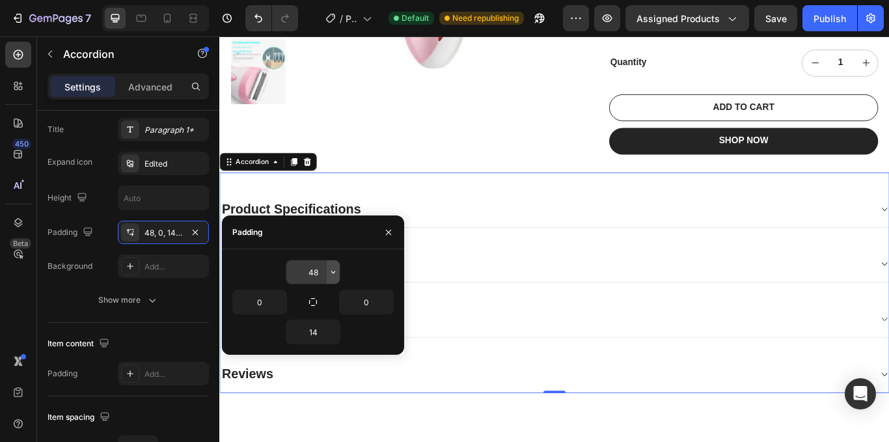
click at [333, 273] on icon "button" at bounding box center [333, 272] width 4 height 3
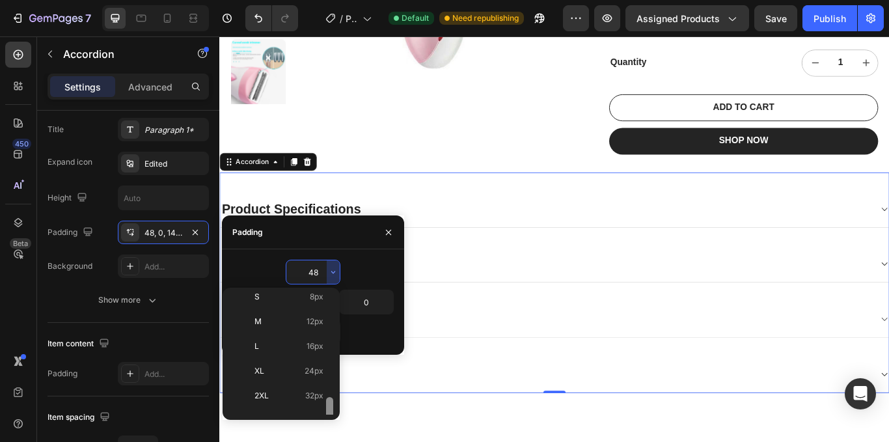
scroll to position [150, 0]
drag, startPoint x: 330, startPoint y: 334, endPoint x: 323, endPoint y: 401, distance: 67.4
click at [325, 409] on div at bounding box center [330, 354] width 10 height 122
click at [316, 376] on span "80px" at bounding box center [313, 377] width 19 height 12
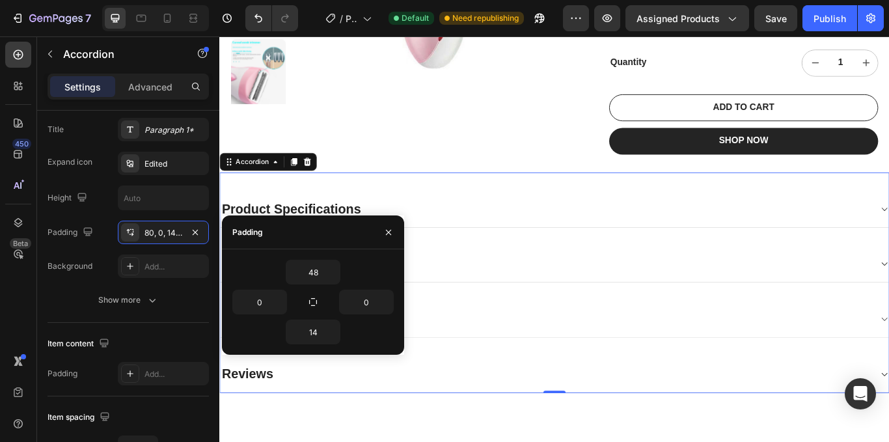
type input "80"
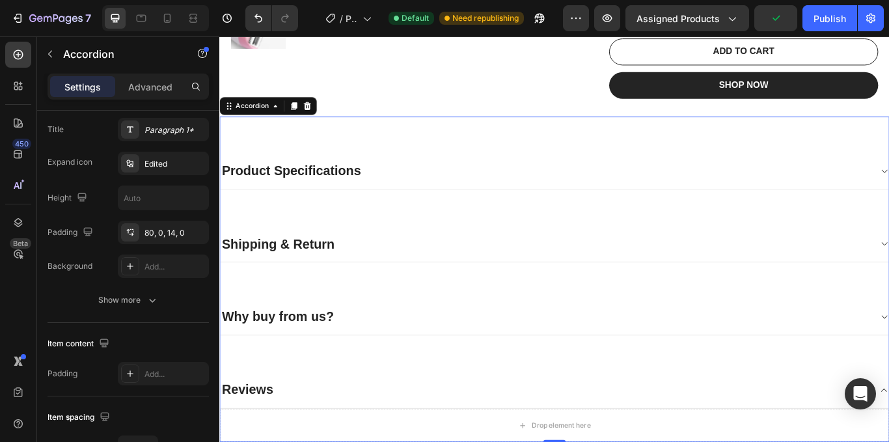
scroll to position [382, 0]
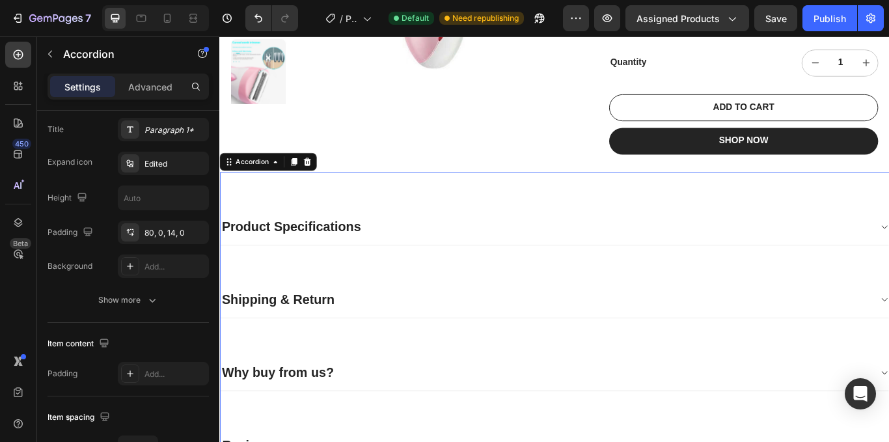
click at [472, 195] on div "Product Specifications" at bounding box center [609, 237] width 779 height 85
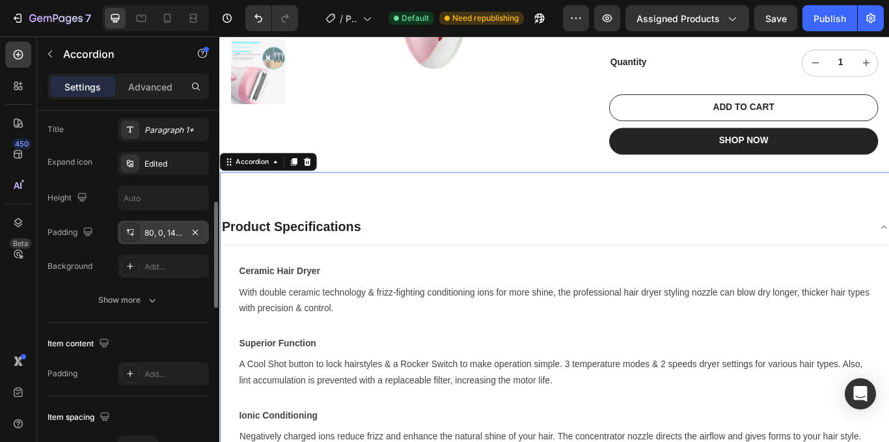
click at [148, 229] on div "80, 0, 14, 0" at bounding box center [163, 233] width 38 height 12
type textarea "80"
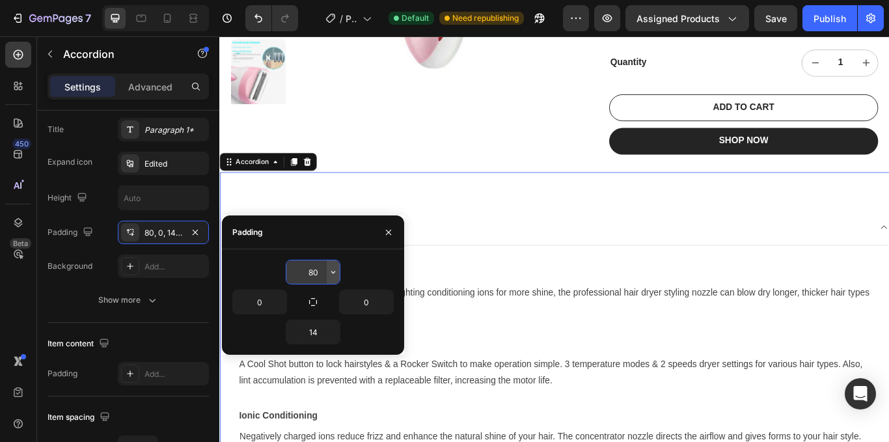
click at [331, 271] on icon "button" at bounding box center [333, 272] width 10 height 10
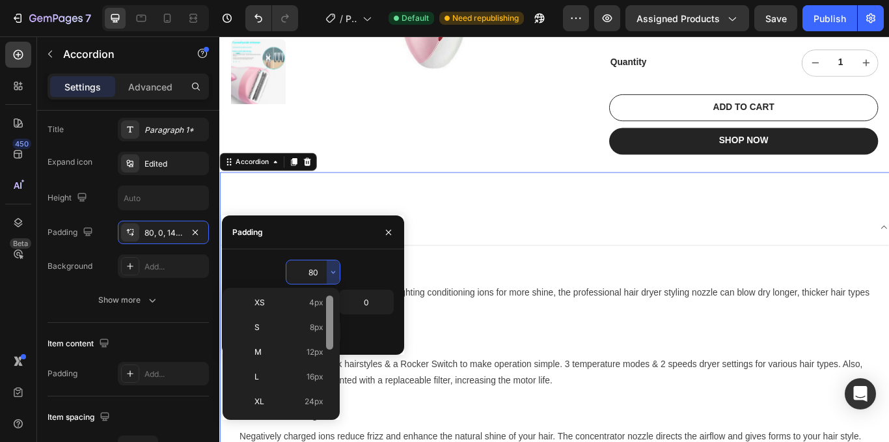
scroll to position [53, 0]
drag, startPoint x: 330, startPoint y: 336, endPoint x: 330, endPoint y: 360, distance: 24.1
click at [330, 360] on div at bounding box center [329, 343] width 7 height 54
drag, startPoint x: 313, startPoint y: 374, endPoint x: 109, endPoint y: 393, distance: 205.1
click at [313, 373] on span "16px" at bounding box center [314, 375] width 17 height 12
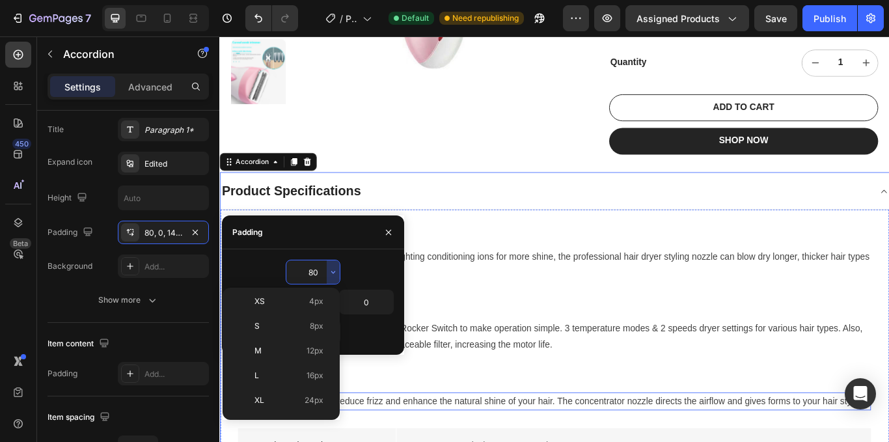
type input "16"
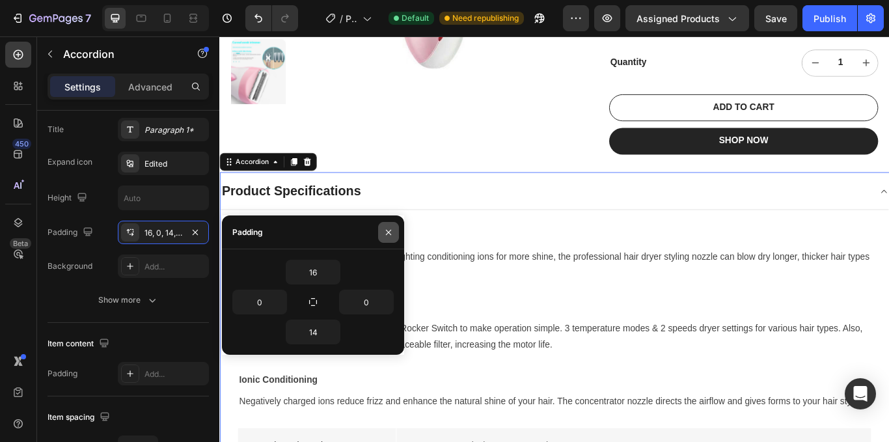
click at [390, 231] on icon "button" at bounding box center [388, 231] width 5 height 5
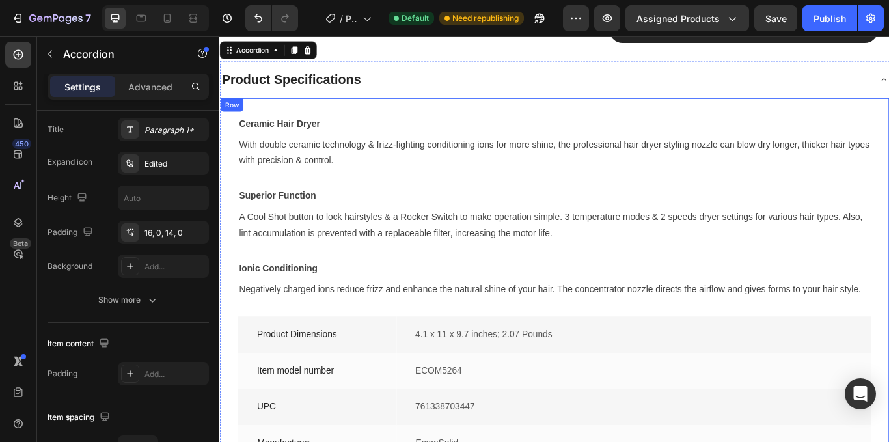
scroll to position [317, 0]
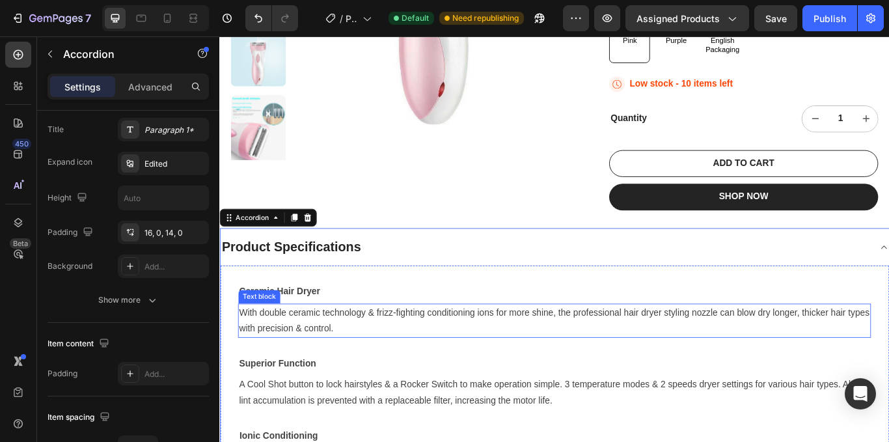
click at [339, 349] on p "With double ceramic technology & frizz-fighting conditioning ions for more shin…" at bounding box center [609, 368] width 735 height 38
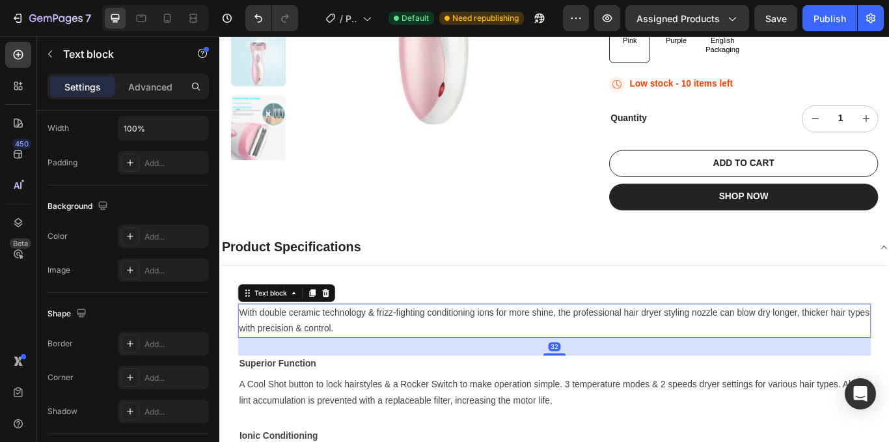
scroll to position [0, 0]
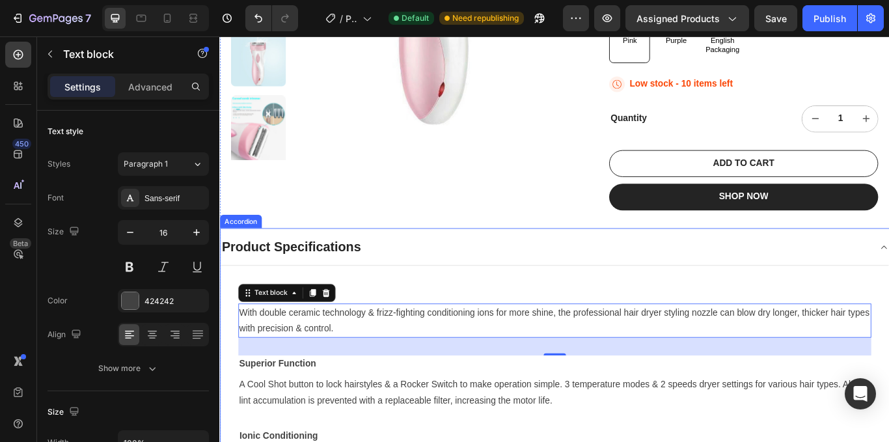
click at [420, 271] on div "Product Specifications" at bounding box center [599, 282] width 759 height 23
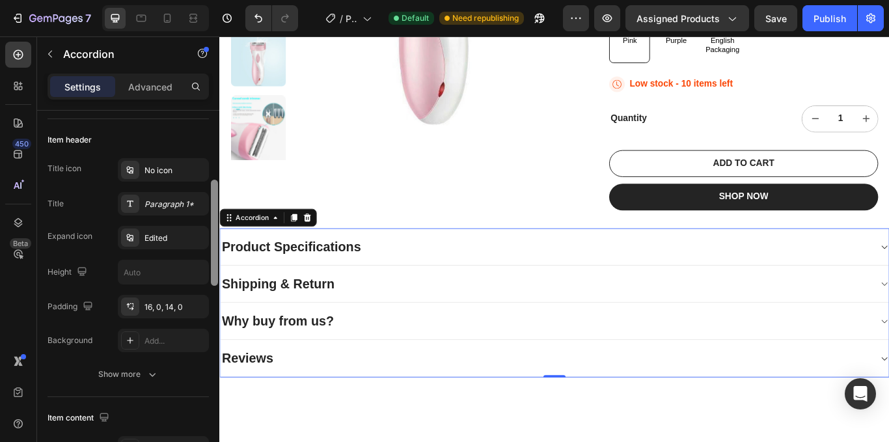
scroll to position [243, 0]
drag, startPoint x: 211, startPoint y: 182, endPoint x: 208, endPoint y: 252, distance: 70.3
click at [208, 252] on div "Item management Item 4 items Item style Background Add... Border Add... Corner …" at bounding box center [128, 295] width 182 height 368
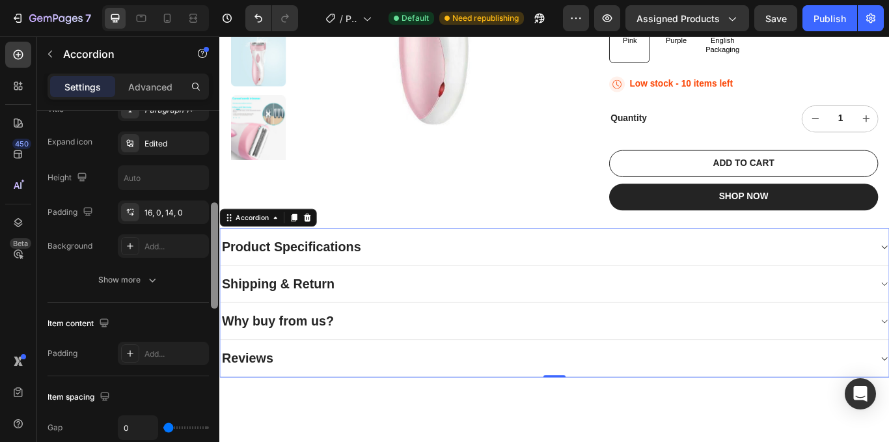
scroll to position [339, 0]
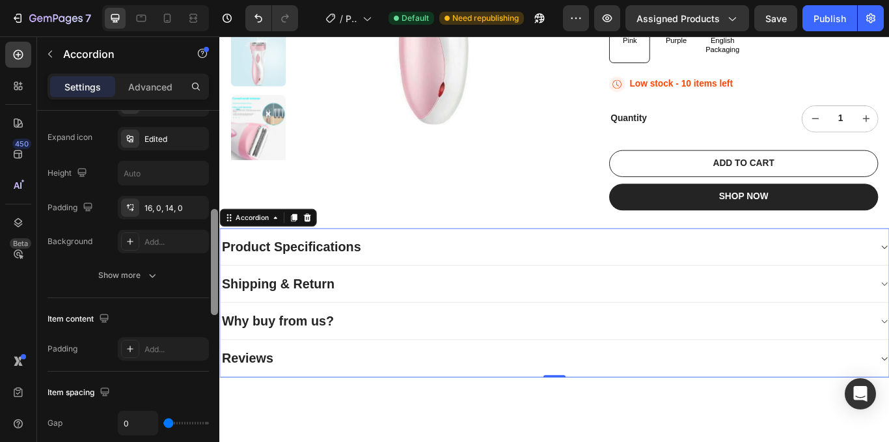
drag, startPoint x: 213, startPoint y: 260, endPoint x: 212, endPoint y: 288, distance: 28.0
click at [212, 288] on div at bounding box center [214, 262] width 7 height 106
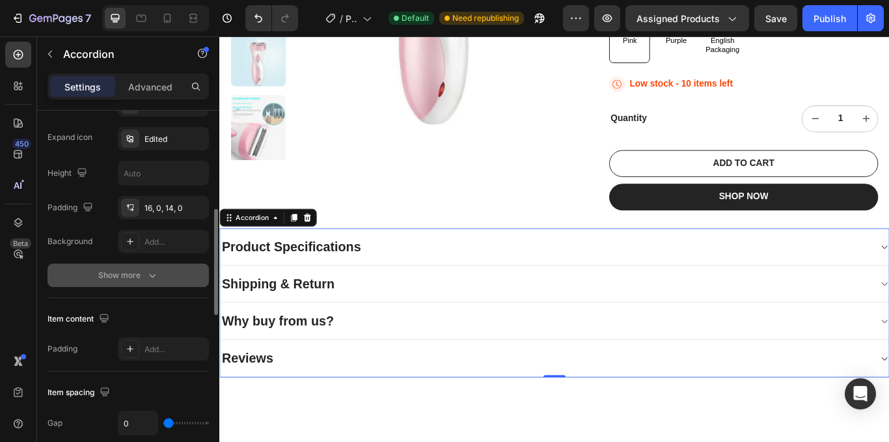
click at [151, 275] on icon "button" at bounding box center [152, 275] width 13 height 13
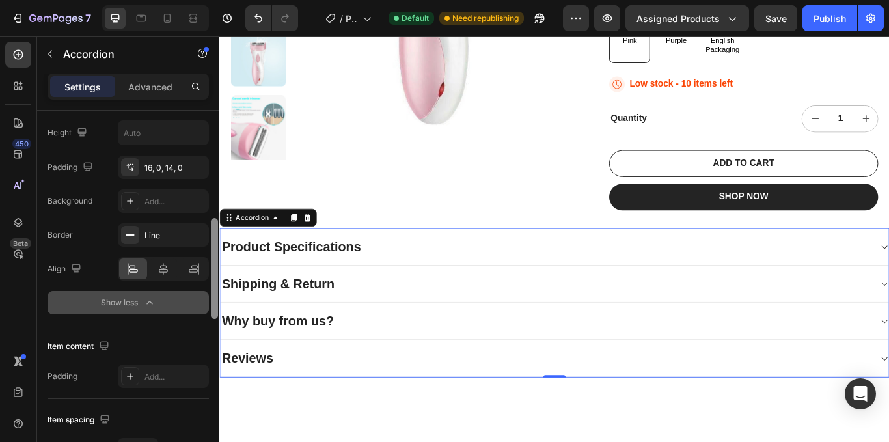
scroll to position [390, 0]
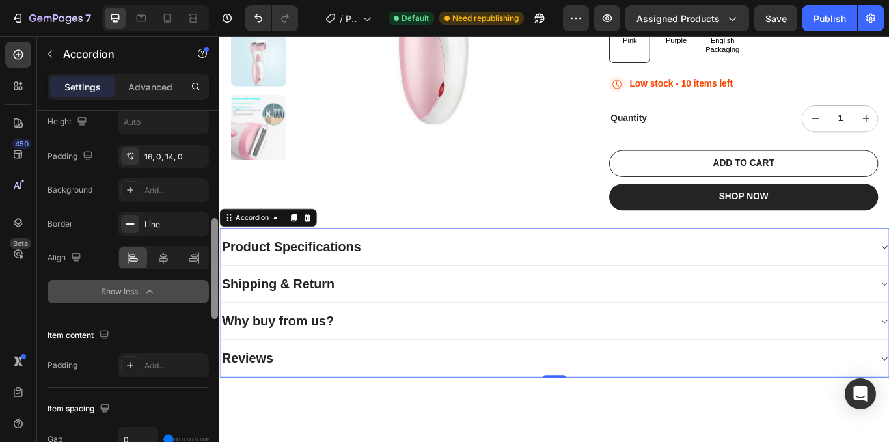
drag, startPoint x: 215, startPoint y: 278, endPoint x: 214, endPoint y: 293, distance: 15.0
click at [214, 293] on div at bounding box center [214, 268] width 7 height 101
click at [164, 255] on icon at bounding box center [163, 257] width 13 height 13
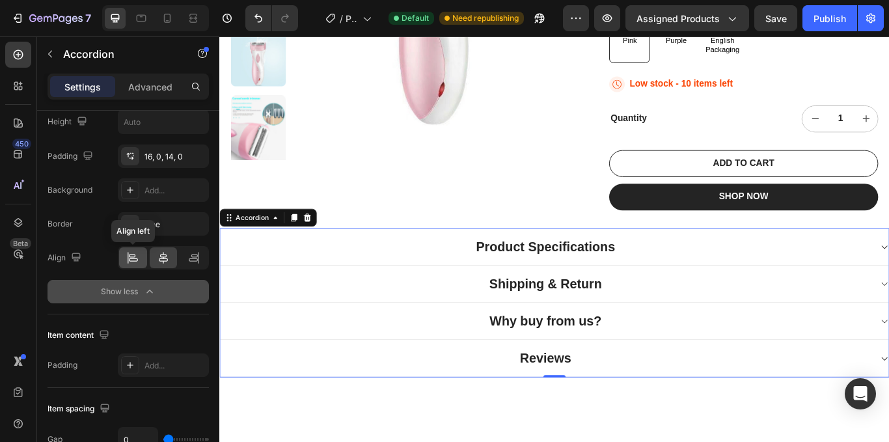
click at [131, 254] on icon at bounding box center [132, 257] width 13 height 13
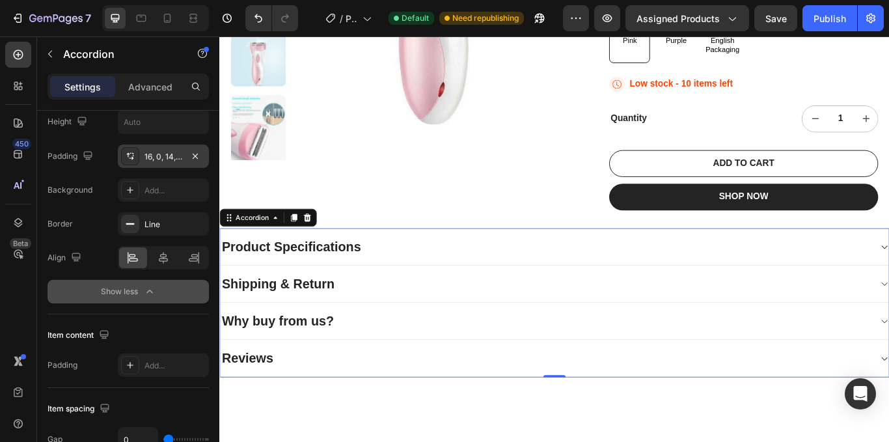
click at [164, 154] on div "16, 0, 14, 0" at bounding box center [163, 157] width 38 height 12
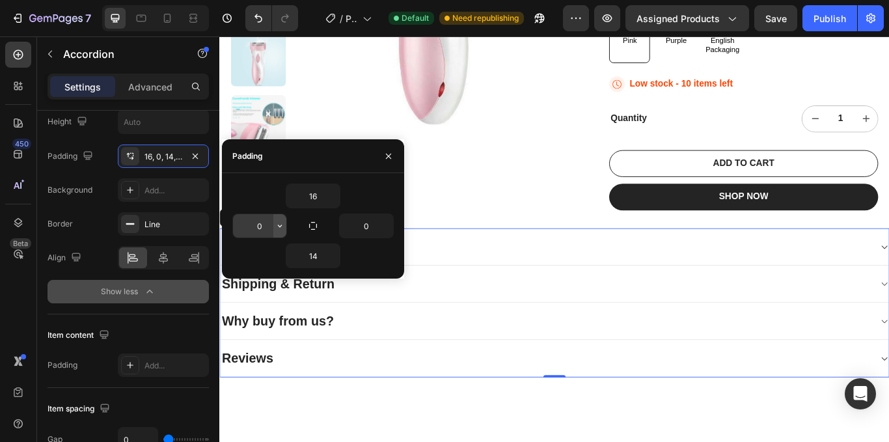
click at [280, 226] on icon "button" at bounding box center [280, 226] width 10 height 10
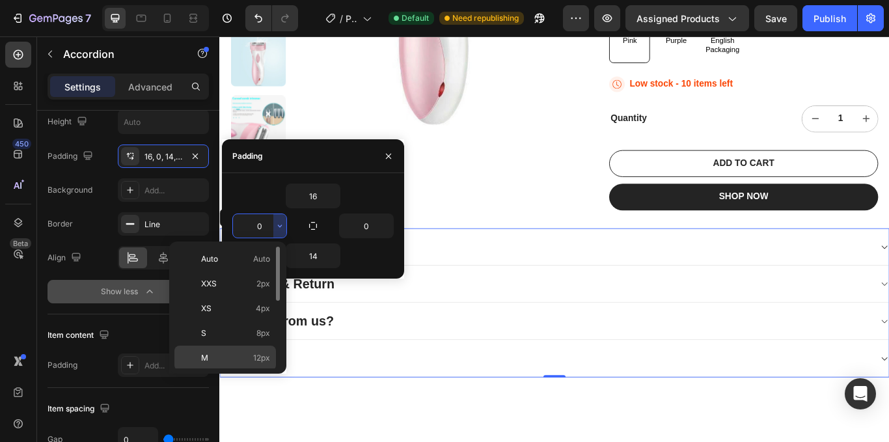
scroll to position [130, 0]
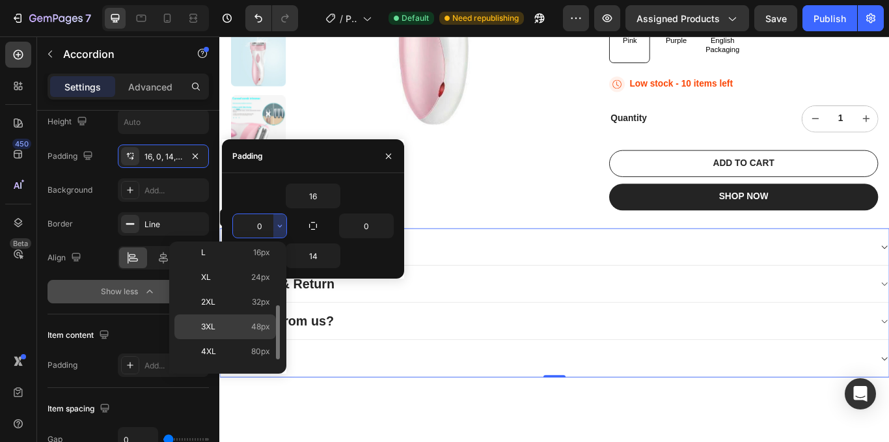
drag, startPoint x: 261, startPoint y: 325, endPoint x: 47, endPoint y: 336, distance: 214.3
click at [261, 325] on span "48px" at bounding box center [260, 327] width 19 height 12
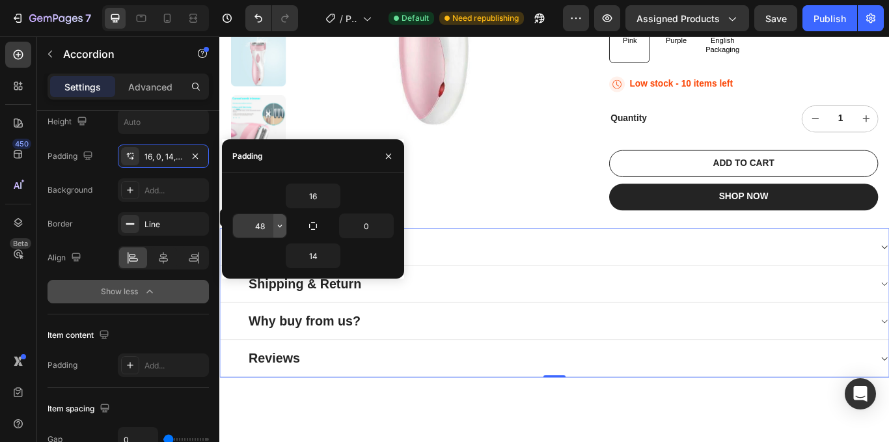
click at [280, 226] on icon "button" at bounding box center [280, 225] width 4 height 3
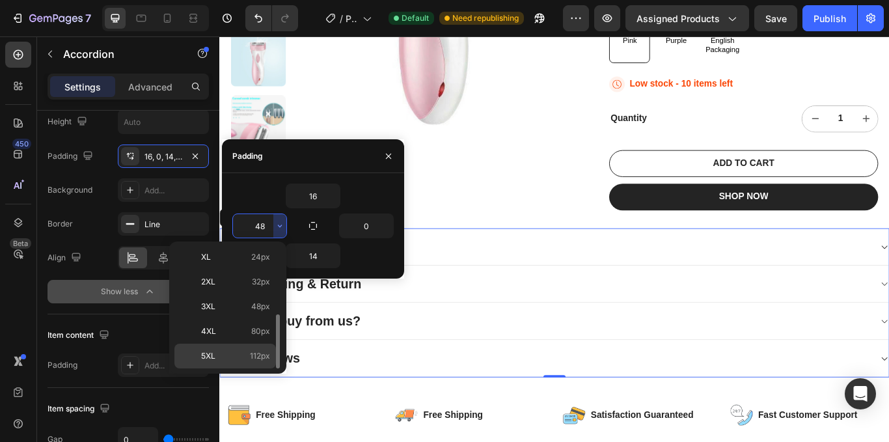
scroll to position [512, 0]
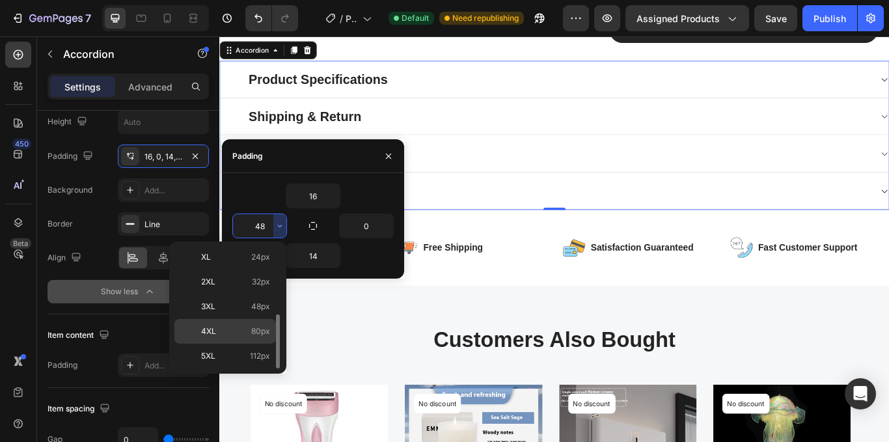
click at [256, 329] on span "80px" at bounding box center [260, 331] width 19 height 12
type input "80"
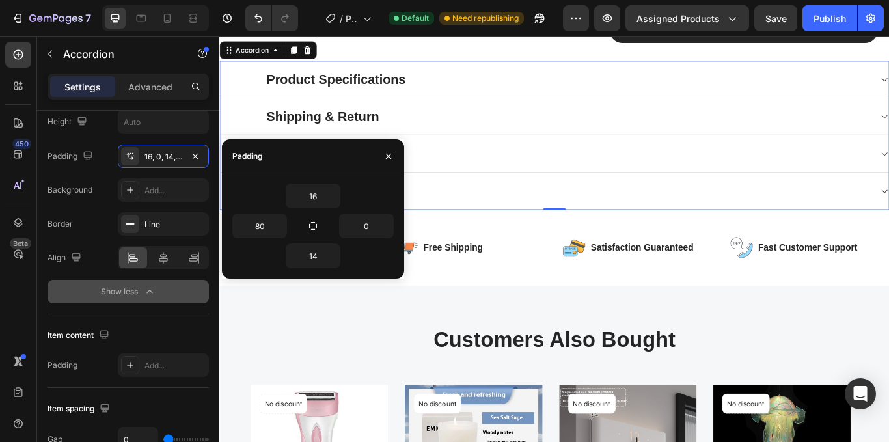
scroll to position [317, 0]
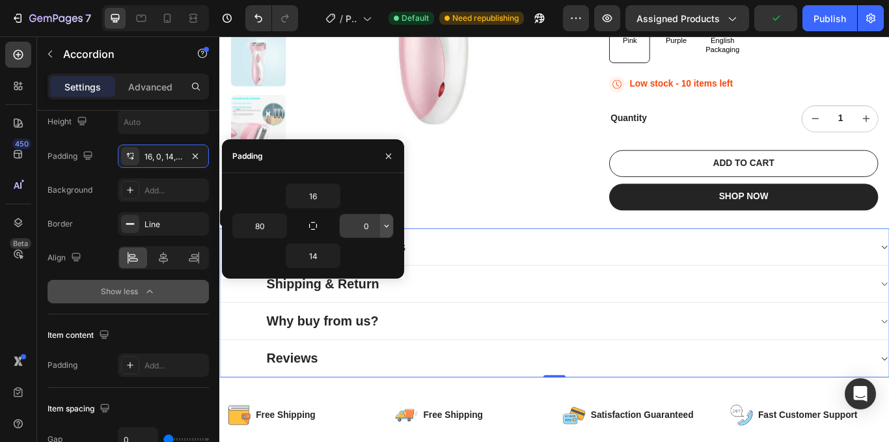
click at [386, 226] on icon "button" at bounding box center [386, 225] width 4 height 3
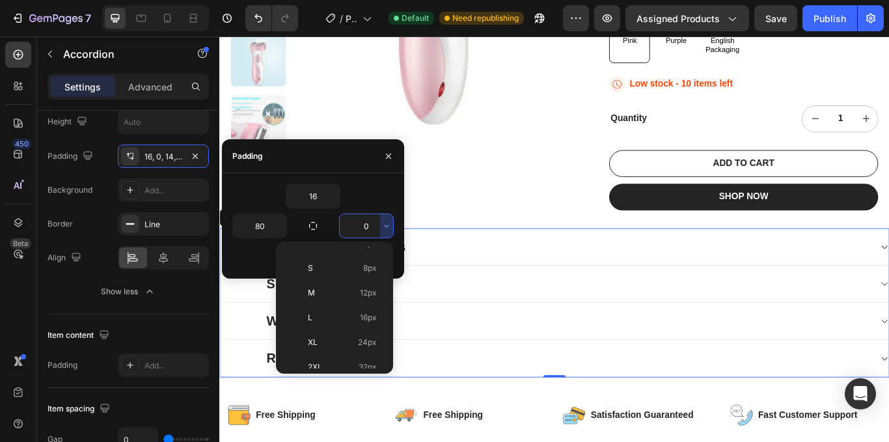
scroll to position [150, 0]
click at [368, 329] on span "80px" at bounding box center [367, 331] width 19 height 12
type input "80"
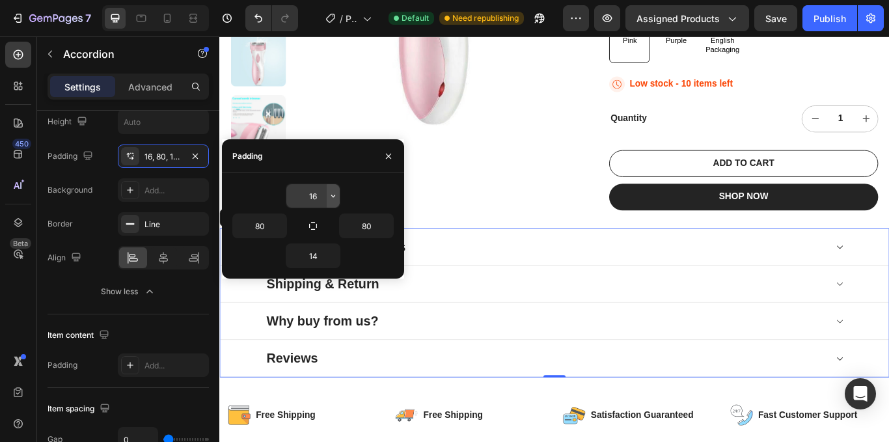
click at [334, 194] on icon "button" at bounding box center [333, 196] width 10 height 10
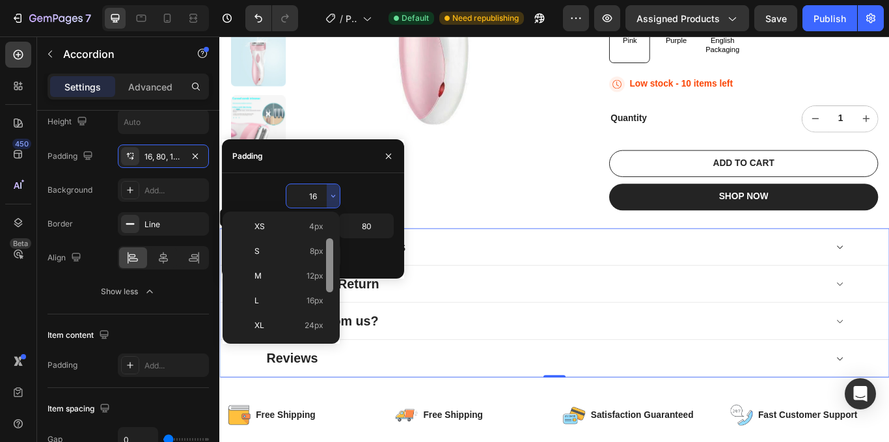
scroll to position [51, 0]
drag, startPoint x: 328, startPoint y: 259, endPoint x: 327, endPoint y: 282, distance: 22.8
click at [327, 282] on div at bounding box center [329, 266] width 7 height 54
click at [340, 159] on div "Padding" at bounding box center [313, 156] width 182 height 34
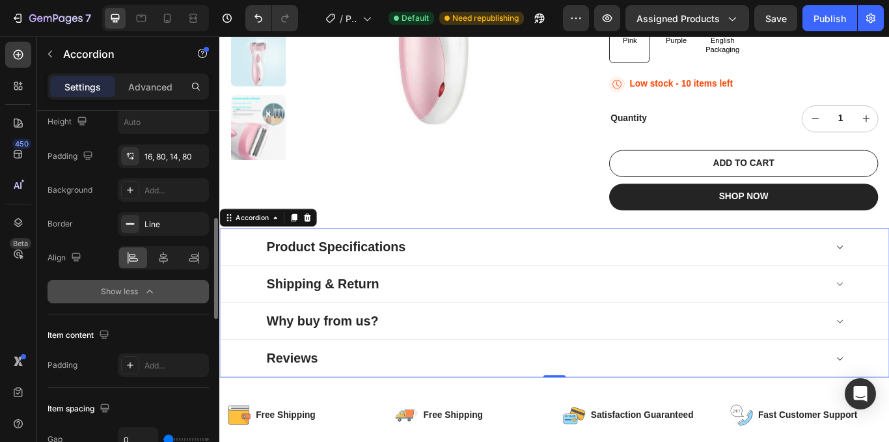
click at [155, 289] on icon "button" at bounding box center [149, 291] width 13 height 13
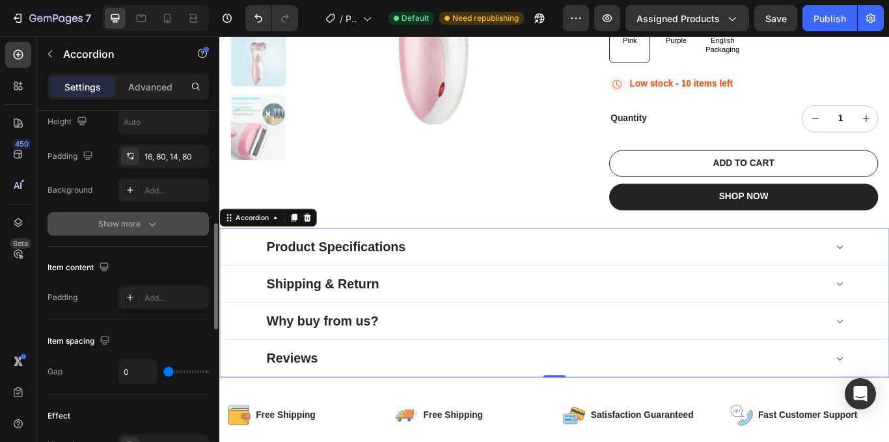
click at [153, 225] on icon "button" at bounding box center [152, 224] width 7 height 4
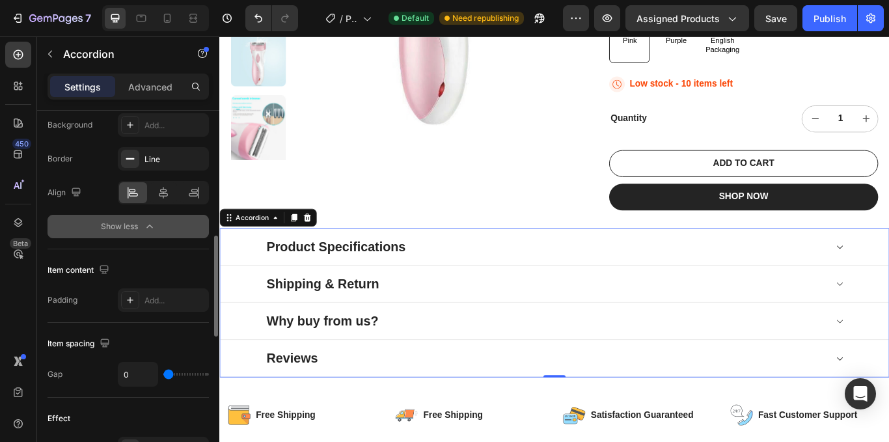
scroll to position [520, 0]
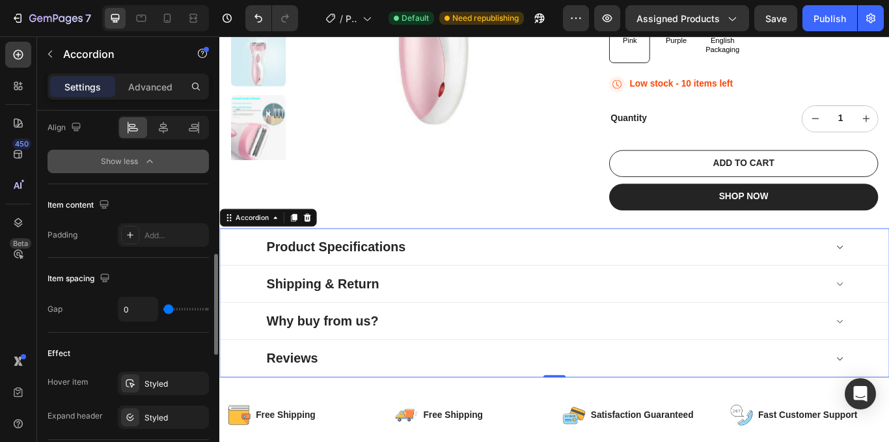
type input "6"
type input "7"
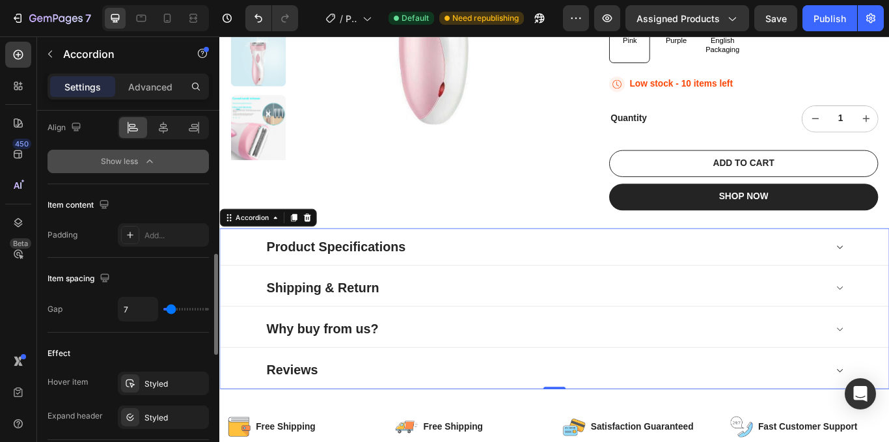
type input "9"
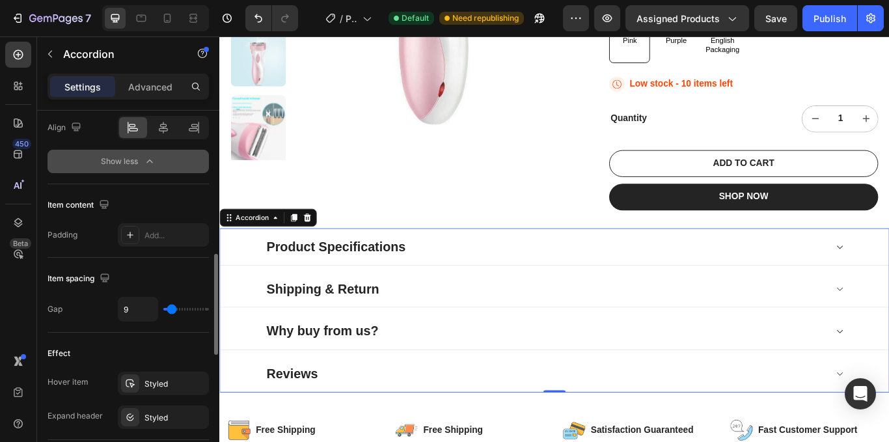
type input "2"
type input "0"
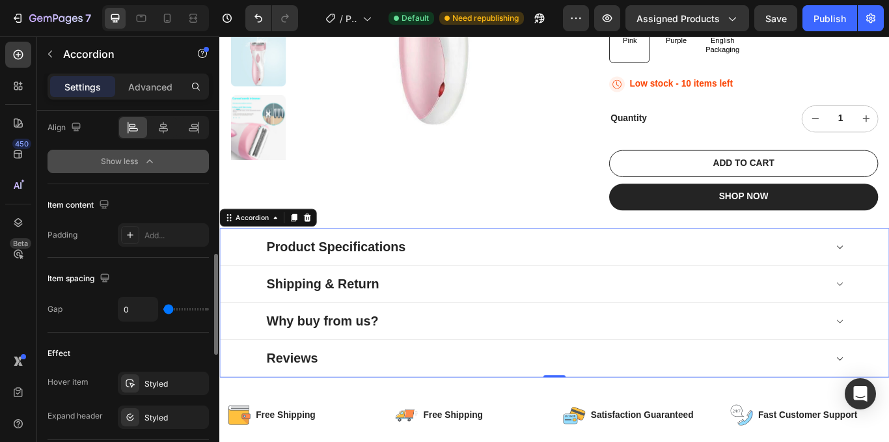
drag, startPoint x: 170, startPoint y: 309, endPoint x: 154, endPoint y: 309, distance: 16.3
click at [163, 309] on input "range" at bounding box center [186, 309] width 46 height 3
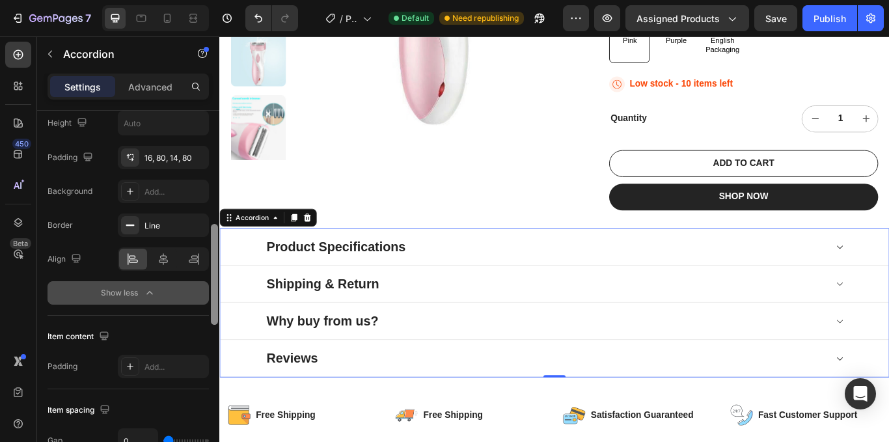
scroll to position [382, 0]
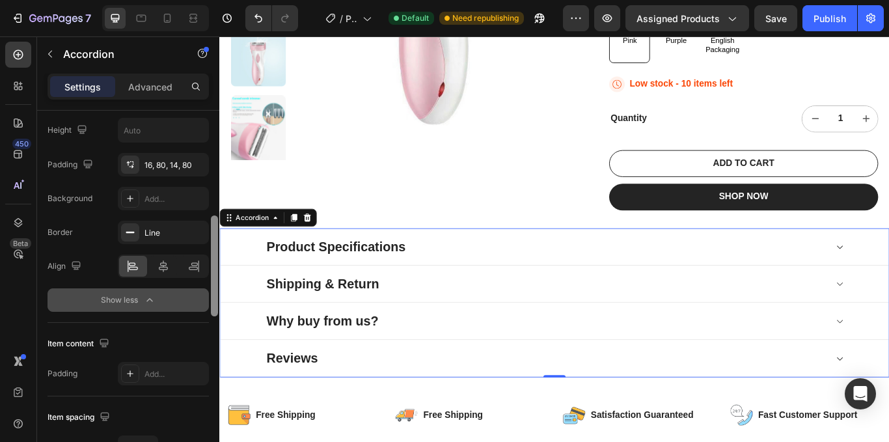
drag, startPoint x: 211, startPoint y: 310, endPoint x: 211, endPoint y: 246, distance: 64.4
click at [211, 246] on div at bounding box center [214, 265] width 7 height 101
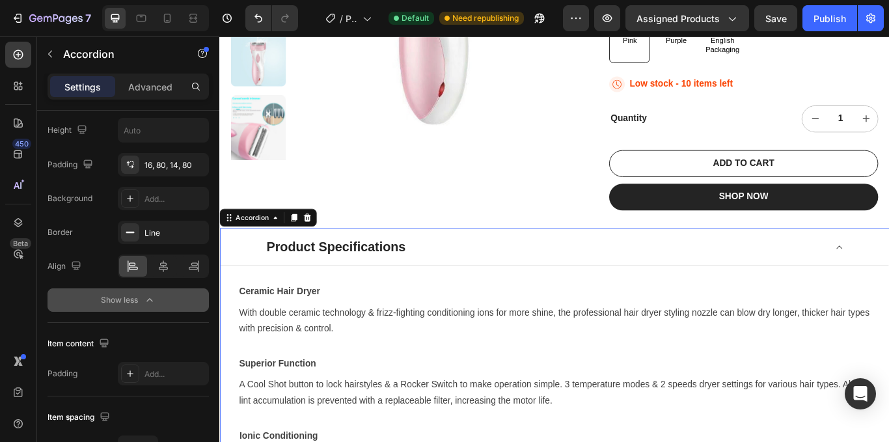
click at [888, 260] on div "Product Specifications" at bounding box center [609, 282] width 779 height 44
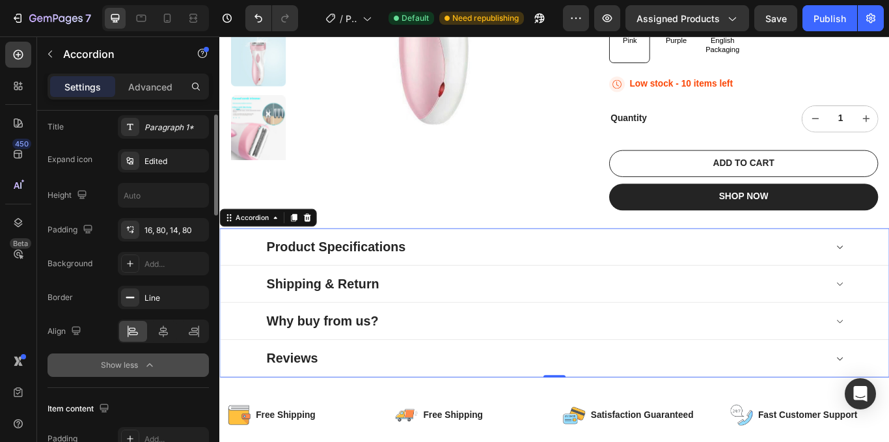
scroll to position [252, 0]
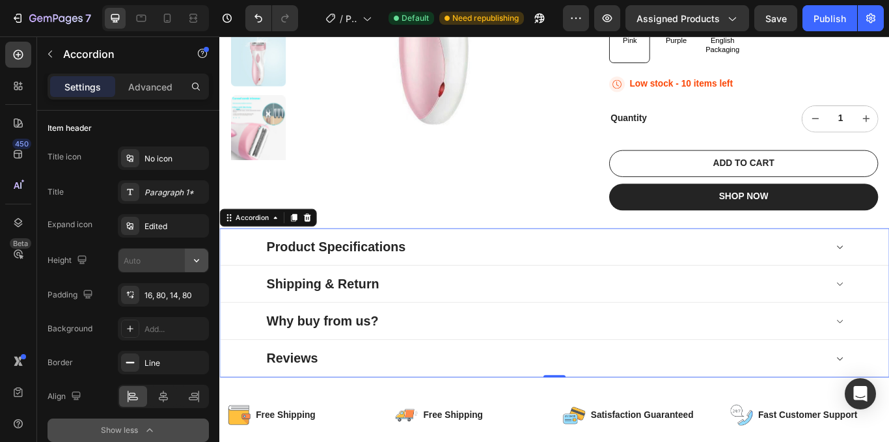
click at [196, 260] on icon "button" at bounding box center [196, 260] width 13 height 13
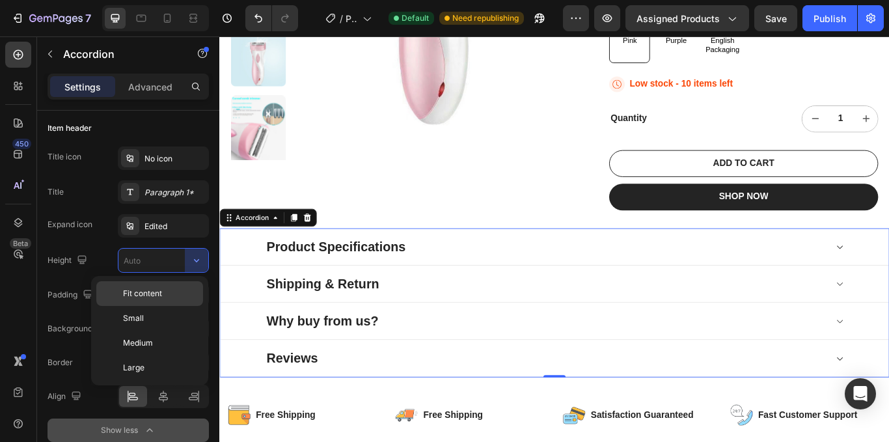
click at [157, 291] on span "Fit content" at bounding box center [142, 294] width 39 height 12
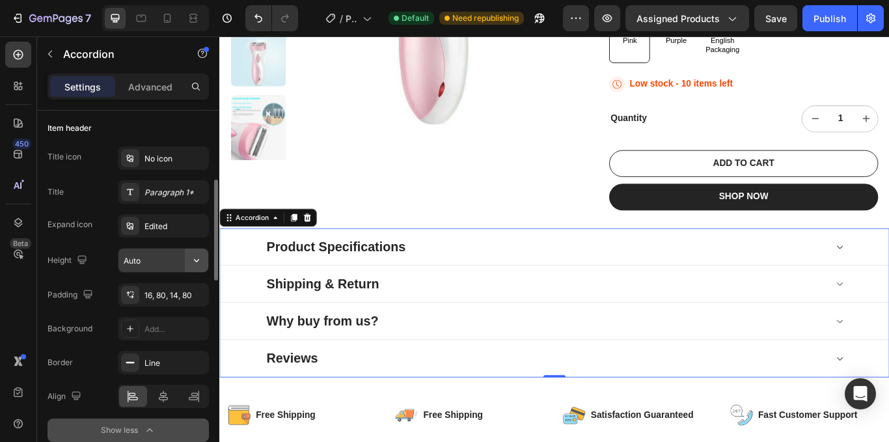
click at [195, 258] on icon "button" at bounding box center [196, 260] width 13 height 13
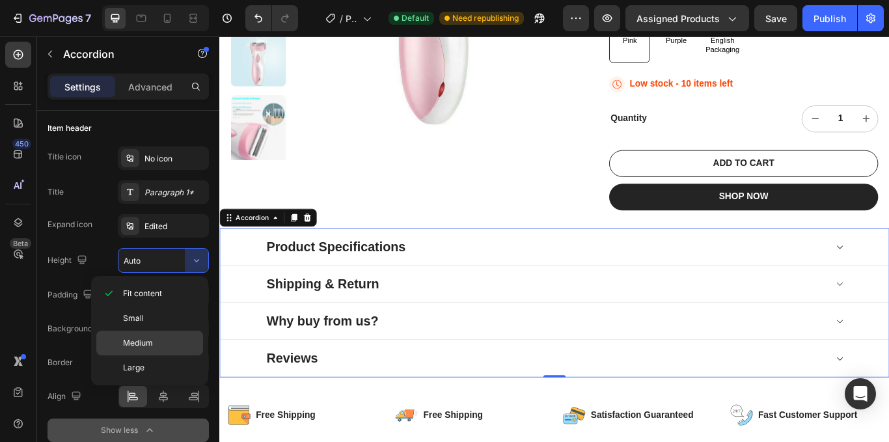
click at [154, 338] on p "Medium" at bounding box center [160, 343] width 74 height 12
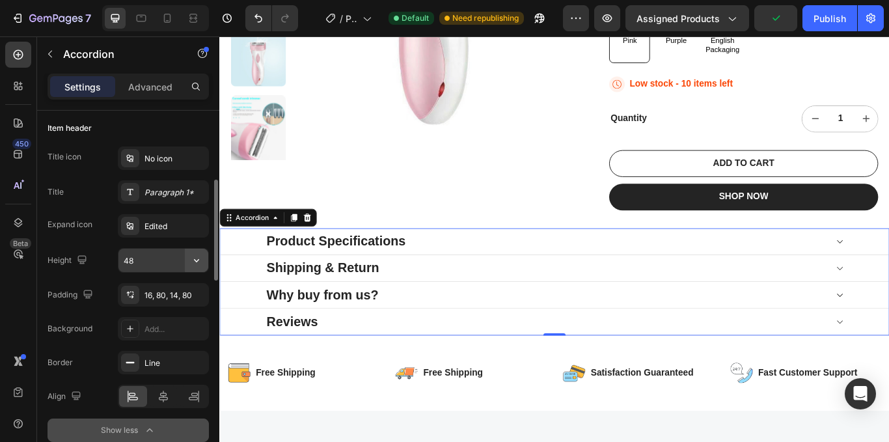
click at [197, 261] on icon "button" at bounding box center [196, 260] width 5 height 3
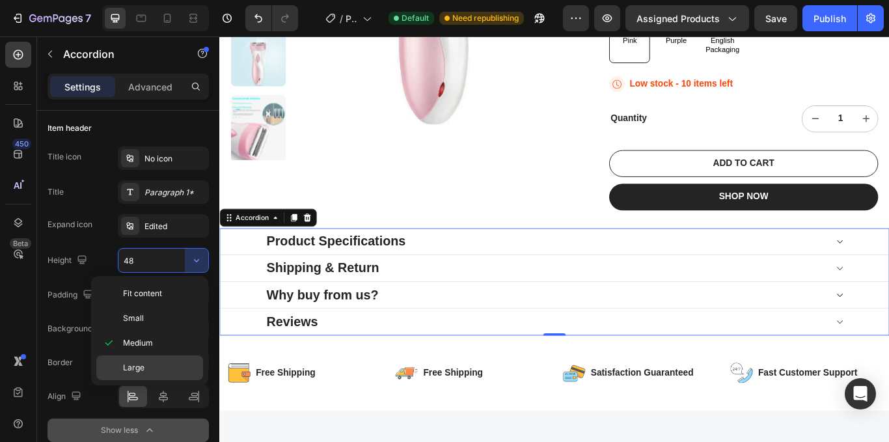
click at [147, 366] on p "Large" at bounding box center [160, 368] width 74 height 12
type input "64"
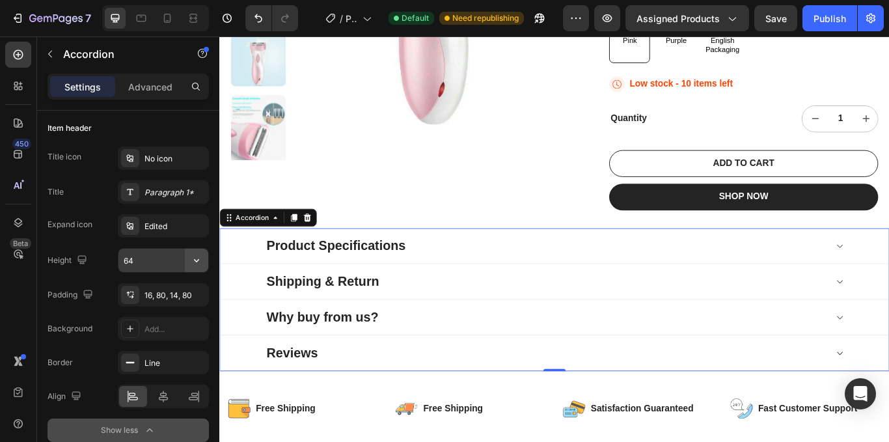
click at [201, 259] on icon "button" at bounding box center [196, 260] width 13 height 13
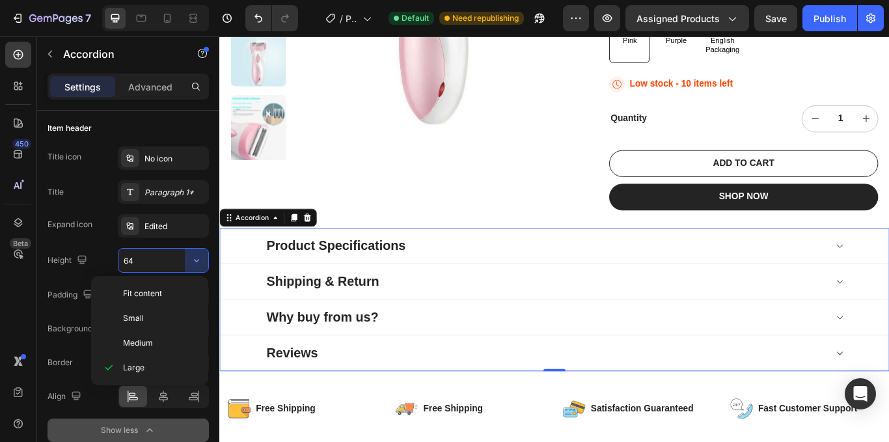
click at [84, 196] on div "Title Paragraph 1*" at bounding box center [127, 191] width 161 height 23
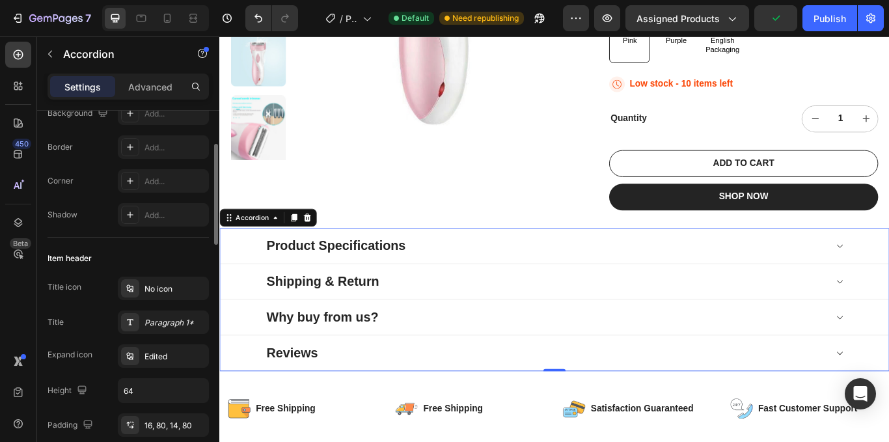
scroll to position [0, 0]
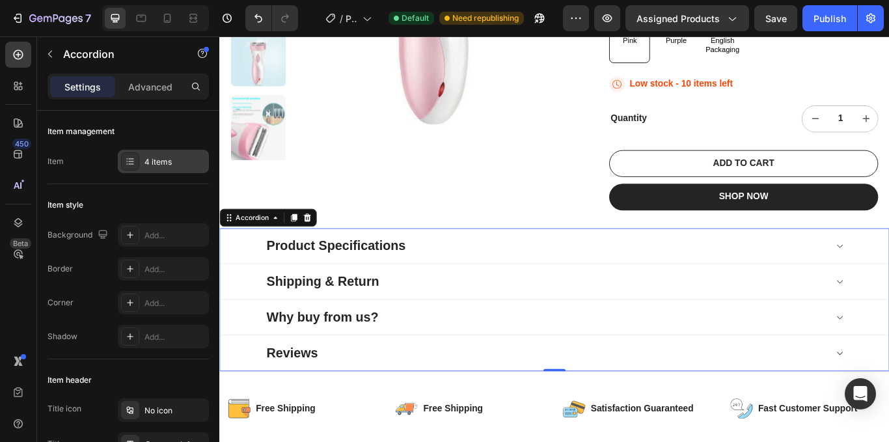
click at [133, 161] on icon at bounding box center [130, 161] width 10 height 10
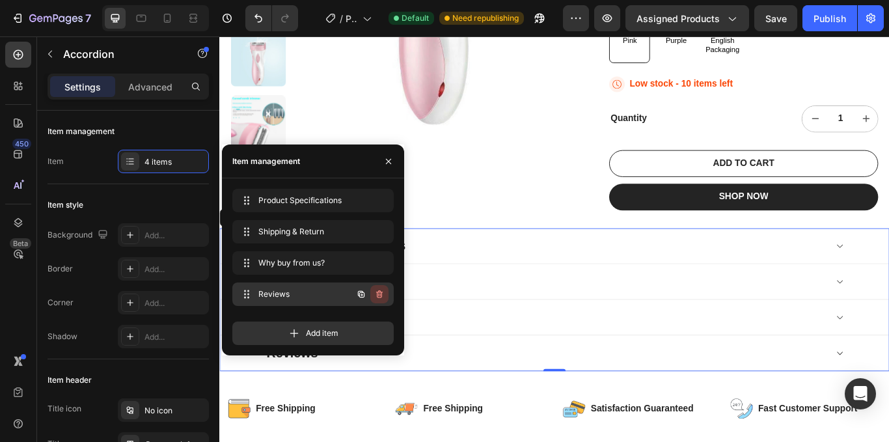
click at [380, 291] on icon "button" at bounding box center [379, 294] width 7 height 8
click at [379, 262] on icon "button" at bounding box center [378, 263] width 1 height 3
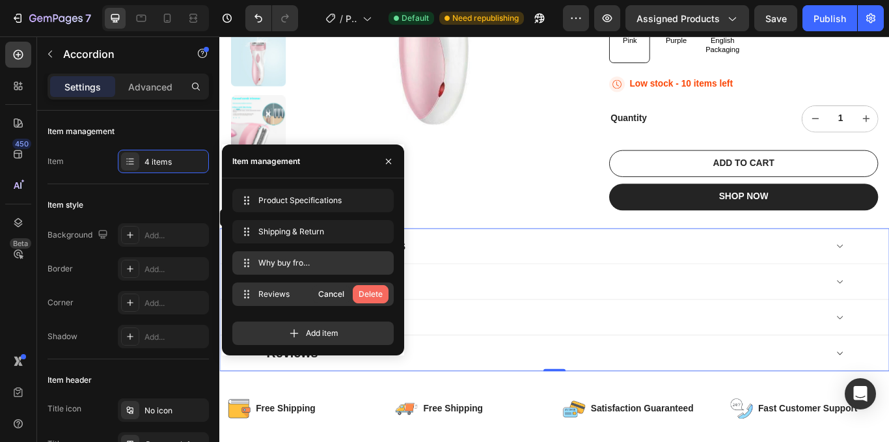
click at [369, 291] on div "Delete" at bounding box center [370, 294] width 24 height 12
click at [369, 321] on div "Add item" at bounding box center [312, 332] width 161 height 23
click at [379, 260] on icon "button" at bounding box center [379, 263] width 7 height 8
click at [370, 260] on div "Delete" at bounding box center [370, 263] width 24 height 12
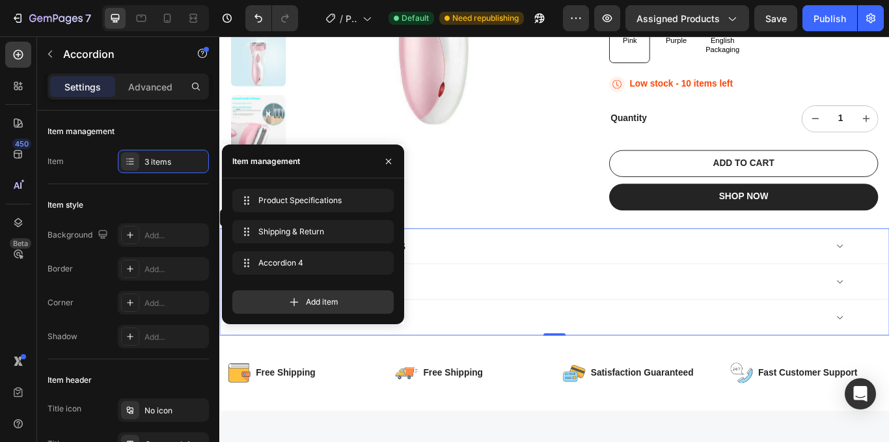
click at [541, 353] on div "Accordion 4" at bounding box center [599, 364] width 654 height 23
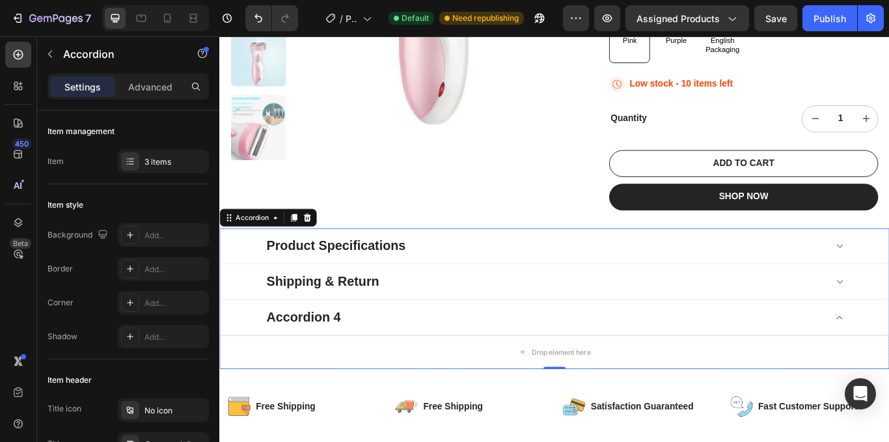
click at [414, 353] on div "Accordion 4" at bounding box center [599, 364] width 654 height 23
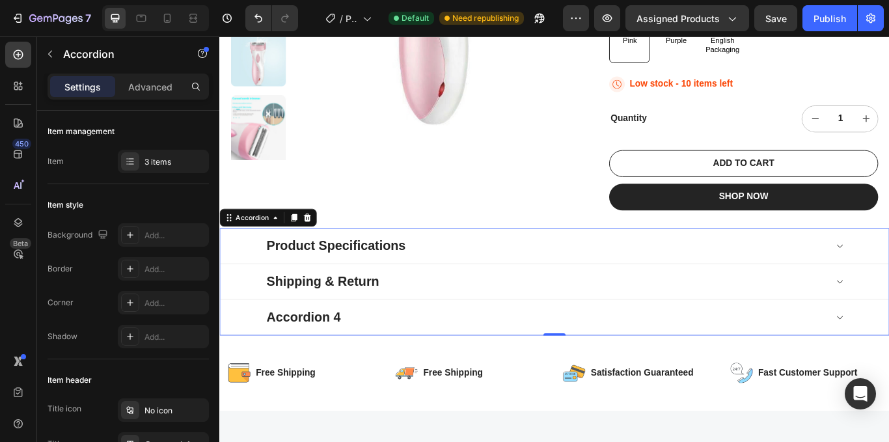
click at [411, 353] on div "Accordion 4" at bounding box center [599, 364] width 654 height 23
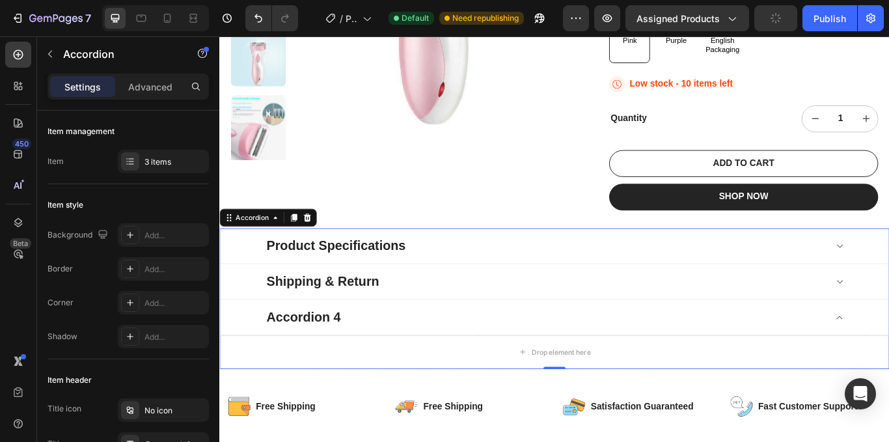
click at [411, 353] on div "Accordion 4" at bounding box center [599, 364] width 654 height 23
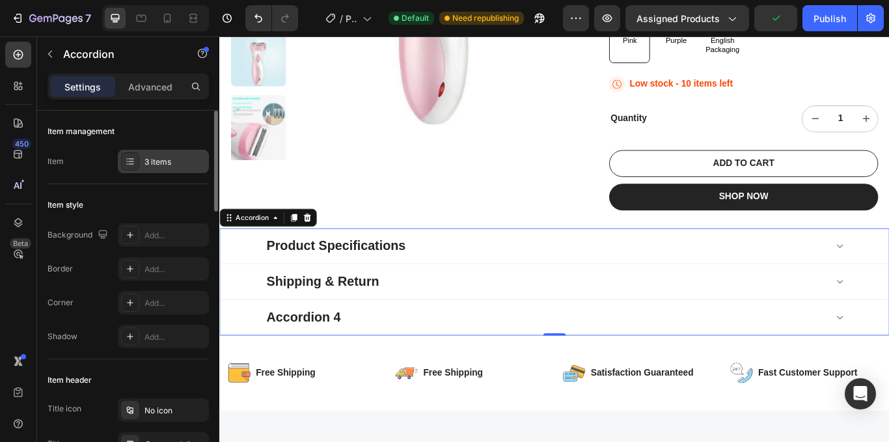
click at [149, 159] on div "3 items" at bounding box center [174, 162] width 61 height 12
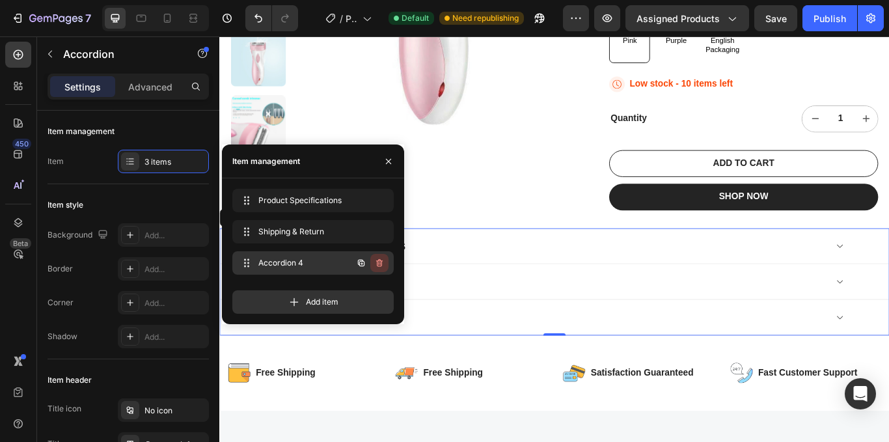
click at [380, 261] on icon "button" at bounding box center [379, 263] width 7 height 8
click at [363, 262] on div "Delete" at bounding box center [370, 263] width 24 height 12
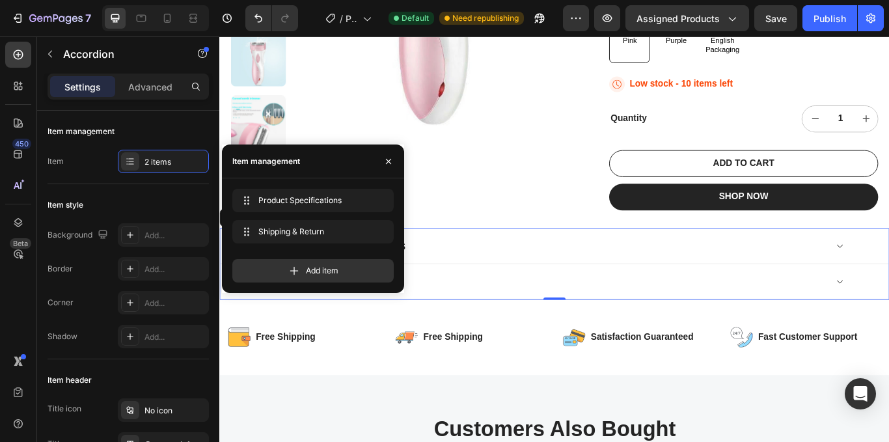
click at [518, 269] on div "Product Specifications" at bounding box center [599, 280] width 654 height 23
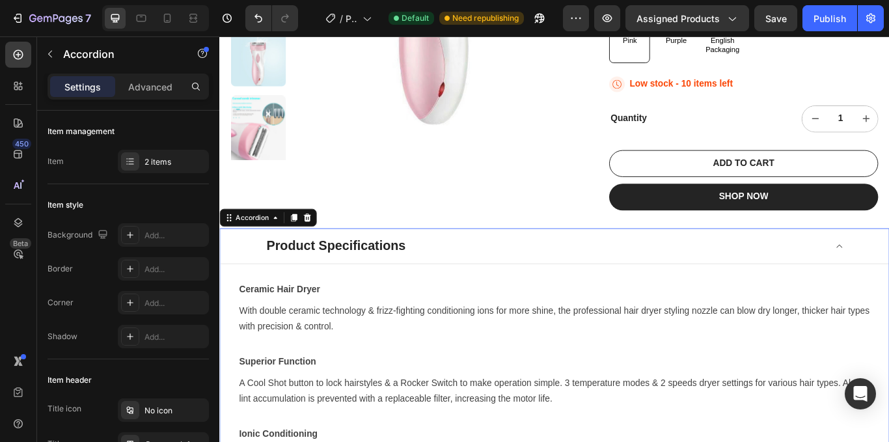
click at [571, 269] on div "Product Specifications" at bounding box center [599, 280] width 654 height 23
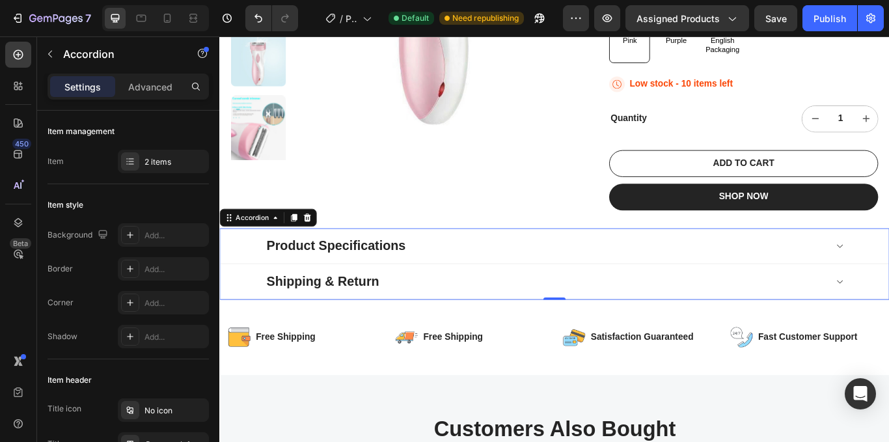
click at [501, 311] on div "Shipping & Return" at bounding box center [599, 322] width 654 height 23
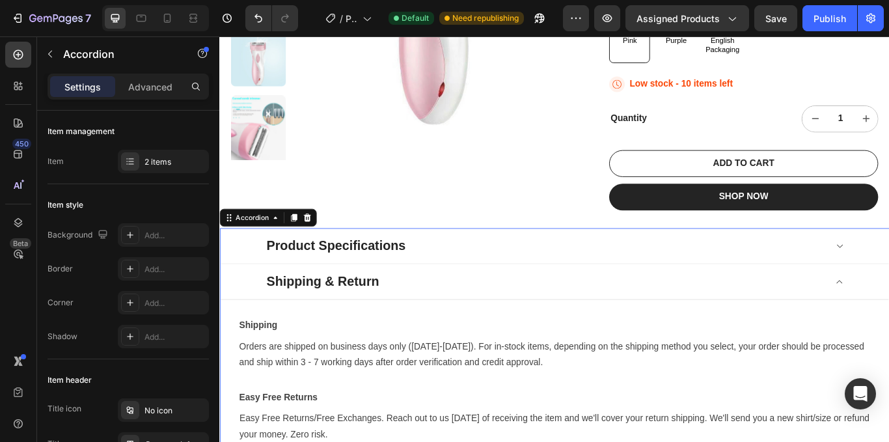
click at [500, 269] on div "Product Specifications" at bounding box center [599, 280] width 654 height 23
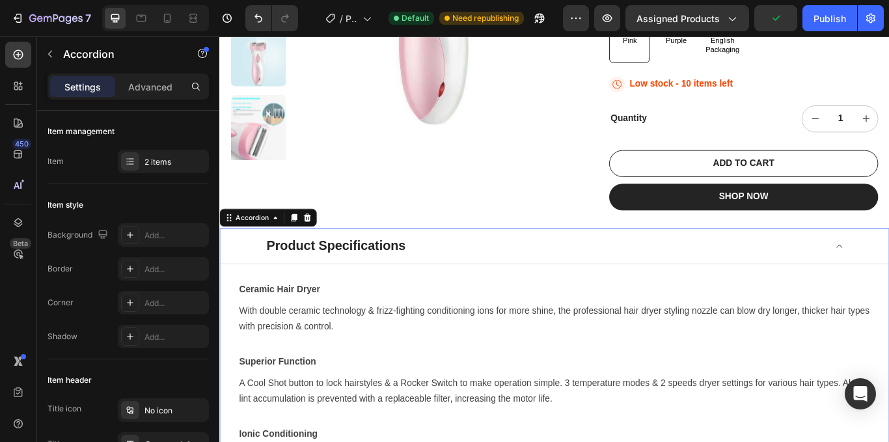
click at [500, 269] on div "Product Specifications" at bounding box center [599, 280] width 654 height 23
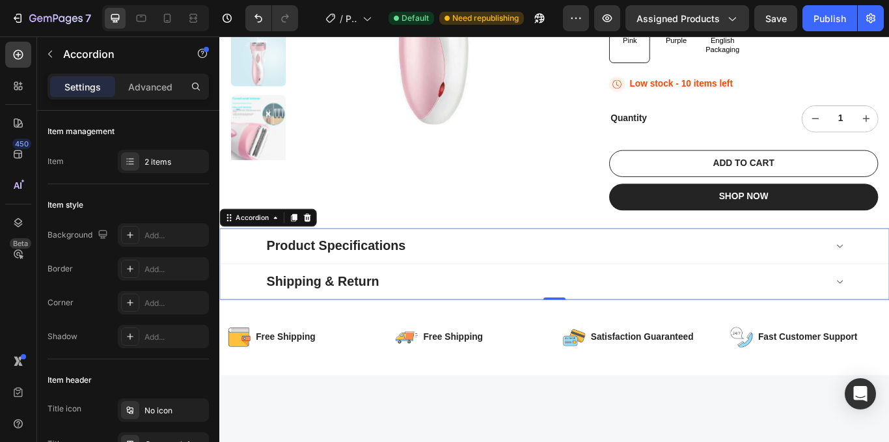
click at [540, 269] on div "Product Specifications" at bounding box center [599, 280] width 654 height 23
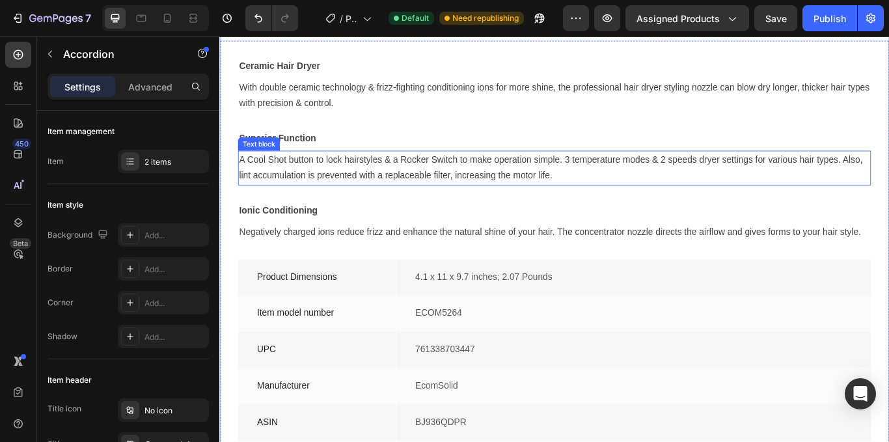
scroll to position [382, 0]
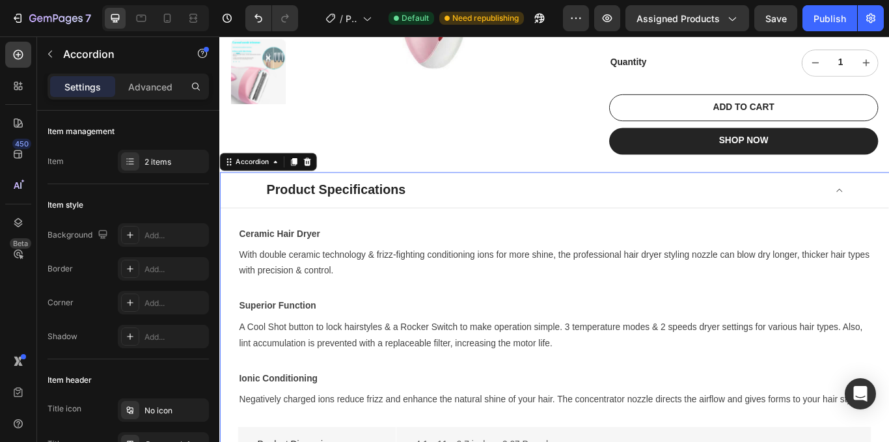
click at [503, 204] on div "Product Specifications" at bounding box center [599, 215] width 654 height 23
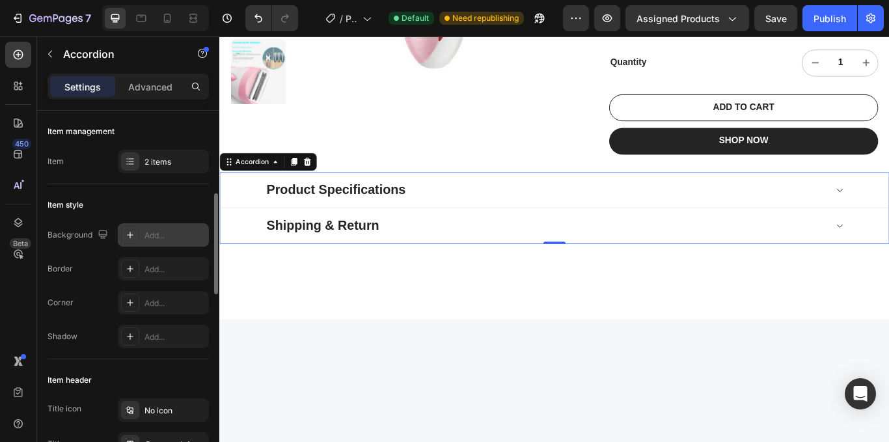
scroll to position [0, 0]
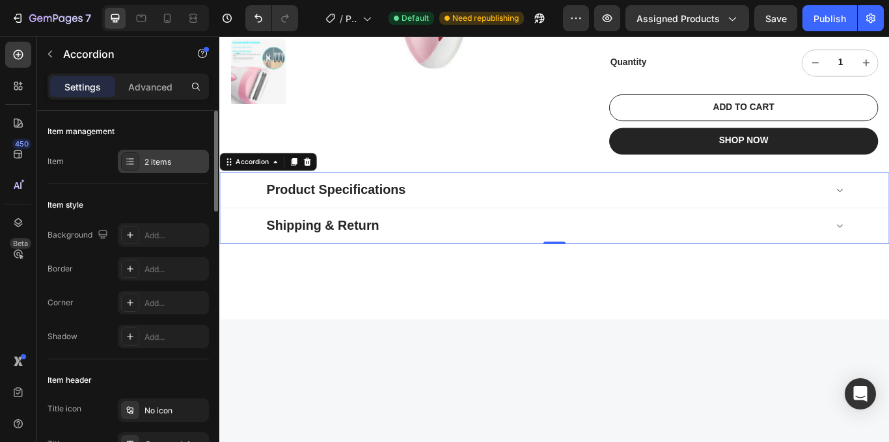
click at [144, 159] on div "2 items" at bounding box center [174, 162] width 61 height 12
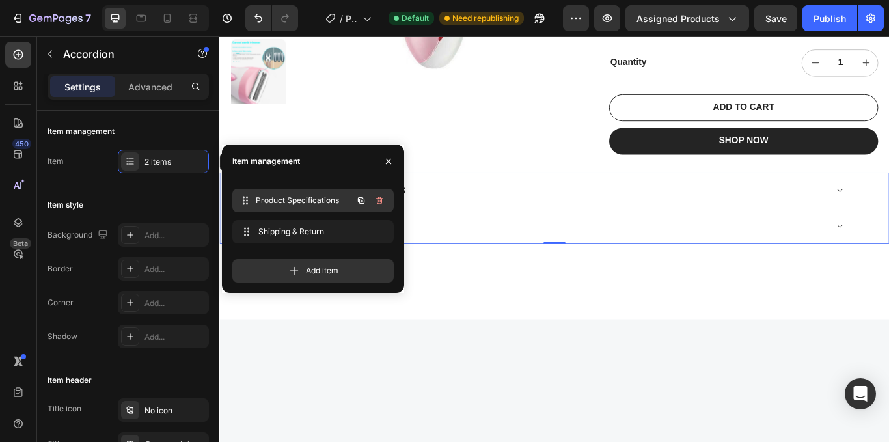
click at [282, 196] on span "Product Specifications" at bounding box center [304, 201] width 96 height 12
click at [282, 196] on span "Product Specifications" at bounding box center [295, 201] width 74 height 12
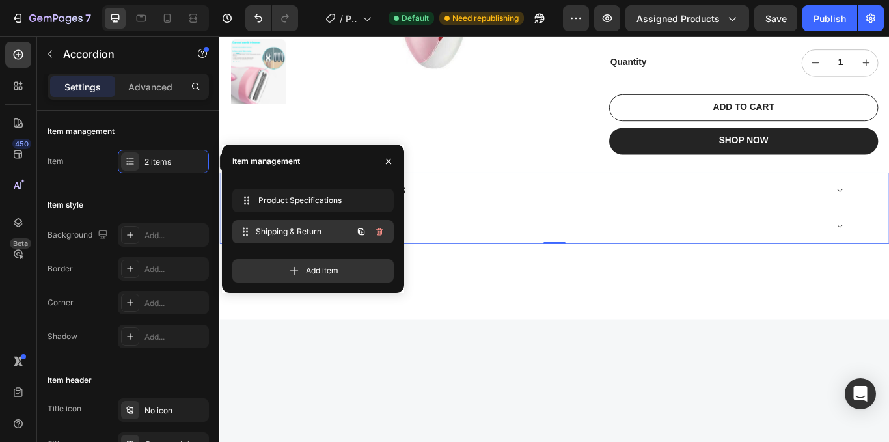
click at [280, 229] on span "Shipping & Return" at bounding box center [304, 232] width 96 height 12
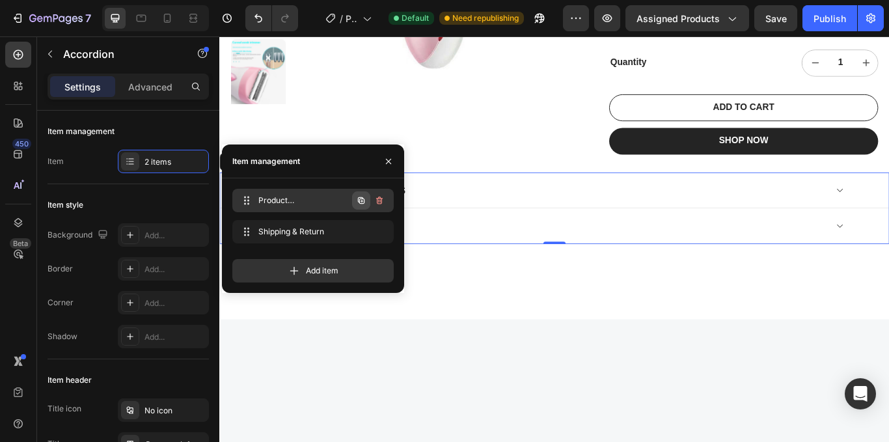
click at [362, 202] on icon "button" at bounding box center [361, 201] width 3 height 3
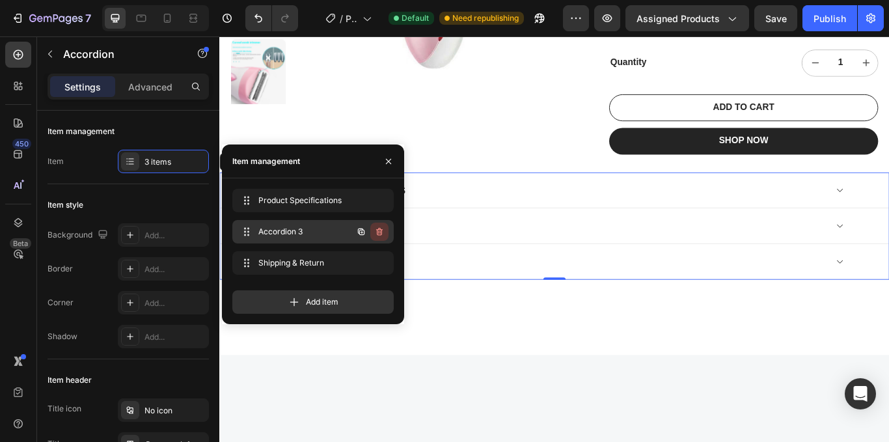
click at [379, 228] on icon "button" at bounding box center [379, 232] width 7 height 8
click at [377, 228] on div "Delete" at bounding box center [370, 232] width 24 height 12
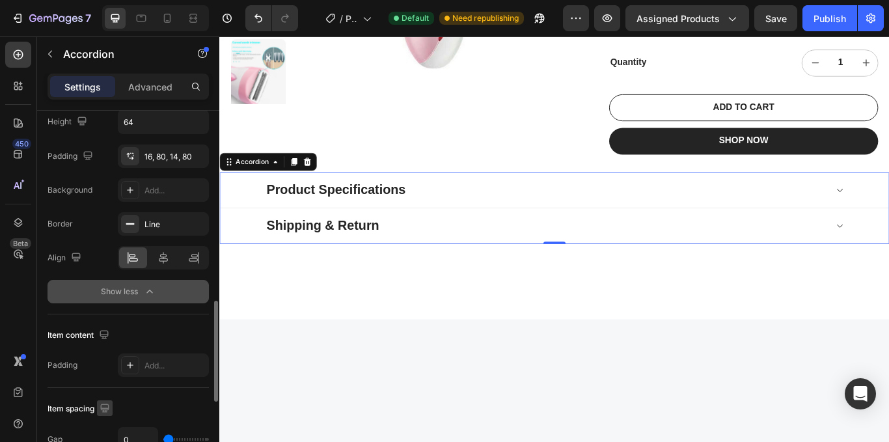
scroll to position [455, 0]
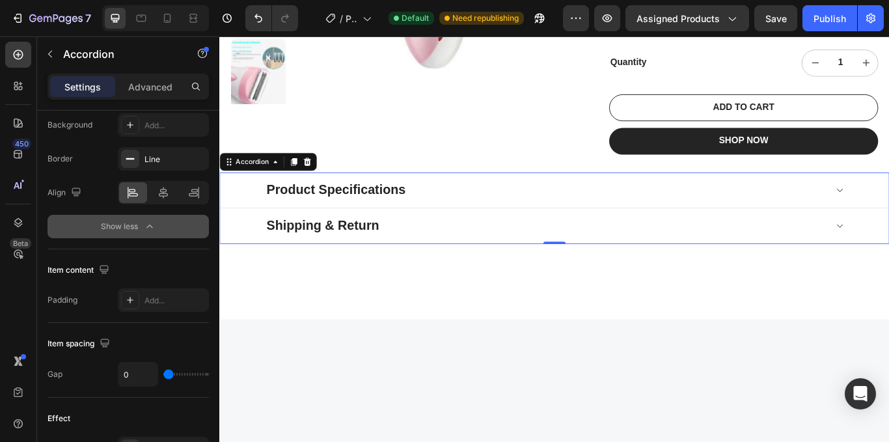
click at [645, 204] on div "Product Specifications" at bounding box center [599, 215] width 654 height 23
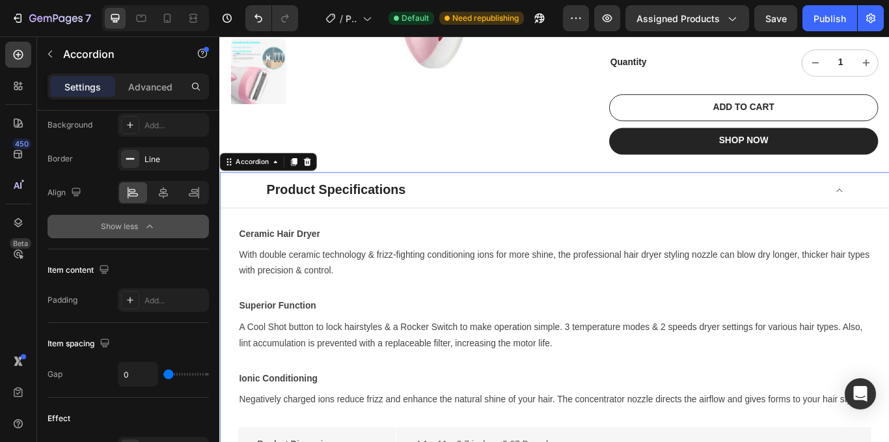
click at [417, 204] on div "Product Specifications" at bounding box center [355, 215] width 166 height 23
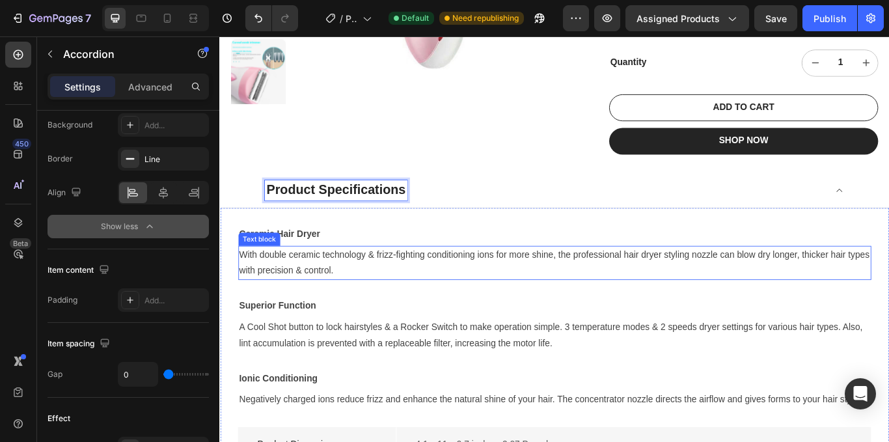
click at [446, 282] on p "With double ceramic technology & frizz-fighting conditioning ions for more shin…" at bounding box center [609, 301] width 735 height 38
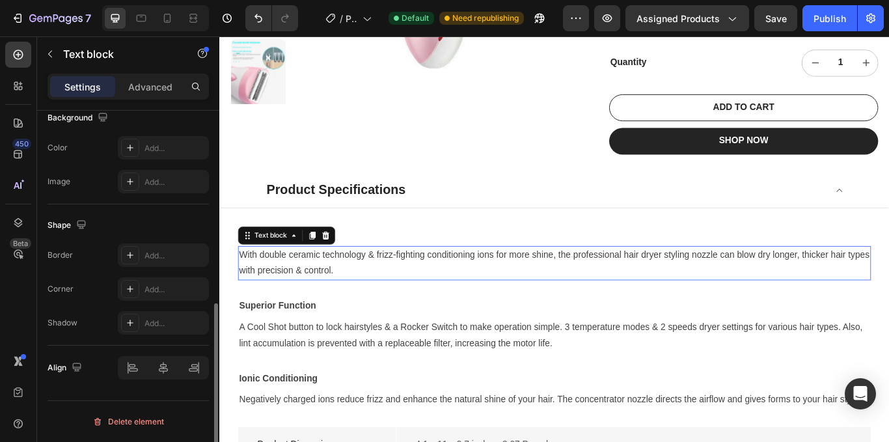
scroll to position [0, 0]
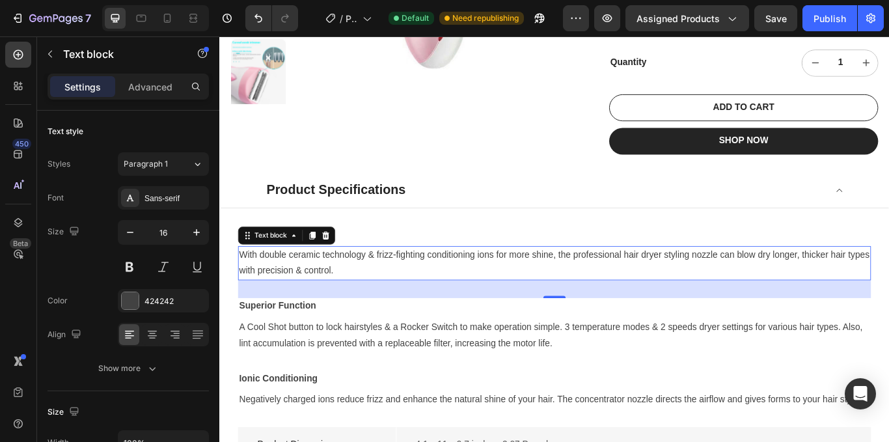
click at [444, 282] on p "With double ceramic technology & frizz-fighting conditioning ions for more shin…" at bounding box center [609, 301] width 735 height 38
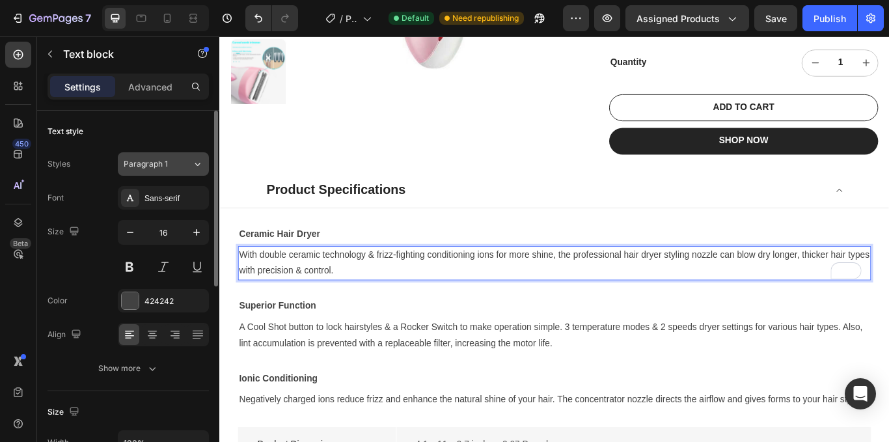
click at [201, 163] on icon at bounding box center [197, 163] width 11 height 13
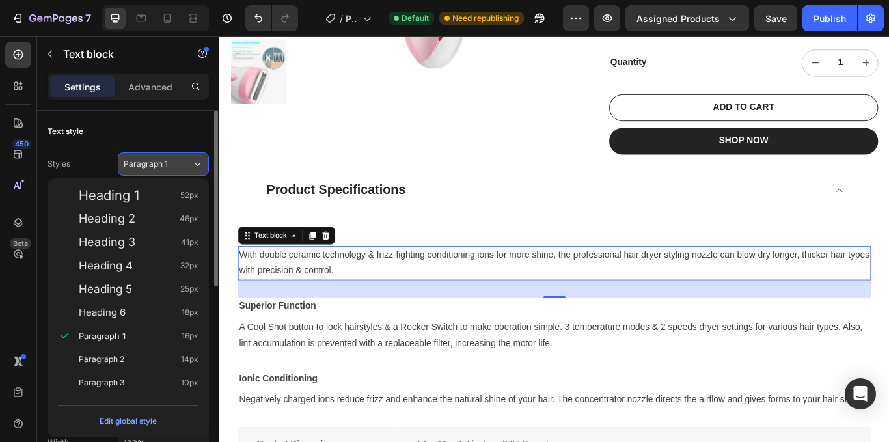
click at [201, 163] on icon at bounding box center [197, 163] width 11 height 13
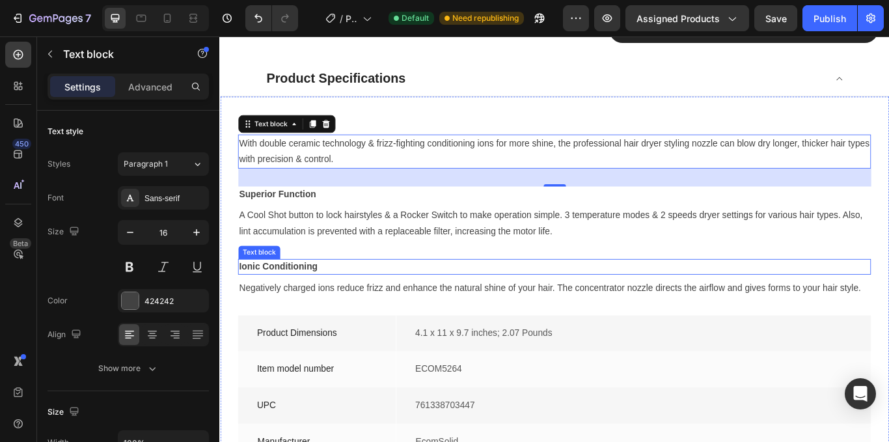
scroll to position [382, 0]
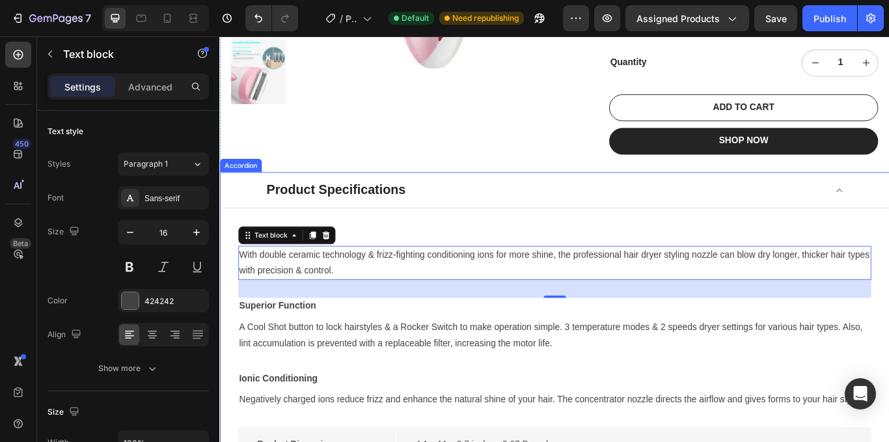
click at [459, 204] on div "Product Specifications" at bounding box center [599, 215] width 654 height 23
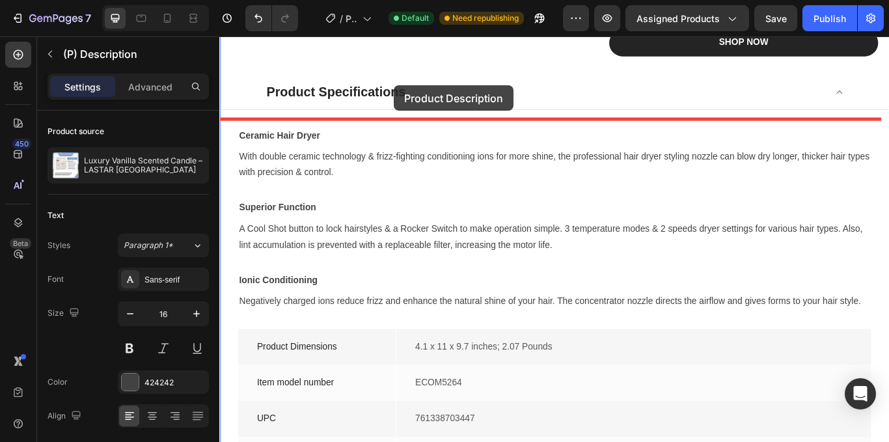
scroll to position [444, 0]
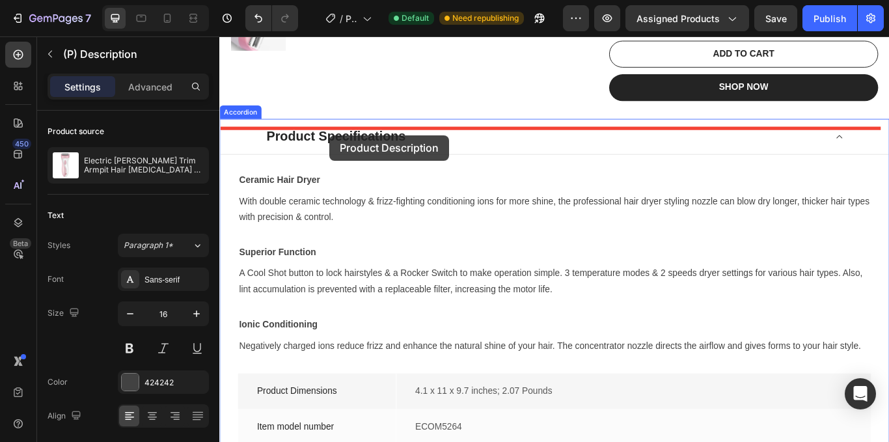
drag, startPoint x: 407, startPoint y: 357, endPoint x: 347, endPoint y: 152, distance: 213.9
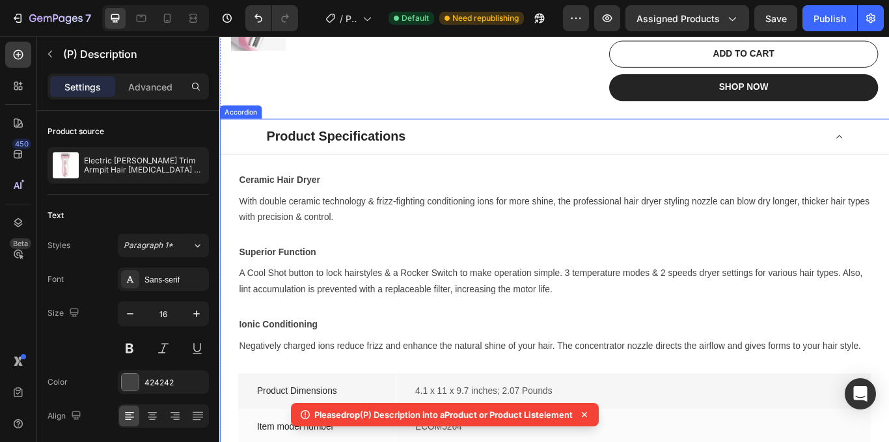
click at [388, 142] on div "Product Specifications" at bounding box center [355, 153] width 166 height 23
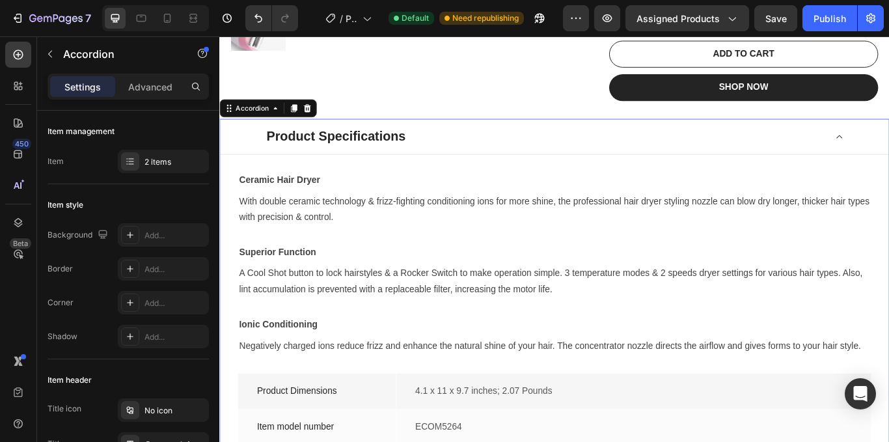
click at [544, 142] on div "Product Specifications" at bounding box center [599, 153] width 654 height 23
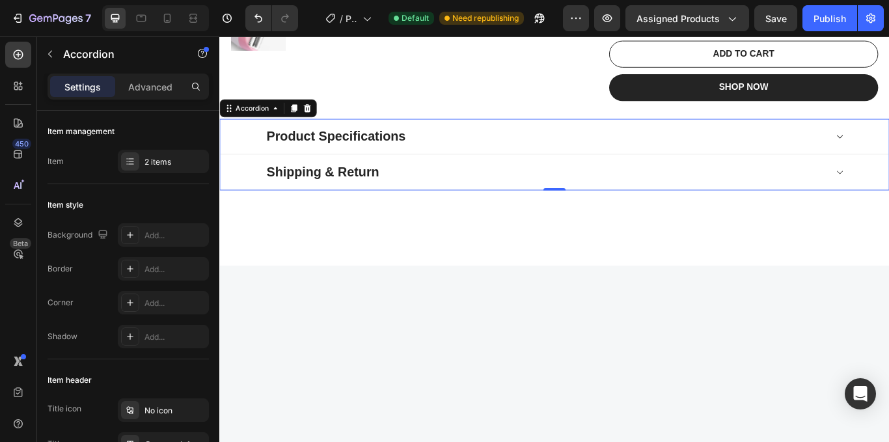
click at [490, 142] on div "Product Specifications" at bounding box center [599, 153] width 654 height 23
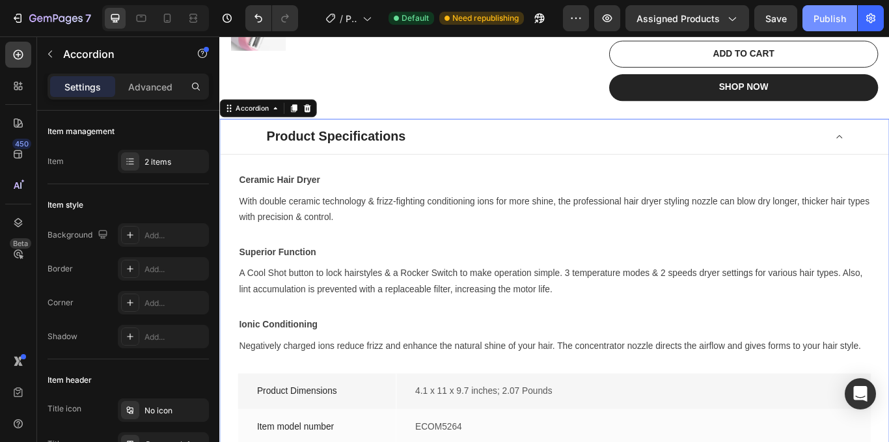
click at [826, 19] on div "Publish" at bounding box center [829, 19] width 33 height 14
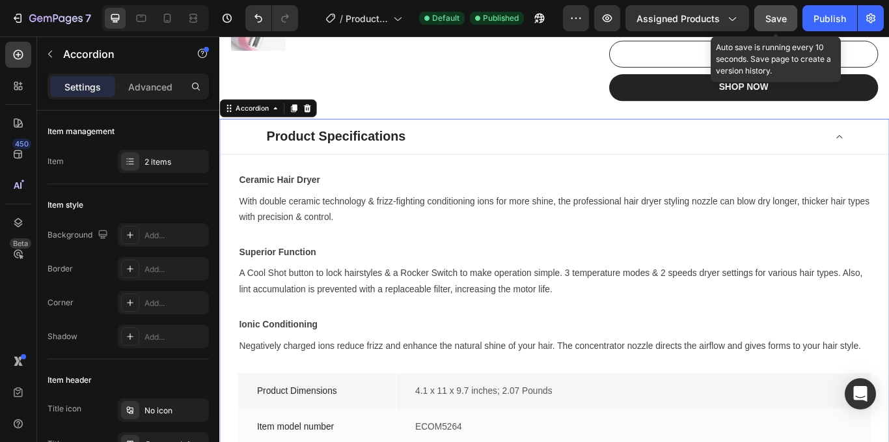
click at [774, 19] on span "Save" at bounding box center [775, 18] width 21 height 11
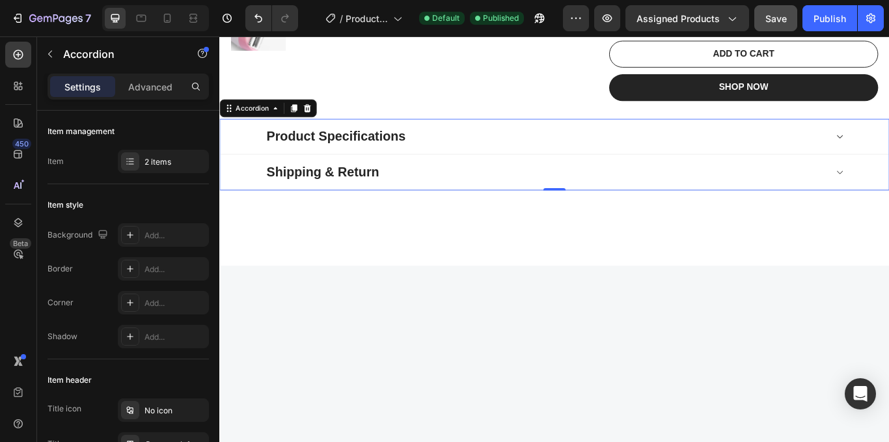
click at [528, 142] on div "Product Specifications" at bounding box center [599, 153] width 654 height 23
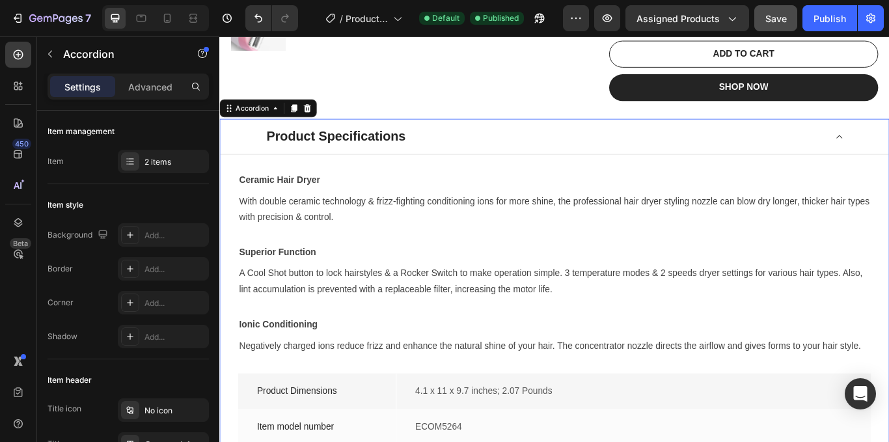
click at [529, 142] on div "Product Specifications" at bounding box center [599, 153] width 654 height 23
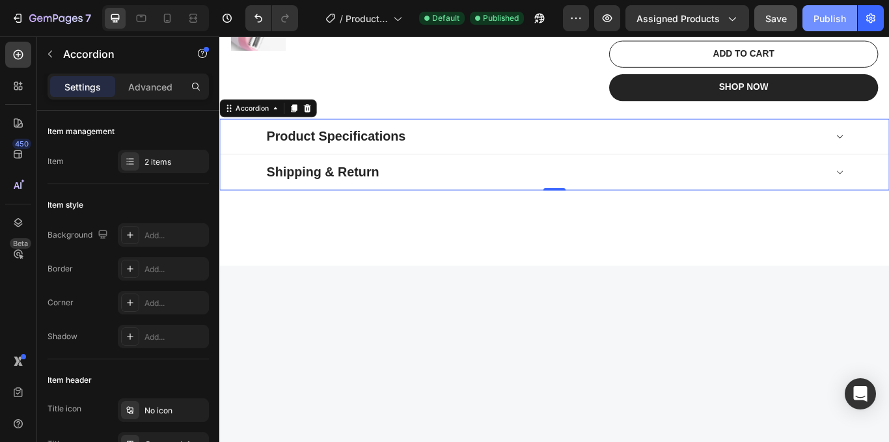
click at [826, 12] on div "Publish" at bounding box center [829, 19] width 33 height 14
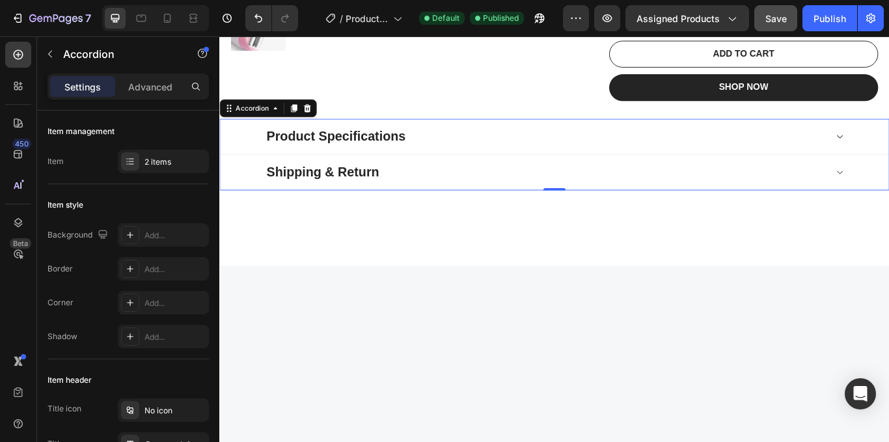
click at [494, 142] on div "Product Specifications" at bounding box center [599, 153] width 654 height 23
